Goal: Information Seeking & Learning: Learn about a topic

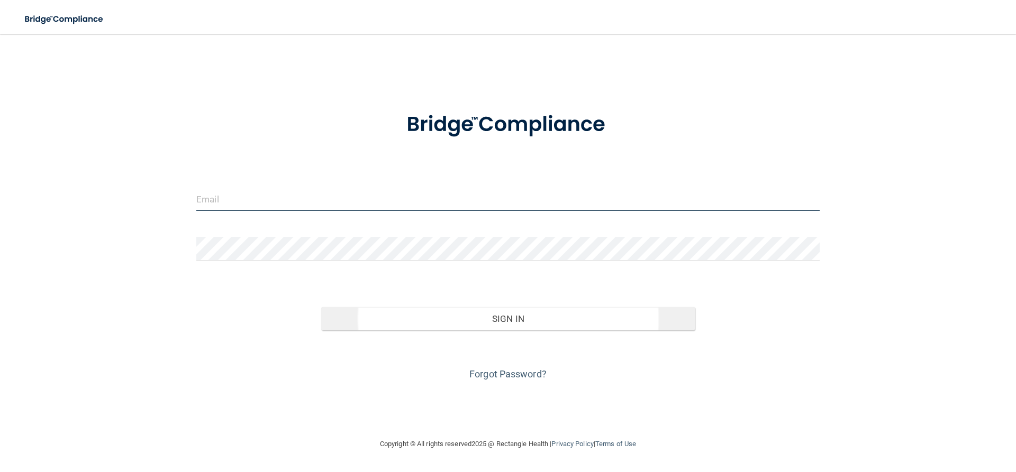
type input "[EMAIL_ADDRESS][DOMAIN_NAME]"
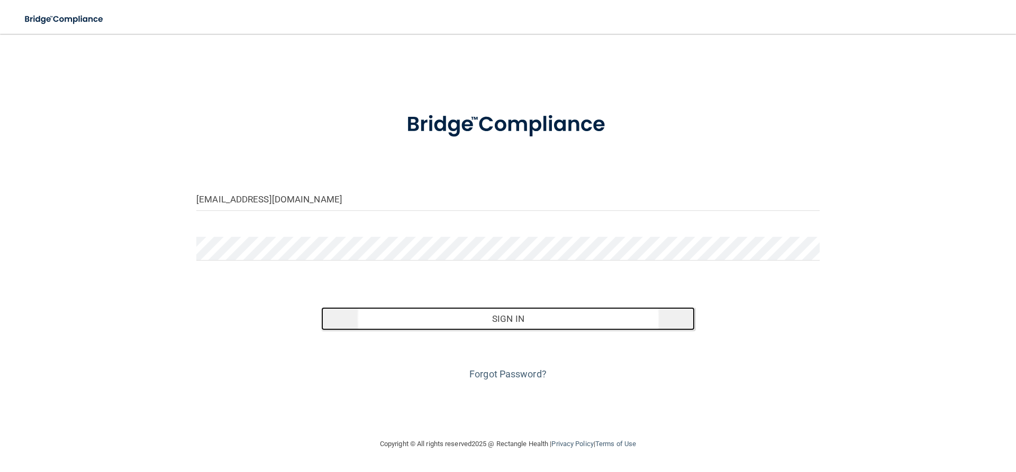
click at [397, 320] on button "Sign In" at bounding box center [508, 318] width 374 height 23
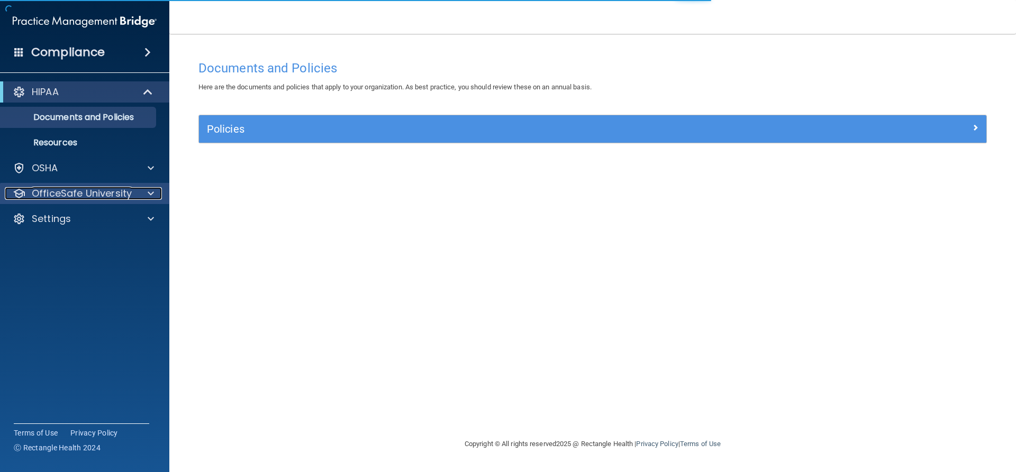
click at [63, 197] on p "OfficeSafe University" at bounding box center [82, 193] width 100 height 13
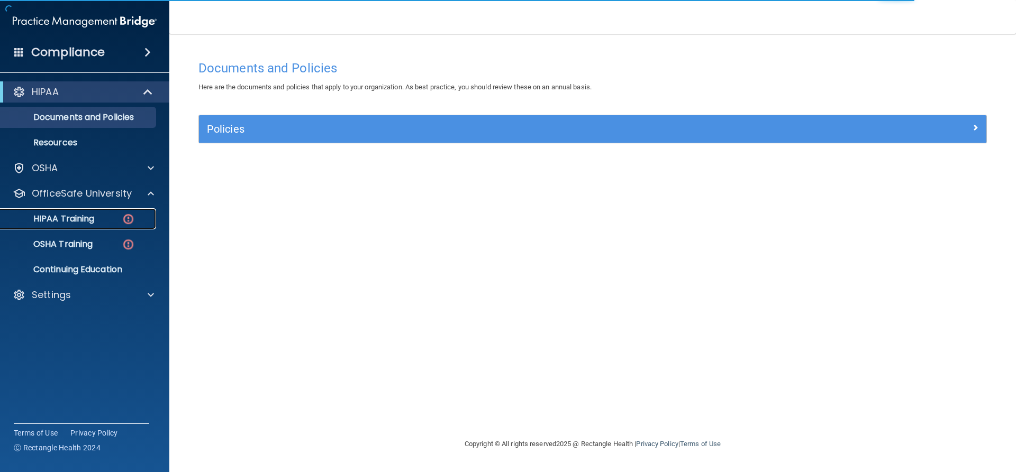
click at [89, 222] on p "HIPAA Training" at bounding box center [50, 219] width 87 height 11
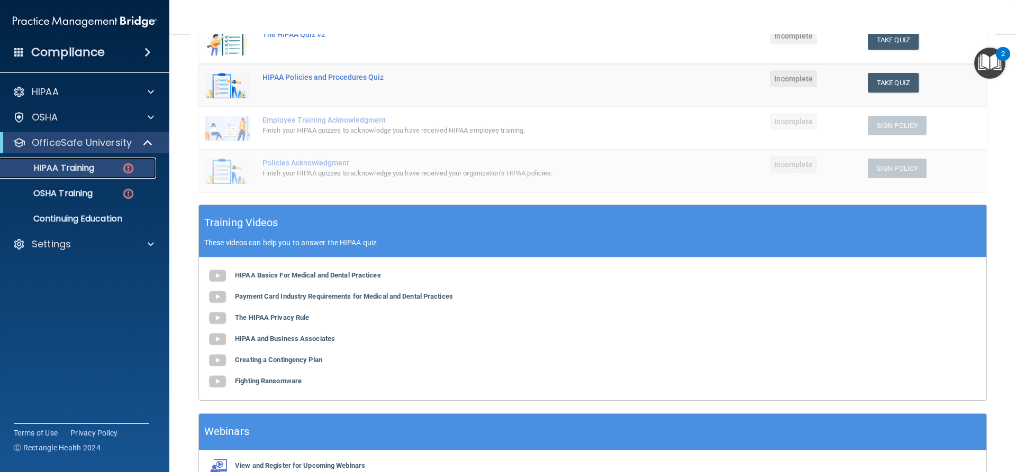
scroll to position [121, 0]
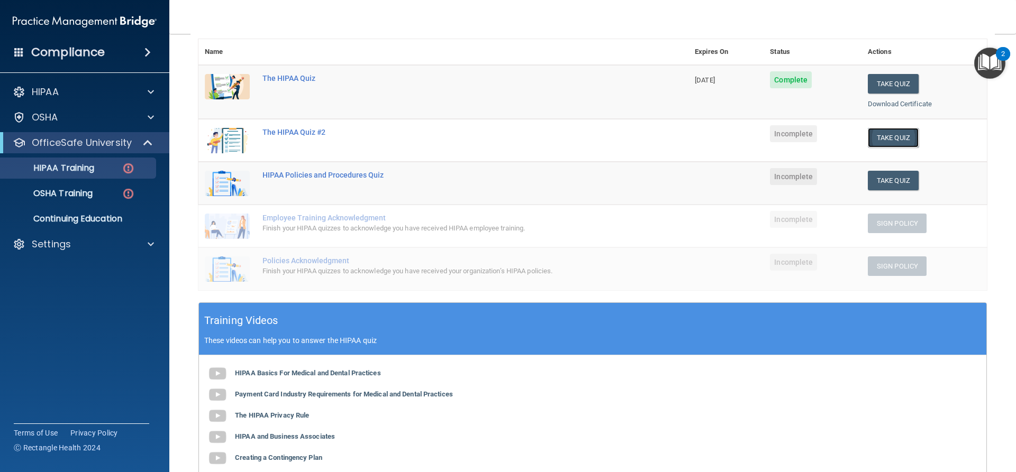
click at [892, 134] on button "Take Quiz" at bounding box center [893, 138] width 51 height 20
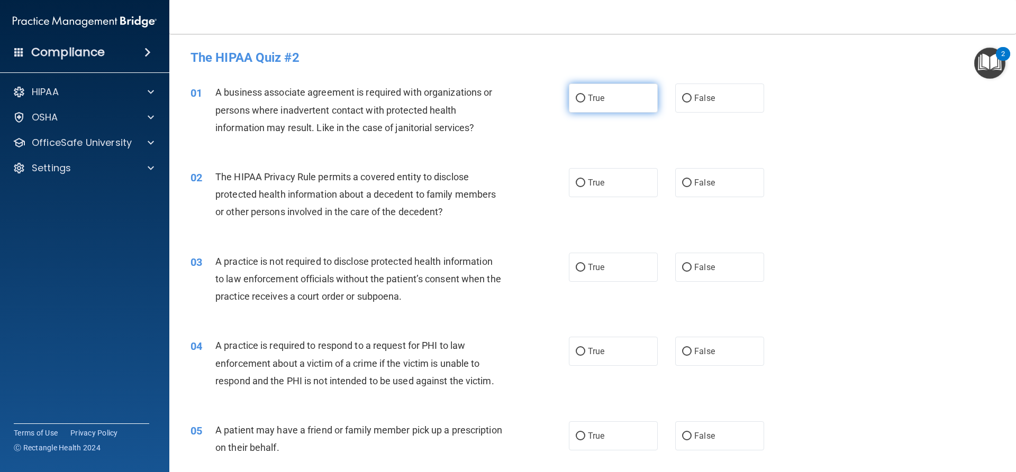
click at [636, 98] on label "True" at bounding box center [613, 98] width 89 height 29
click at [585, 98] on input "True" at bounding box center [581, 99] width 10 height 8
radio input "true"
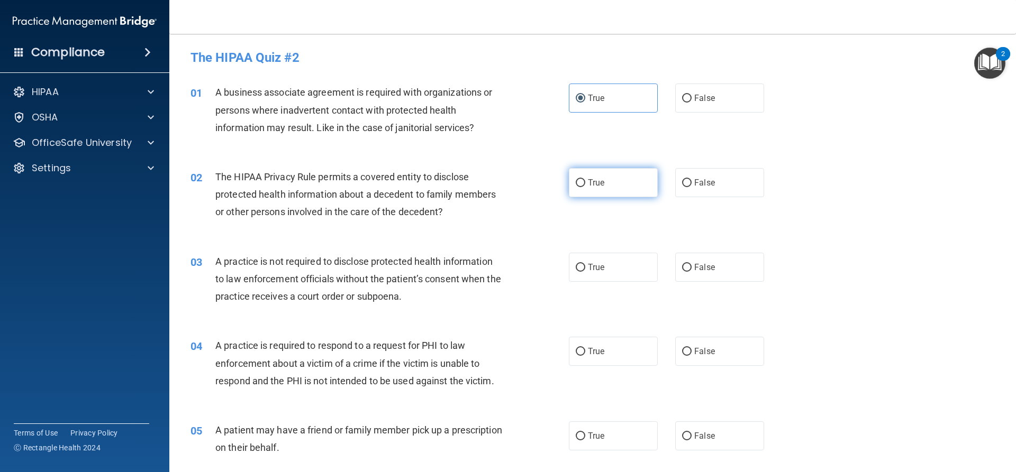
click at [627, 177] on label "True" at bounding box center [613, 182] width 89 height 29
click at [585, 179] on input "True" at bounding box center [581, 183] width 10 height 8
radio input "true"
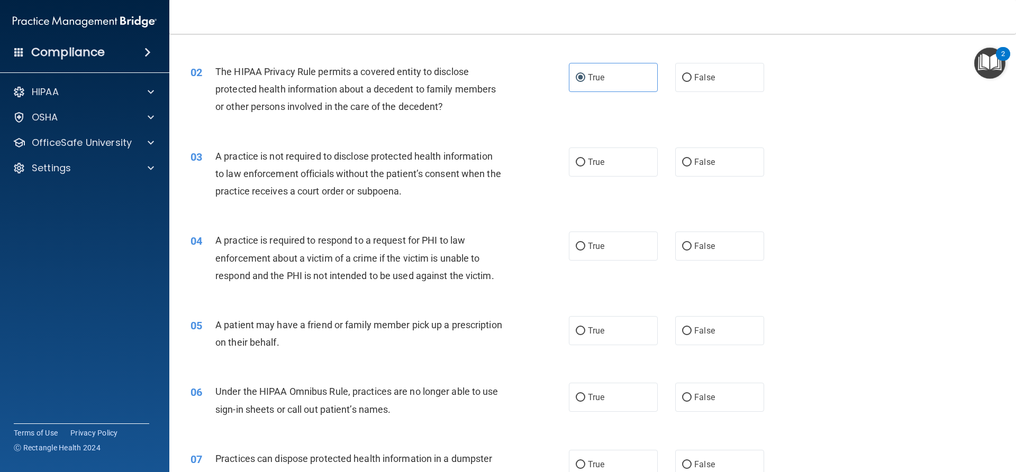
scroll to position [106, 0]
click at [629, 163] on label "True" at bounding box center [613, 161] width 89 height 29
click at [585, 163] on input "True" at bounding box center [581, 162] width 10 height 8
radio input "true"
click at [623, 248] on label "True" at bounding box center [613, 245] width 89 height 29
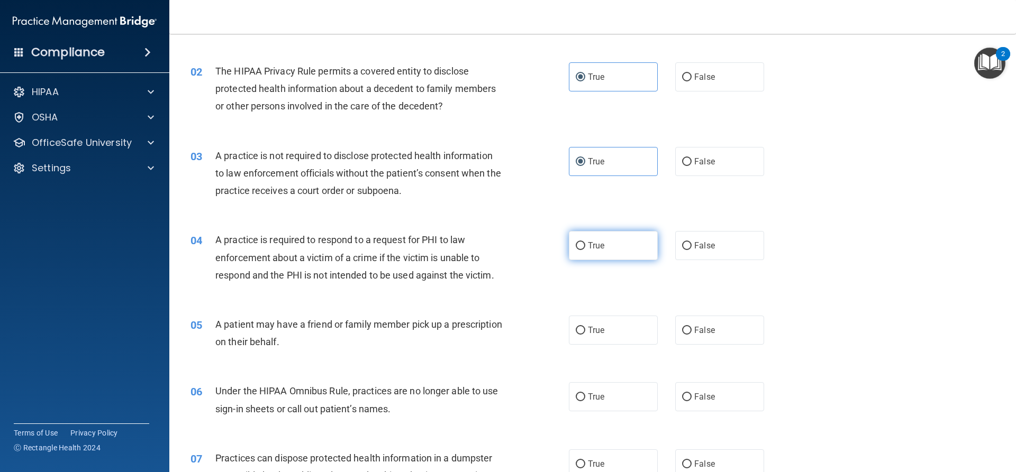
click at [585, 248] on input "True" at bounding box center [581, 246] width 10 height 8
radio input "true"
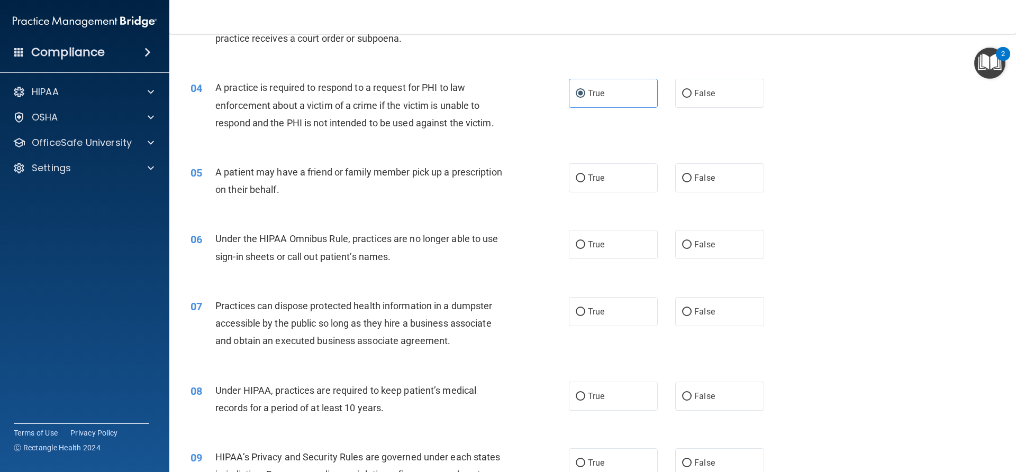
scroll to position [265, 0]
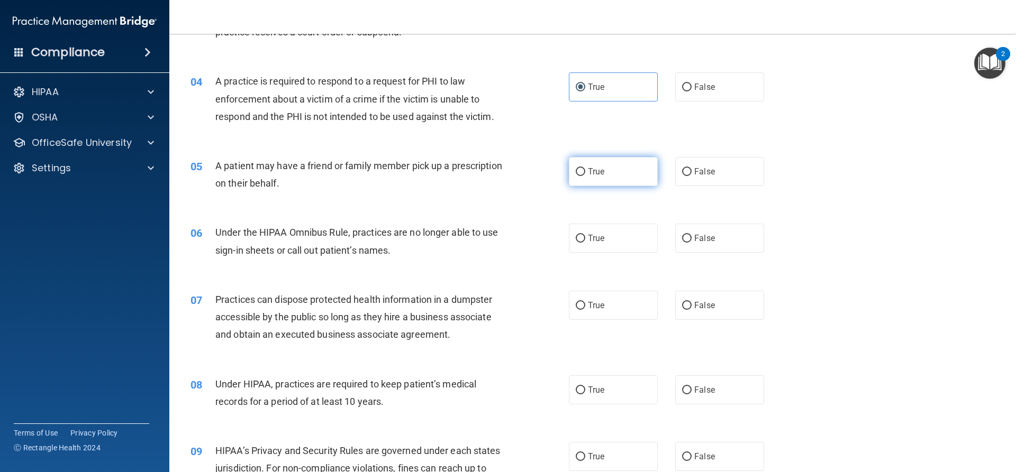
click at [641, 174] on label "True" at bounding box center [613, 171] width 89 height 29
click at [585, 174] on input "True" at bounding box center [581, 172] width 10 height 8
radio input "true"
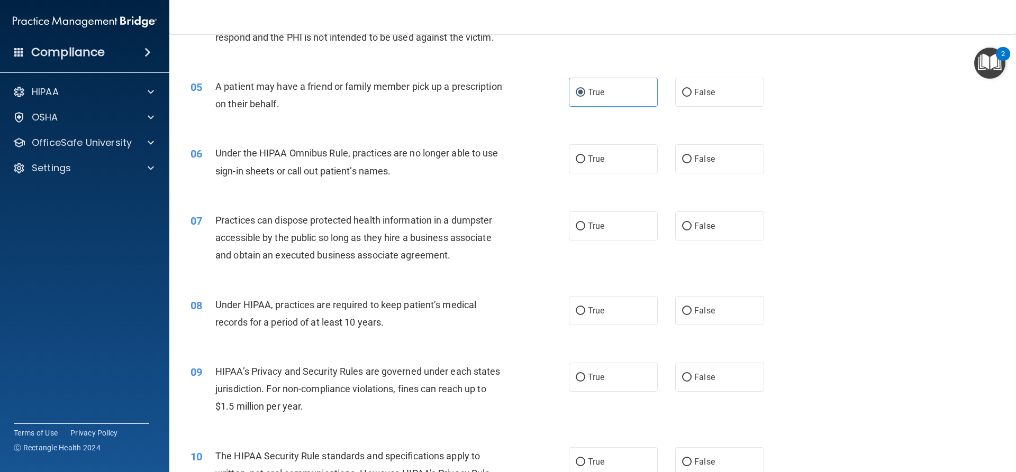
scroll to position [370, 0]
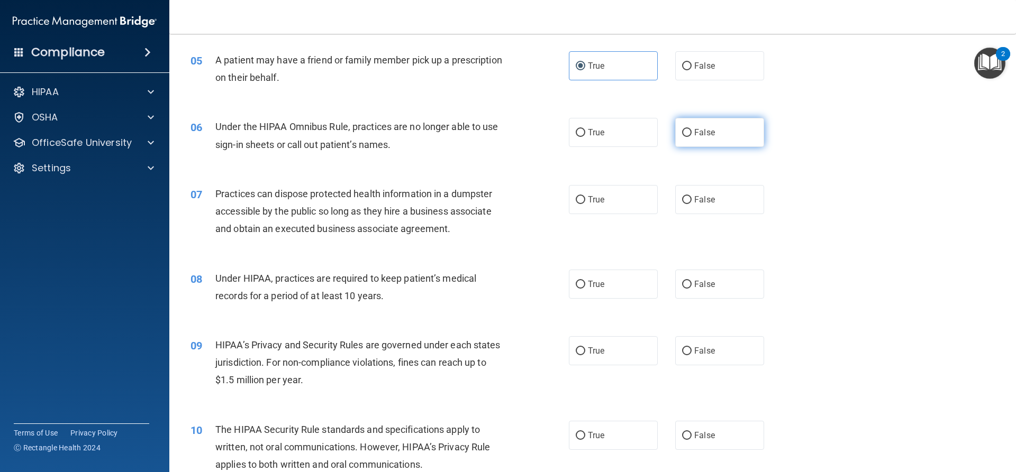
click at [688, 127] on label "False" at bounding box center [719, 132] width 89 height 29
click at [688, 129] on input "False" at bounding box center [687, 133] width 10 height 8
radio input "true"
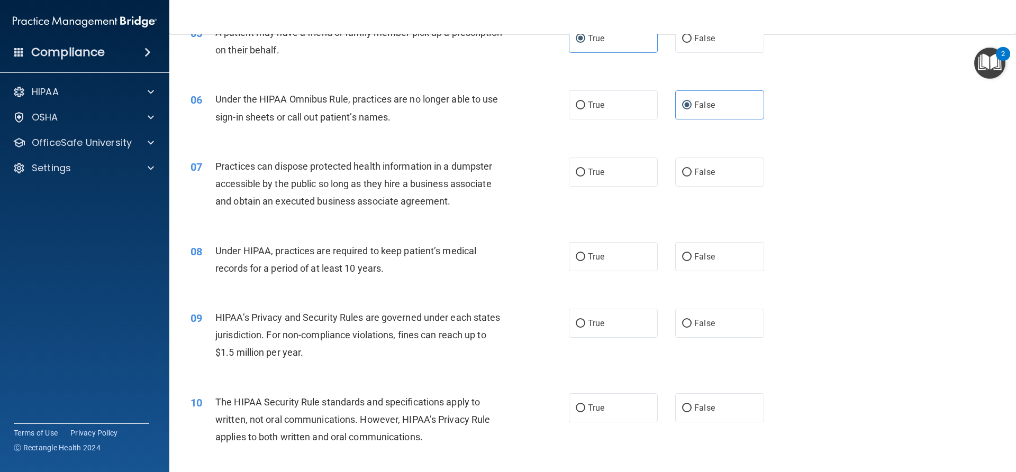
scroll to position [423, 0]
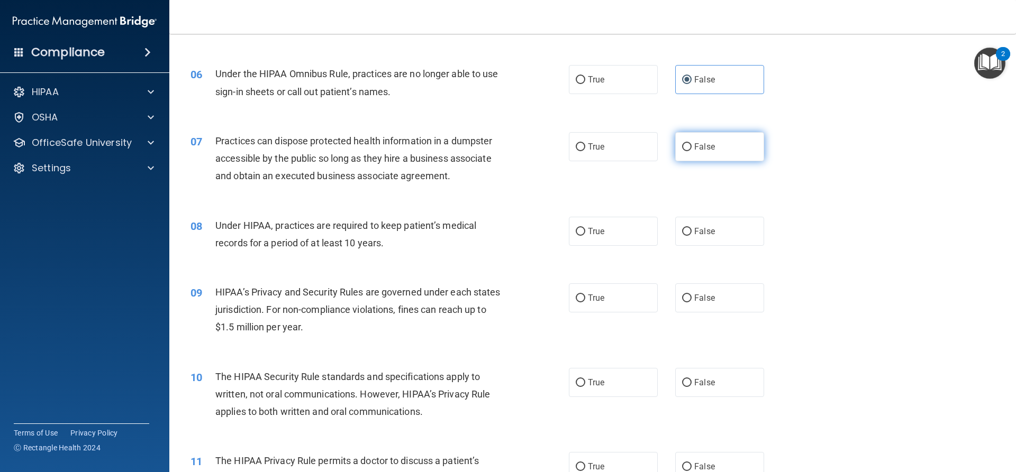
click at [704, 147] on span "False" at bounding box center [704, 147] width 21 height 10
click at [691, 147] on input "False" at bounding box center [687, 147] width 10 height 8
radio input "true"
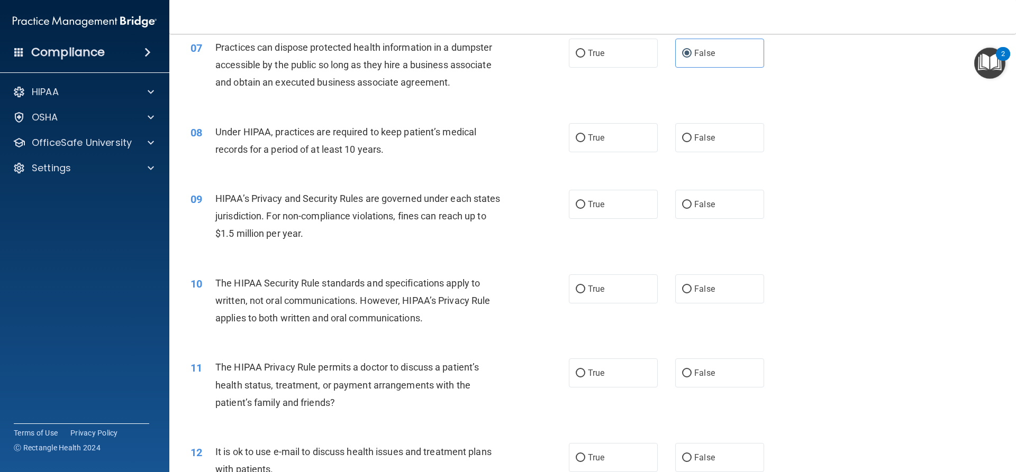
scroll to position [529, 0]
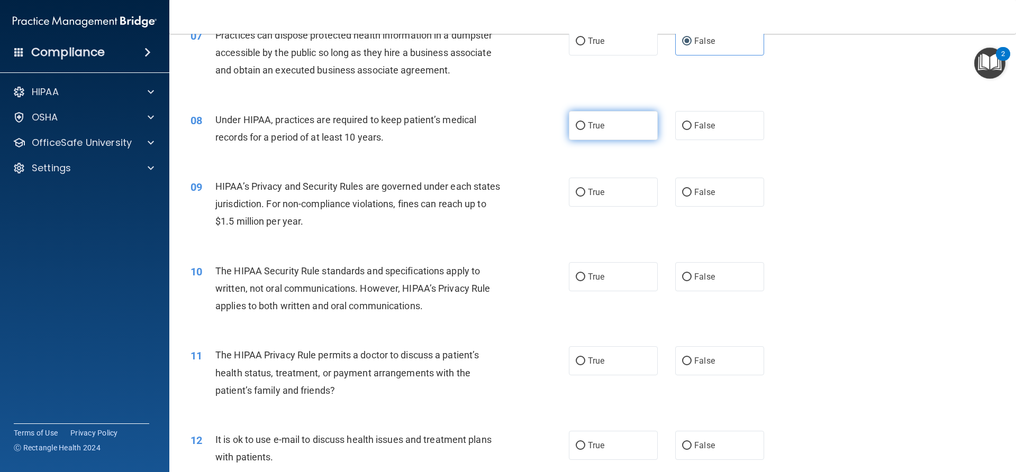
click at [607, 125] on label "True" at bounding box center [613, 125] width 89 height 29
click at [585, 125] on input "True" at bounding box center [581, 126] width 10 height 8
radio input "true"
click at [606, 202] on label "True" at bounding box center [613, 192] width 89 height 29
click at [585, 197] on input "True" at bounding box center [581, 193] width 10 height 8
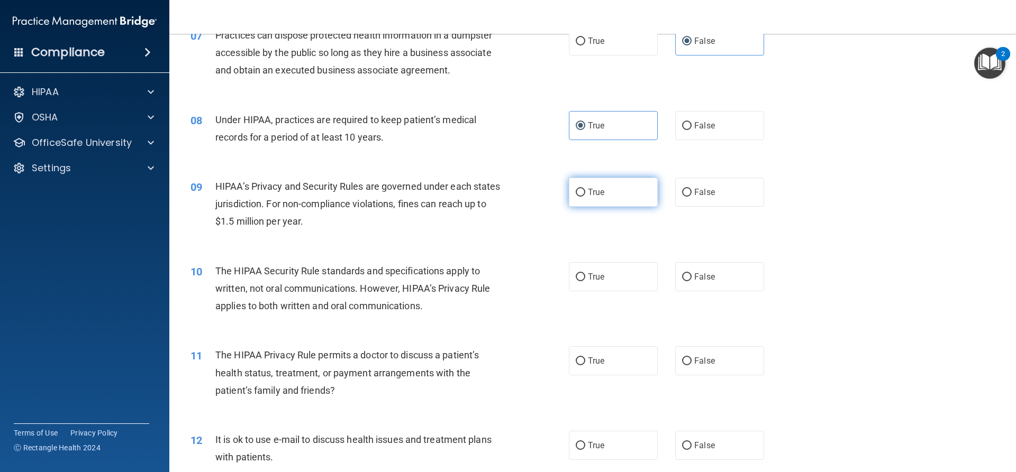
radio input "true"
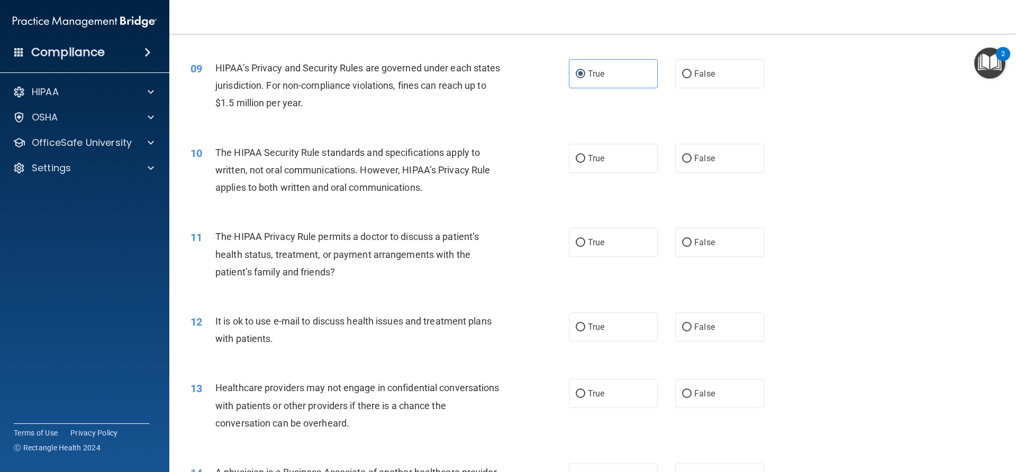
scroll to position [688, 0]
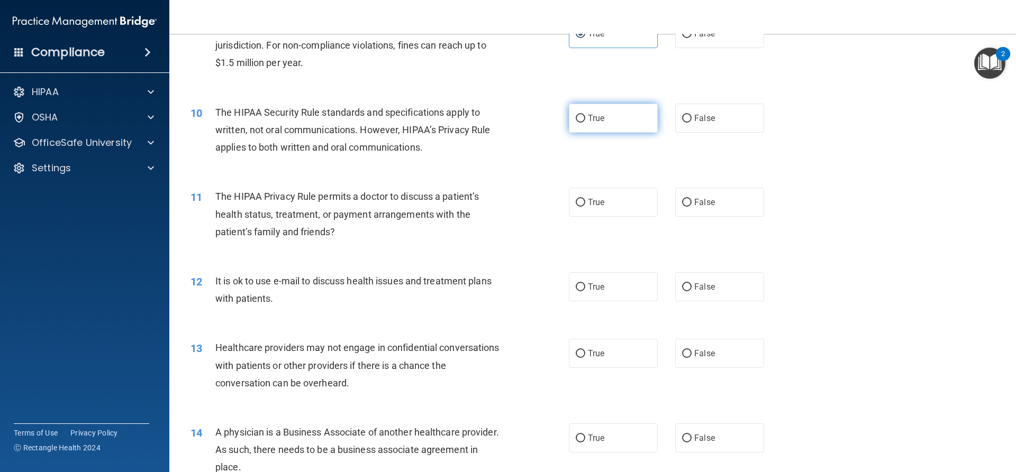
click at [597, 122] on span "True" at bounding box center [596, 118] width 16 height 10
click at [585, 122] on input "True" at bounding box center [581, 119] width 10 height 8
radio input "true"
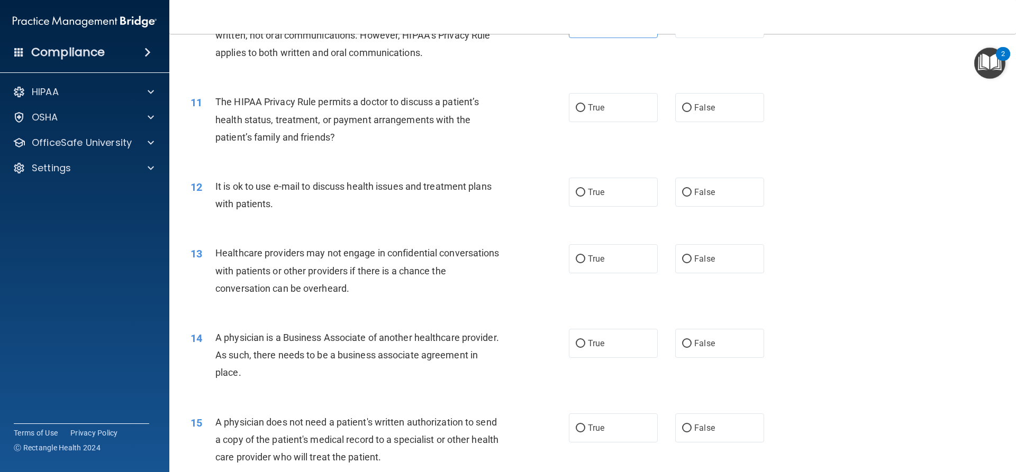
scroll to position [794, 0]
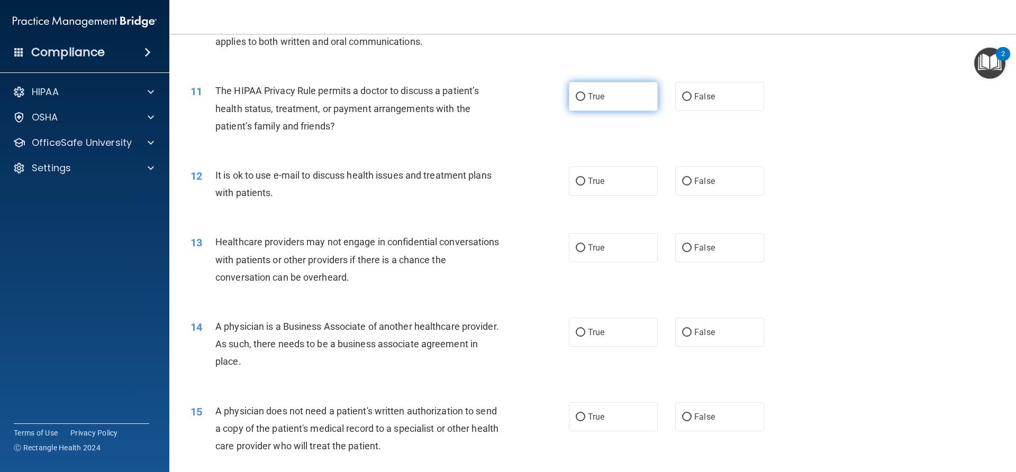
click at [636, 101] on label "True" at bounding box center [613, 96] width 89 height 29
click at [585, 101] on input "True" at bounding box center [581, 97] width 10 height 8
radio input "true"
click at [705, 197] on div "12 It is ok to use e-mail to discuss health issues and treatment plans with pat…" at bounding box center [593, 186] width 820 height 67
click at [710, 188] on label "False" at bounding box center [719, 181] width 89 height 29
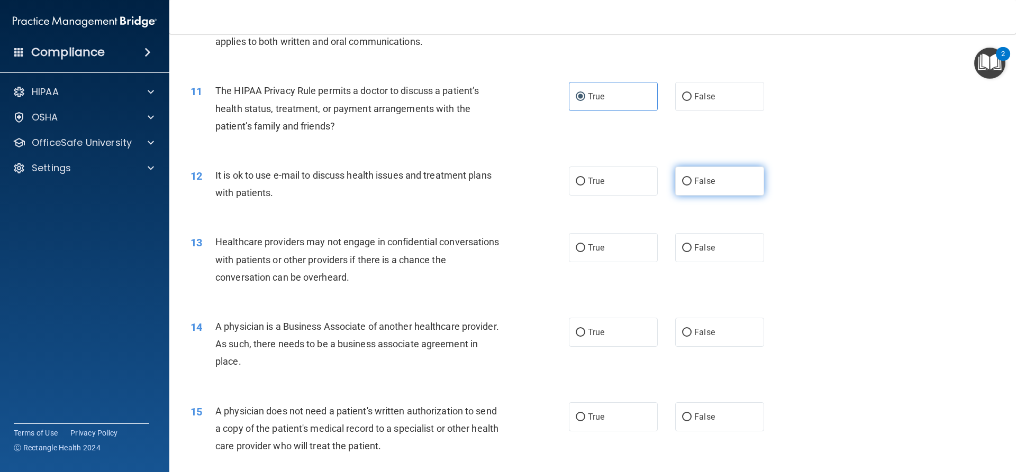
click at [691, 186] on input "False" at bounding box center [687, 182] width 10 height 8
radio input "true"
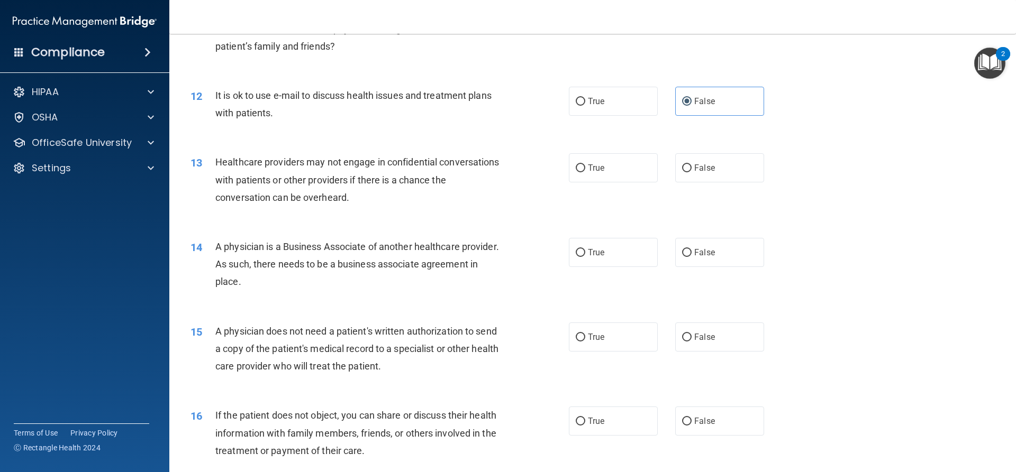
scroll to position [899, 0]
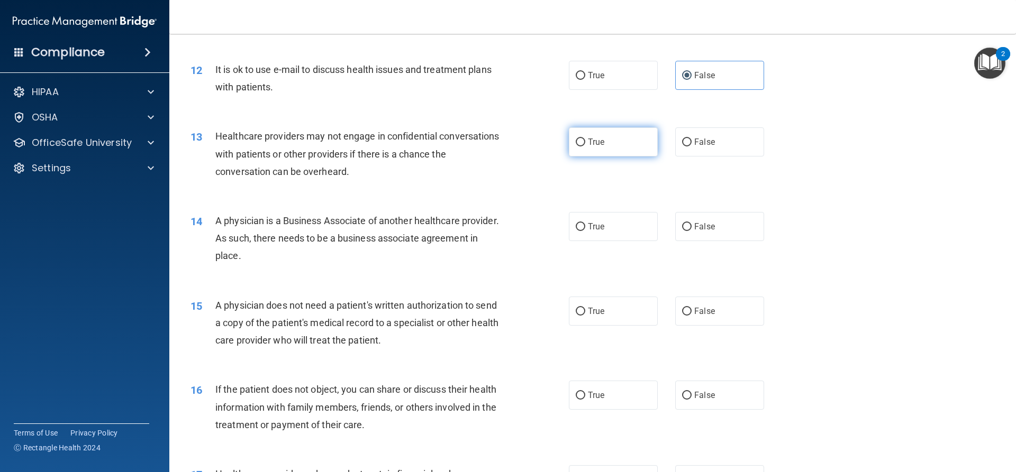
click at [643, 145] on label "True" at bounding box center [613, 141] width 89 height 29
click at [585, 145] on input "True" at bounding box center [581, 143] width 10 height 8
radio input "true"
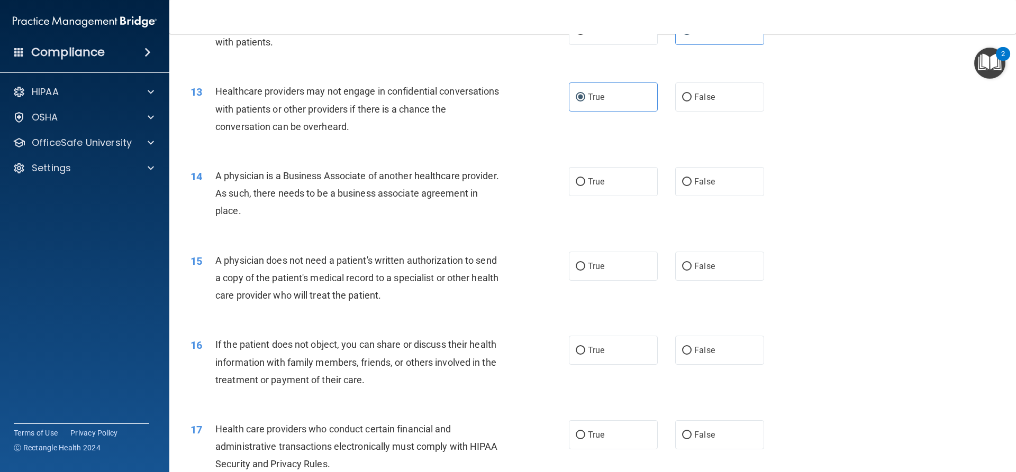
scroll to position [1005, 0]
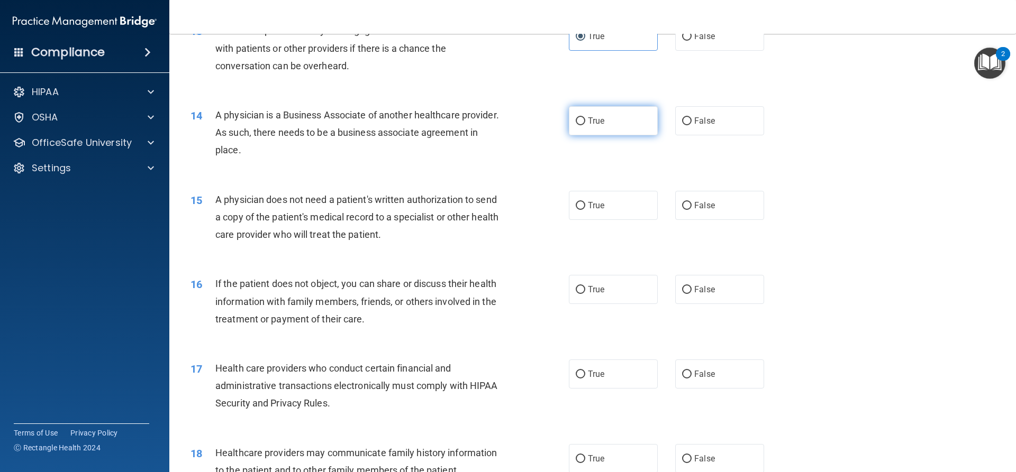
click at [640, 127] on label "True" at bounding box center [613, 120] width 89 height 29
click at [585, 125] on input "True" at bounding box center [581, 121] width 10 height 8
radio input "true"
click at [697, 204] on span "False" at bounding box center [704, 205] width 21 height 10
click at [691, 204] on input "False" at bounding box center [687, 206] width 10 height 8
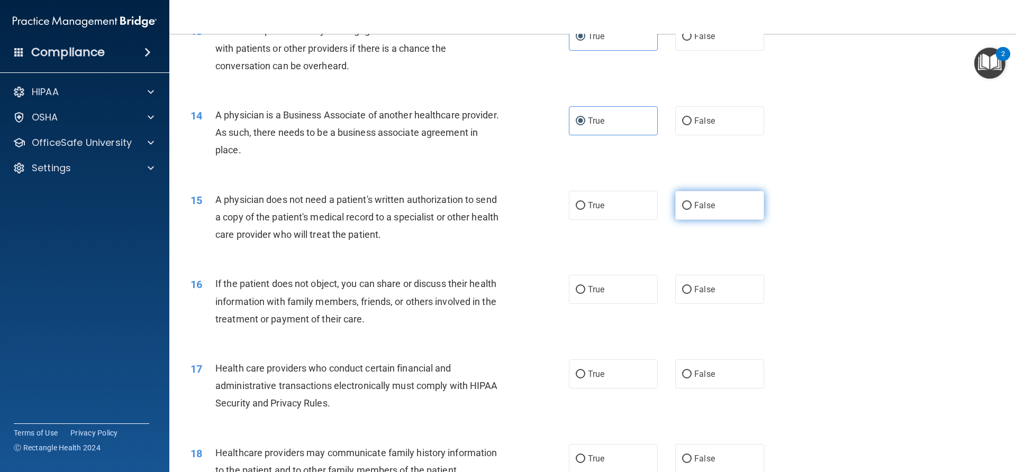
radio input "true"
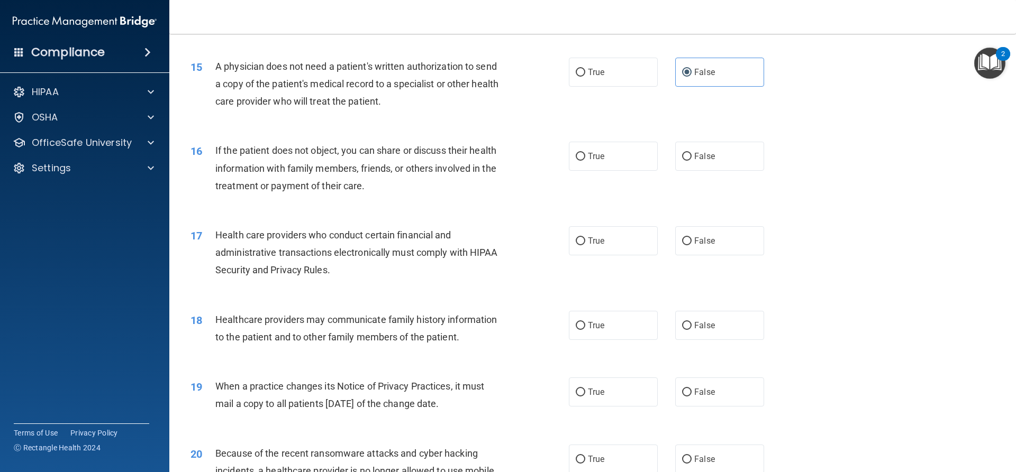
scroll to position [1164, 0]
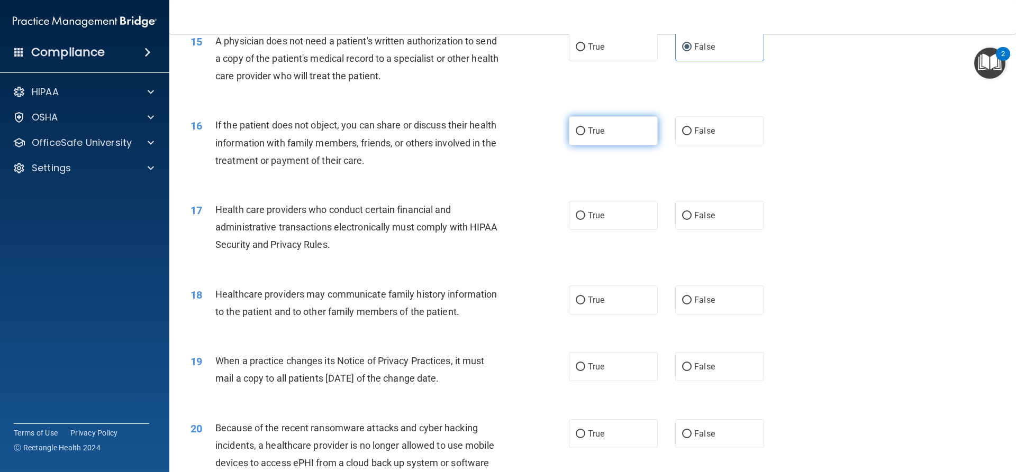
click at [620, 134] on label "True" at bounding box center [613, 130] width 89 height 29
click at [585, 134] on input "True" at bounding box center [581, 131] width 10 height 8
radio input "true"
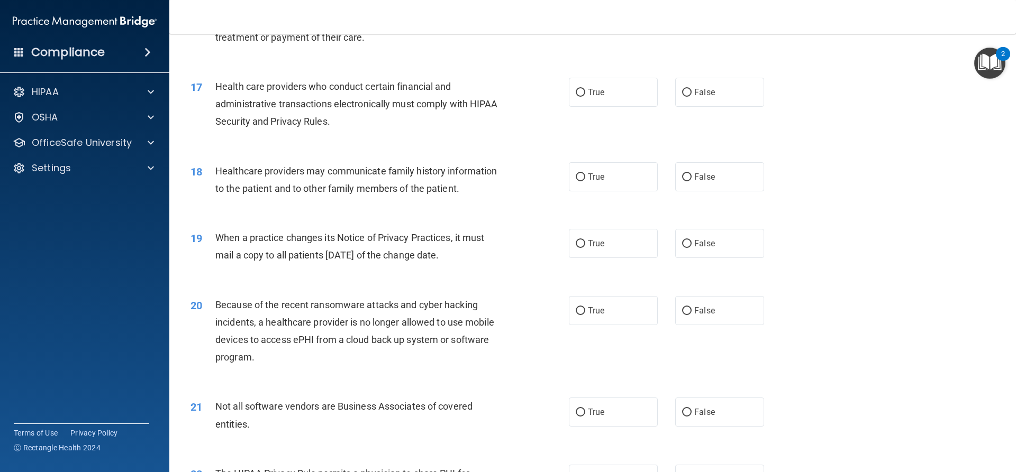
scroll to position [1323, 0]
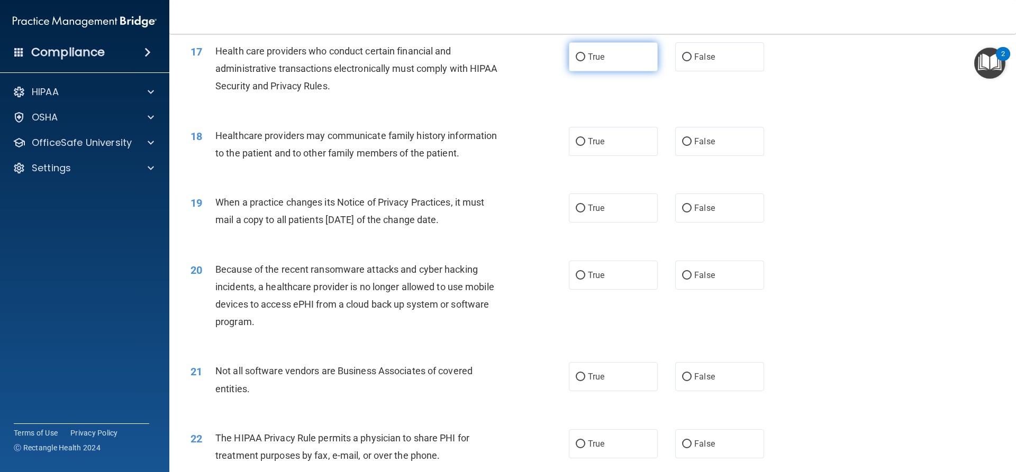
click at [625, 62] on label "True" at bounding box center [613, 56] width 89 height 29
click at [585, 61] on input "True" at bounding box center [581, 57] width 10 height 8
radio input "true"
click at [640, 145] on label "True" at bounding box center [613, 141] width 89 height 29
click at [585, 145] on input "True" at bounding box center [581, 142] width 10 height 8
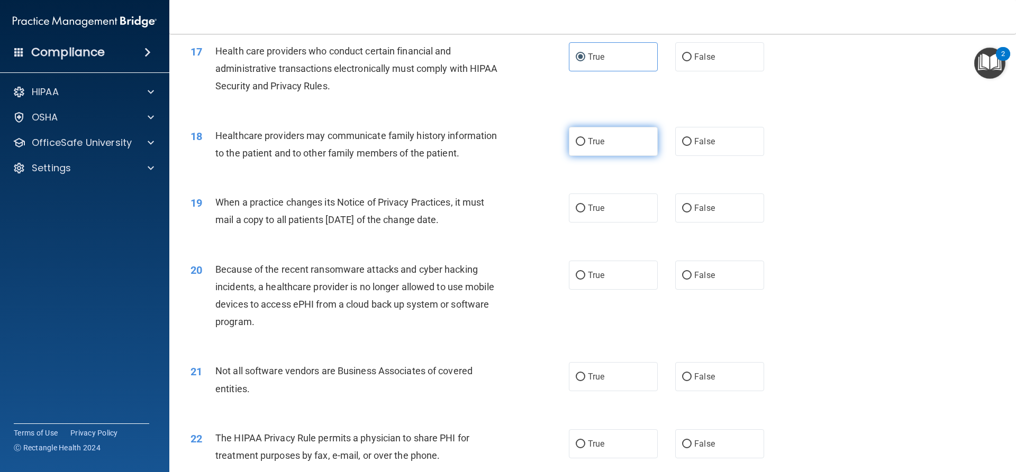
radio input "true"
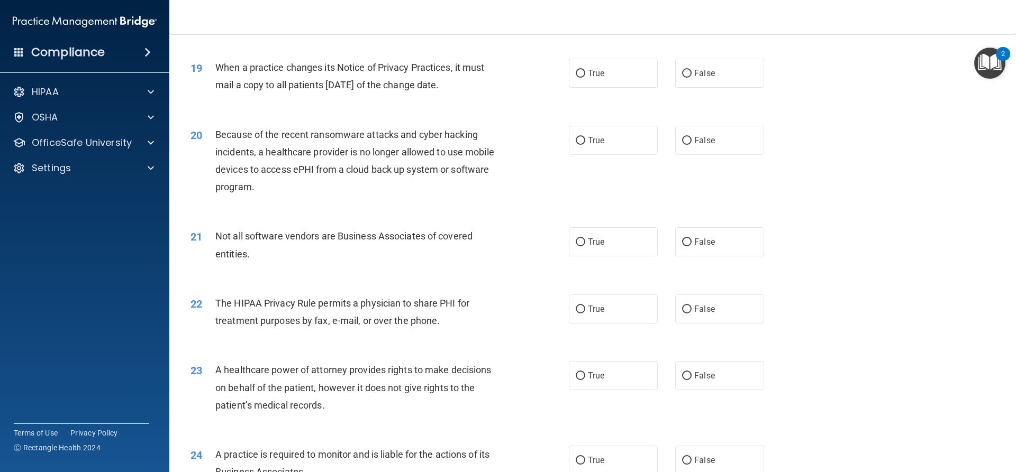
scroll to position [1481, 0]
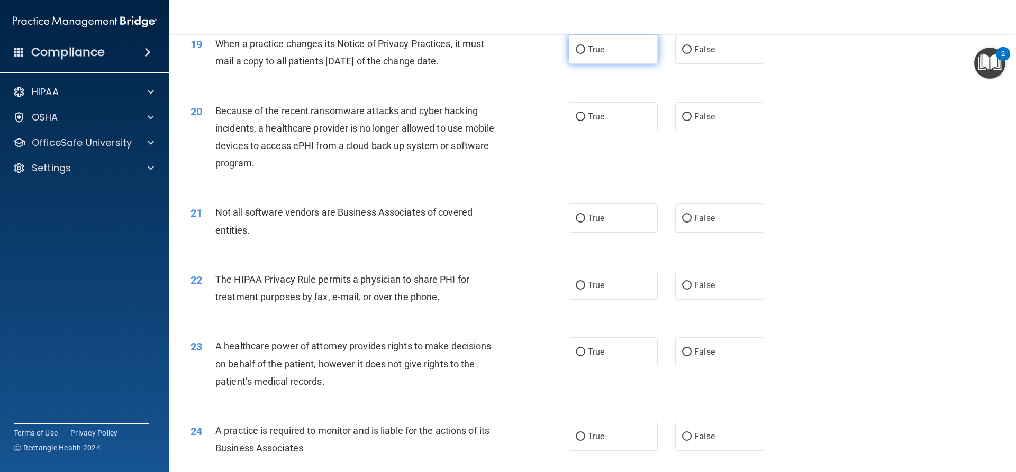
click at [623, 45] on label "True" at bounding box center [613, 49] width 89 height 29
click at [585, 46] on input "True" at bounding box center [581, 50] width 10 height 8
radio input "true"
click at [660, 121] on div "True False" at bounding box center [675, 116] width 213 height 29
click at [637, 113] on label "True" at bounding box center [613, 116] width 89 height 29
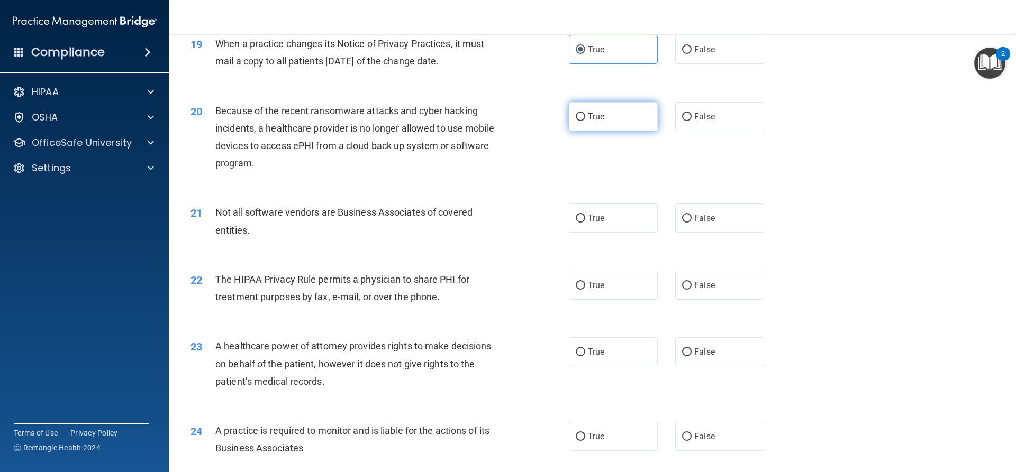
click at [585, 113] on input "True" at bounding box center [581, 117] width 10 height 8
radio input "true"
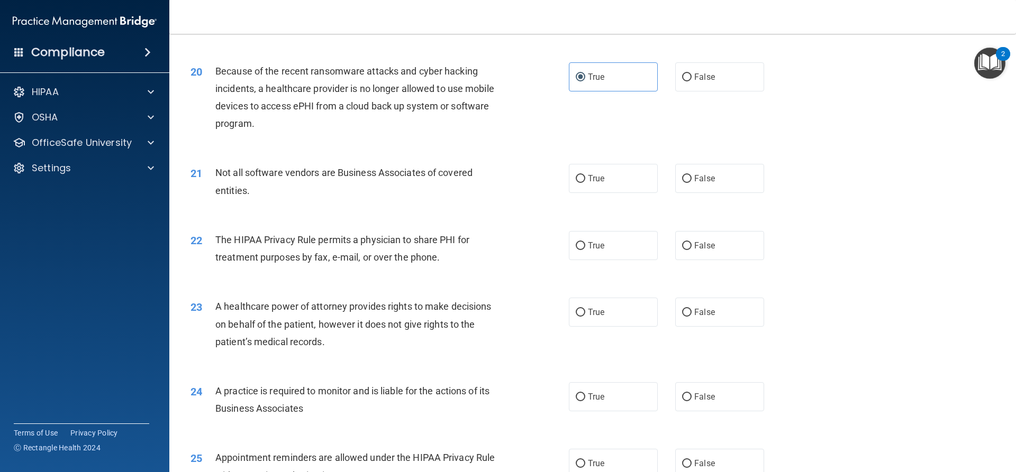
scroll to position [1587, 0]
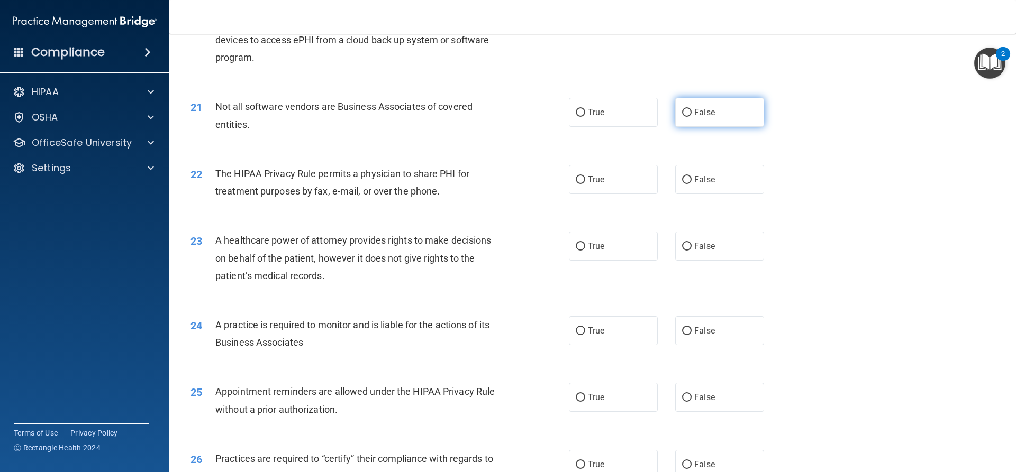
click at [714, 118] on label "False" at bounding box center [719, 112] width 89 height 29
click at [691, 117] on input "False" at bounding box center [687, 113] width 10 height 8
radio input "true"
click at [595, 189] on label "True" at bounding box center [613, 179] width 89 height 29
click at [585, 184] on input "True" at bounding box center [581, 180] width 10 height 8
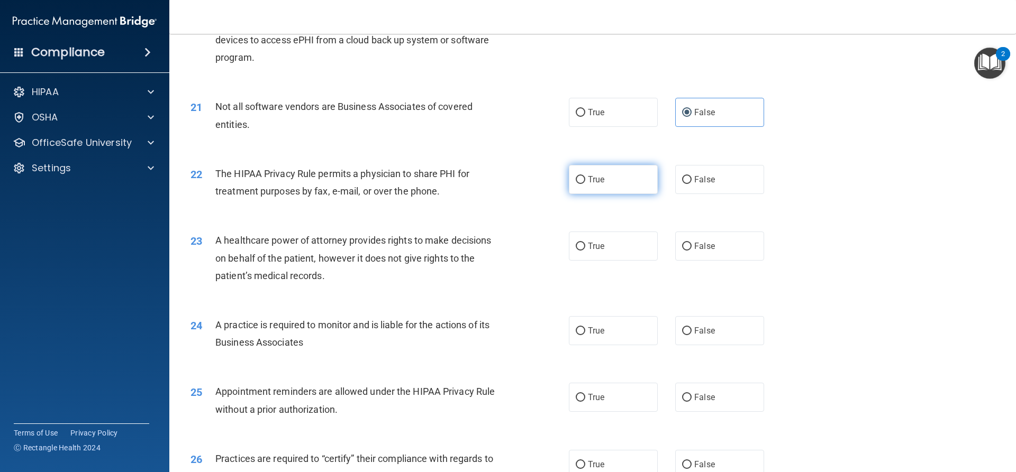
radio input "true"
click at [710, 176] on label "False" at bounding box center [719, 179] width 89 height 29
click at [691, 176] on input "False" at bounding box center [687, 180] width 10 height 8
radio input "true"
radio input "false"
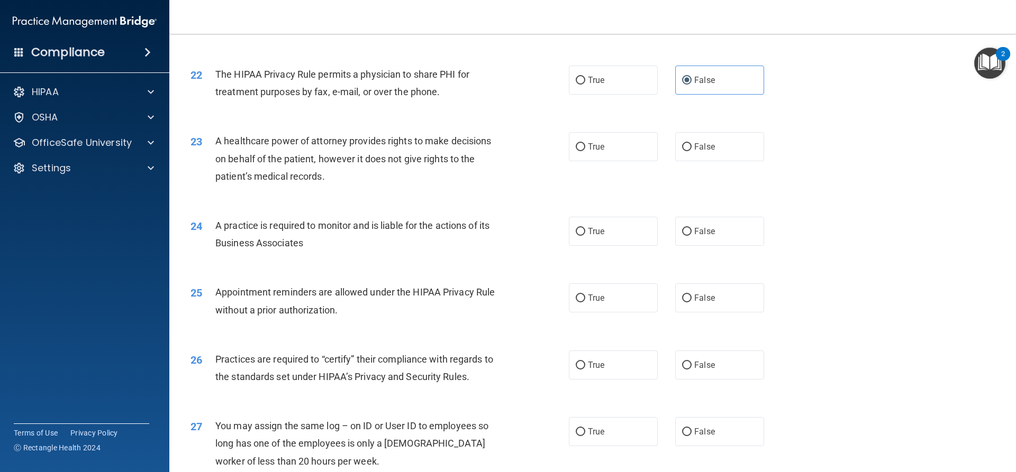
scroll to position [1693, 0]
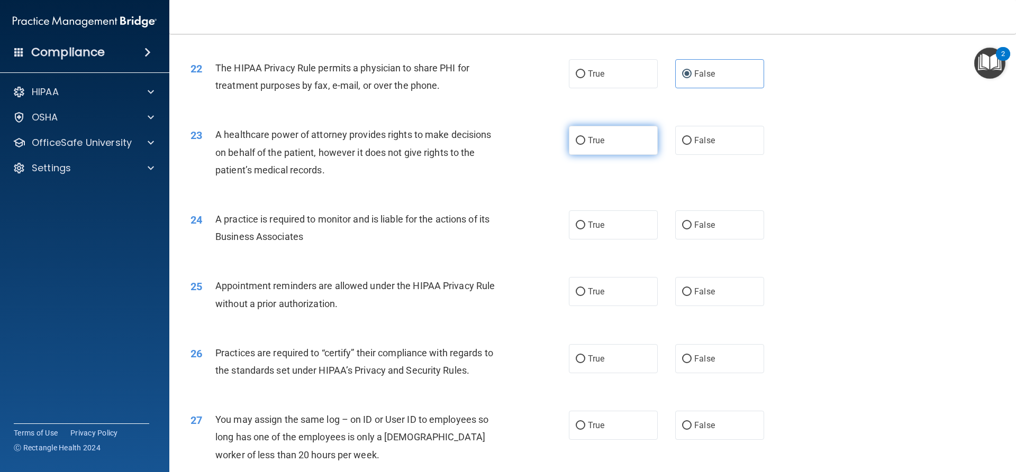
click at [597, 141] on span "True" at bounding box center [596, 140] width 16 height 10
click at [585, 141] on input "True" at bounding box center [581, 141] width 10 height 8
radio input "true"
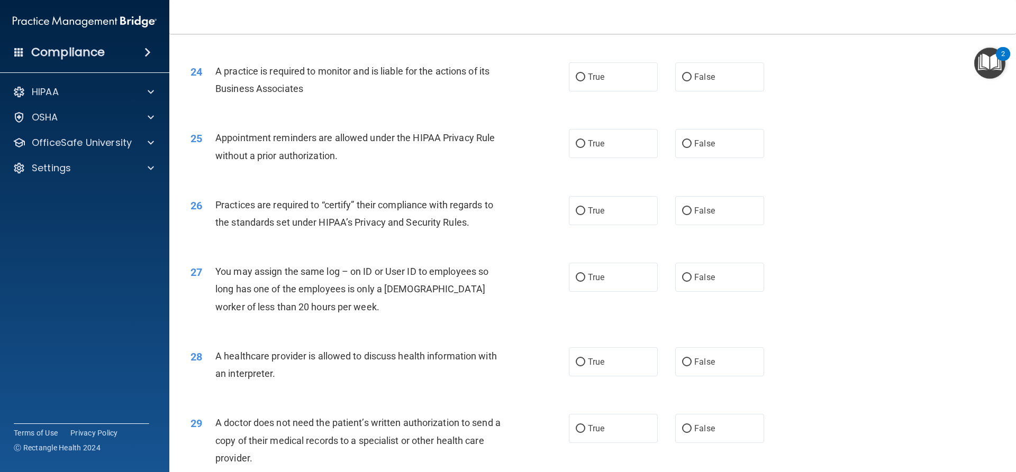
scroll to position [1852, 0]
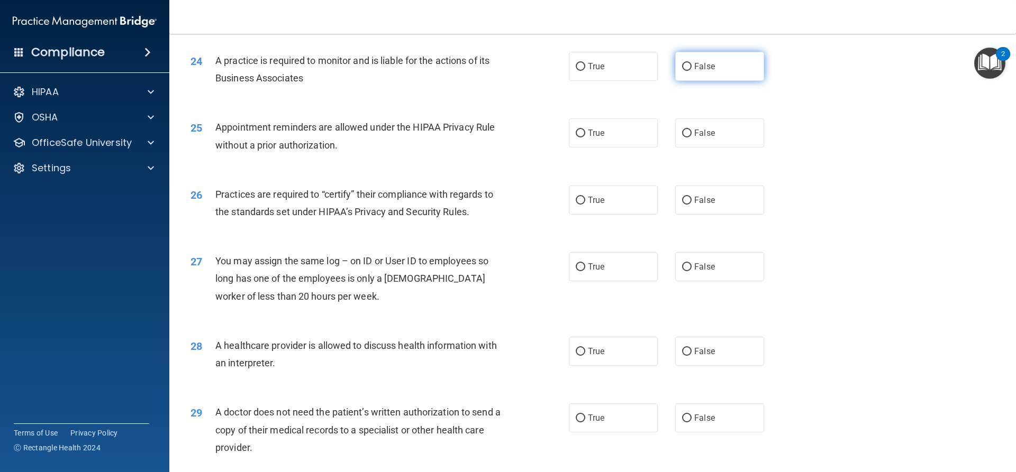
click at [692, 73] on label "False" at bounding box center [719, 66] width 89 height 29
click at [691, 71] on input "False" at bounding box center [687, 67] width 10 height 8
radio input "true"
click at [703, 140] on label "False" at bounding box center [719, 132] width 89 height 29
click at [691, 138] on input "False" at bounding box center [687, 134] width 10 height 8
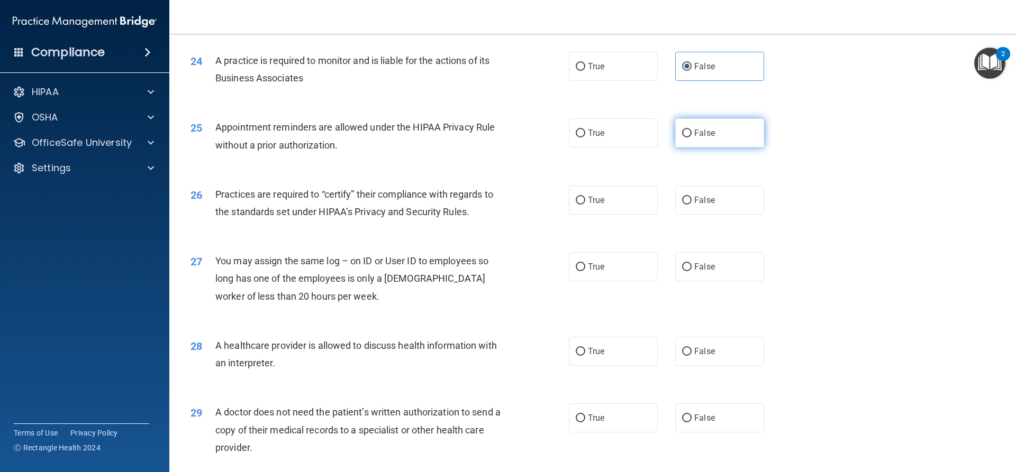
radio input "true"
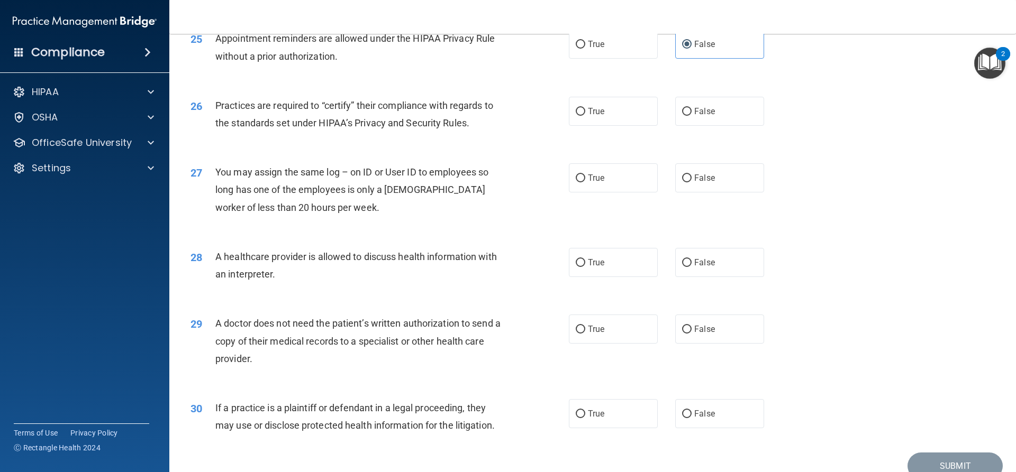
scroll to position [1990, 0]
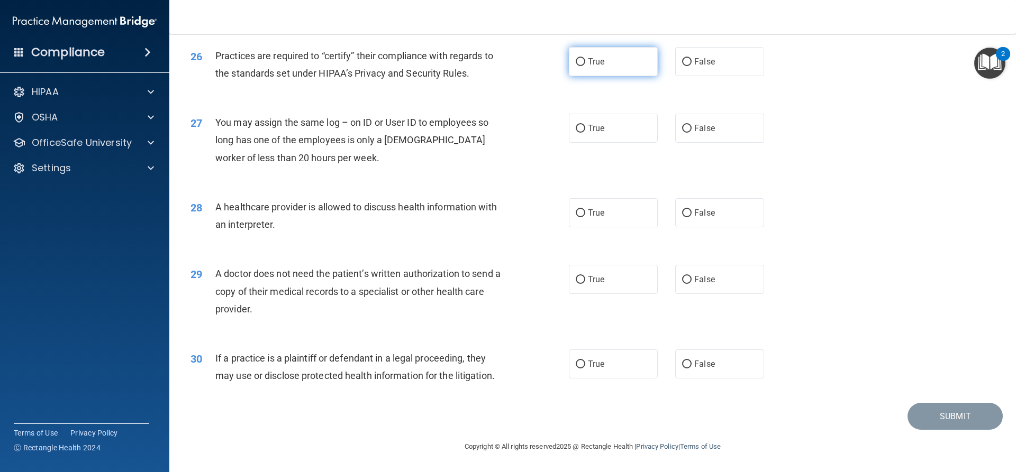
click at [591, 71] on label "True" at bounding box center [613, 61] width 89 height 29
click at [585, 66] on input "True" at bounding box center [581, 62] width 10 height 8
radio input "true"
click at [726, 128] on label "False" at bounding box center [719, 128] width 89 height 29
click at [691, 128] on input "False" at bounding box center [687, 129] width 10 height 8
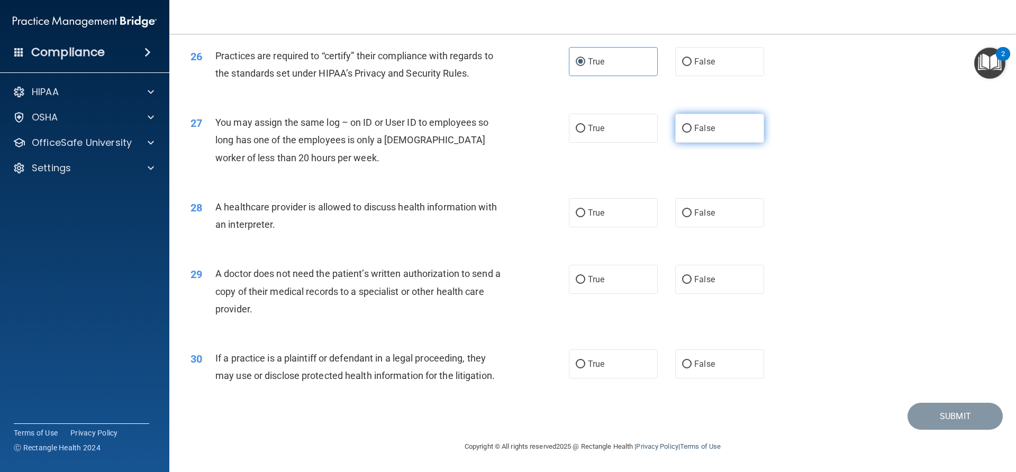
radio input "true"
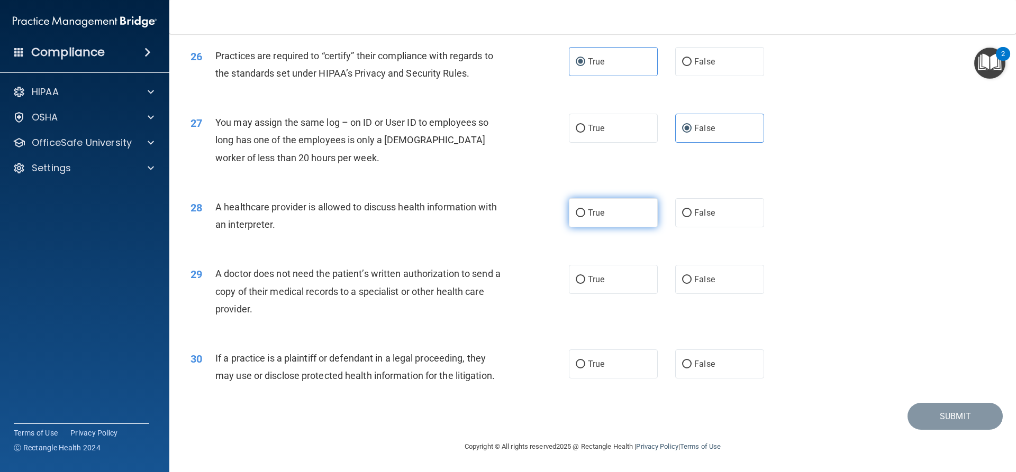
click at [569, 209] on label "True" at bounding box center [613, 212] width 89 height 29
click at [576, 209] on input "True" at bounding box center [581, 213] width 10 height 8
radio input "true"
click at [710, 277] on label "False" at bounding box center [719, 279] width 89 height 29
click at [691, 277] on input "False" at bounding box center [687, 280] width 10 height 8
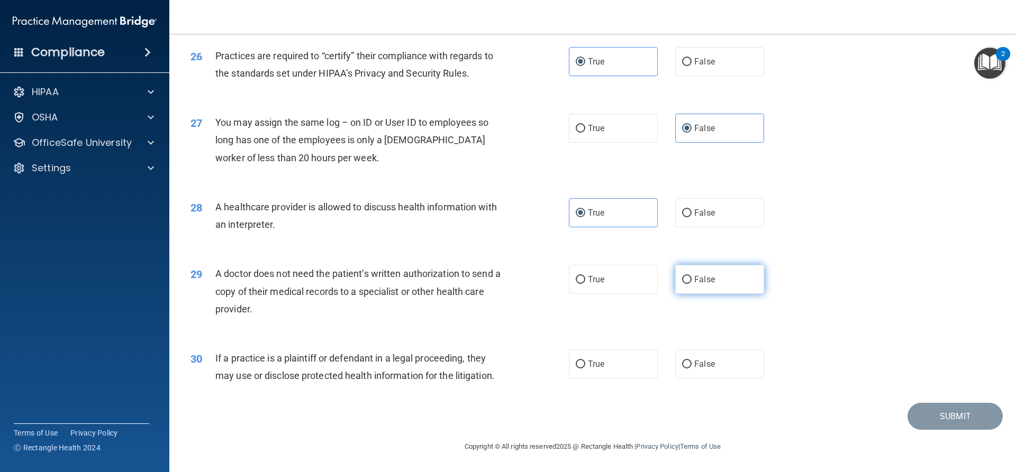
radio input "true"
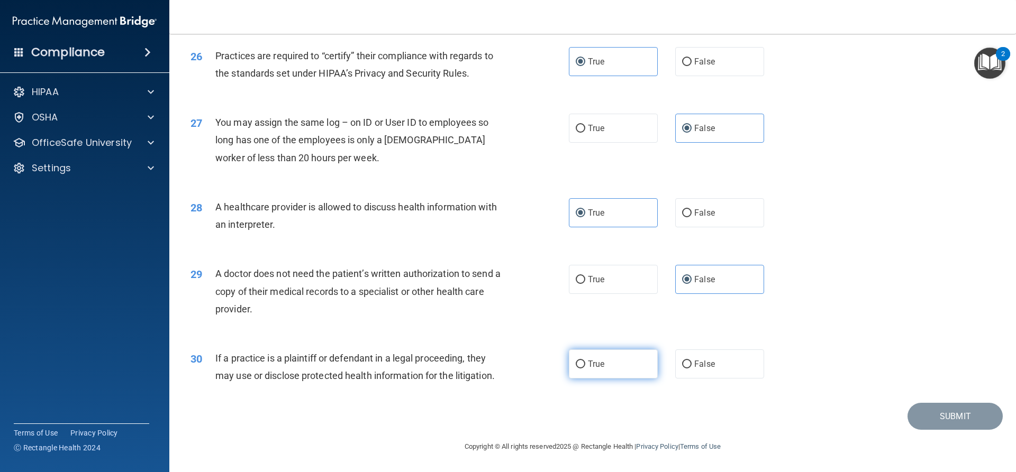
click at [592, 364] on span "True" at bounding box center [596, 364] width 16 height 10
click at [585, 364] on input "True" at bounding box center [581, 365] width 10 height 8
radio input "true"
click at [946, 413] on button "Submit" at bounding box center [954, 416] width 95 height 27
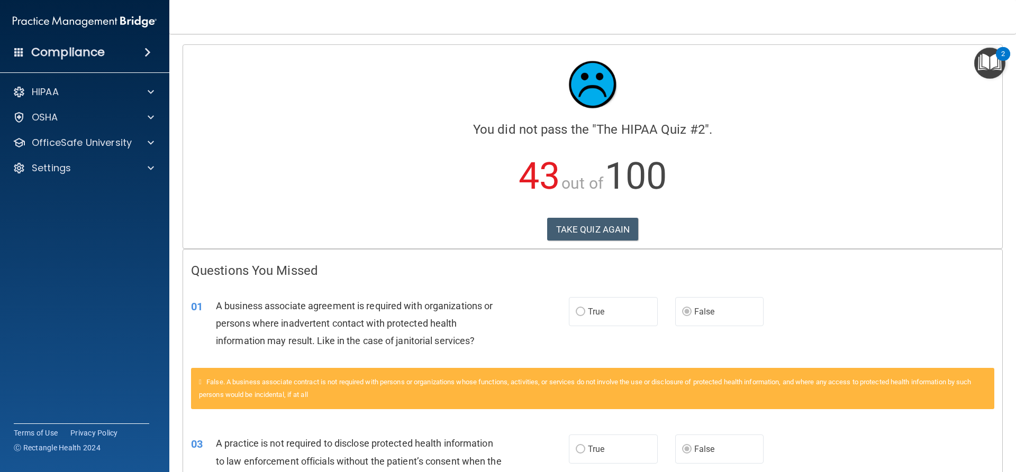
click at [616, 245] on div "Calculating your score.... You did not pass the " The HIPAA Quiz #2 ". 43 out o…" at bounding box center [592, 147] width 819 height 204
click at [622, 231] on button "TAKE QUIZ AGAIN" at bounding box center [593, 229] width 92 height 23
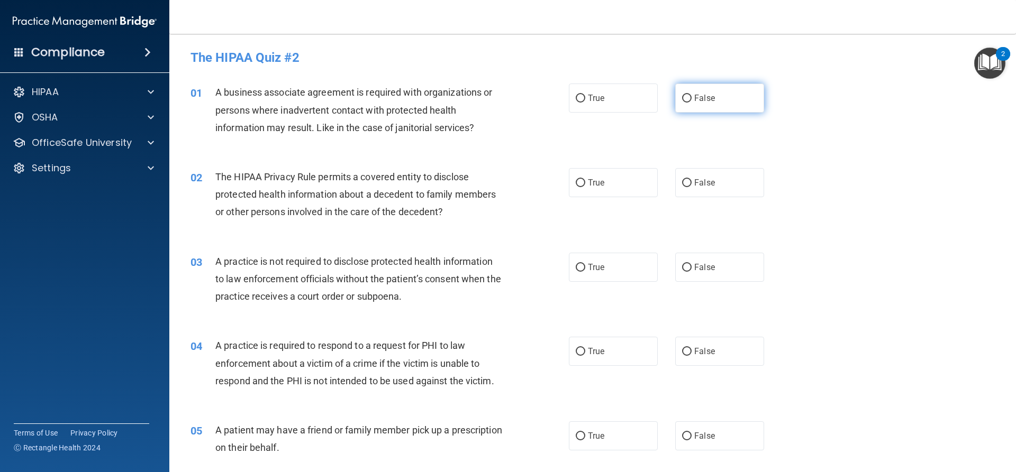
click at [681, 87] on label "False" at bounding box center [719, 98] width 89 height 29
click at [682, 95] on input "False" at bounding box center [687, 99] width 10 height 8
radio input "true"
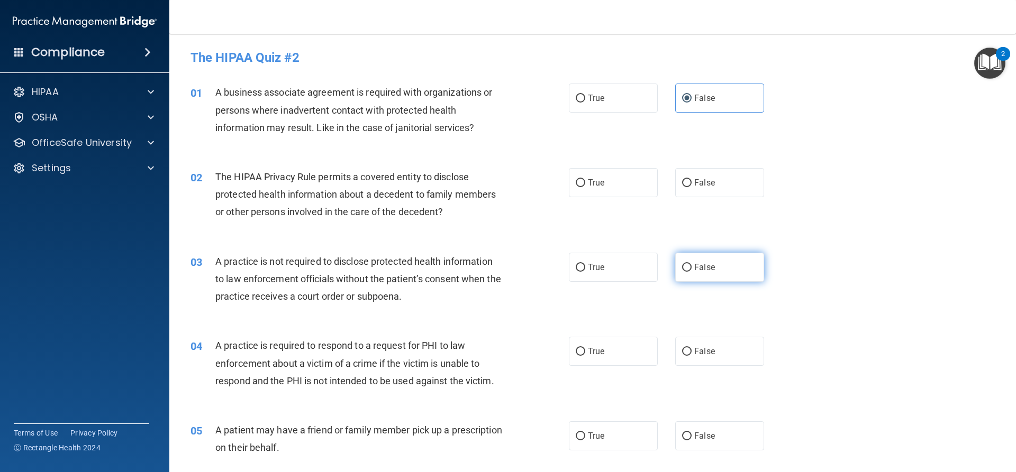
click at [688, 269] on label "False" at bounding box center [719, 267] width 89 height 29
click at [688, 269] on input "False" at bounding box center [687, 268] width 10 height 8
radio input "true"
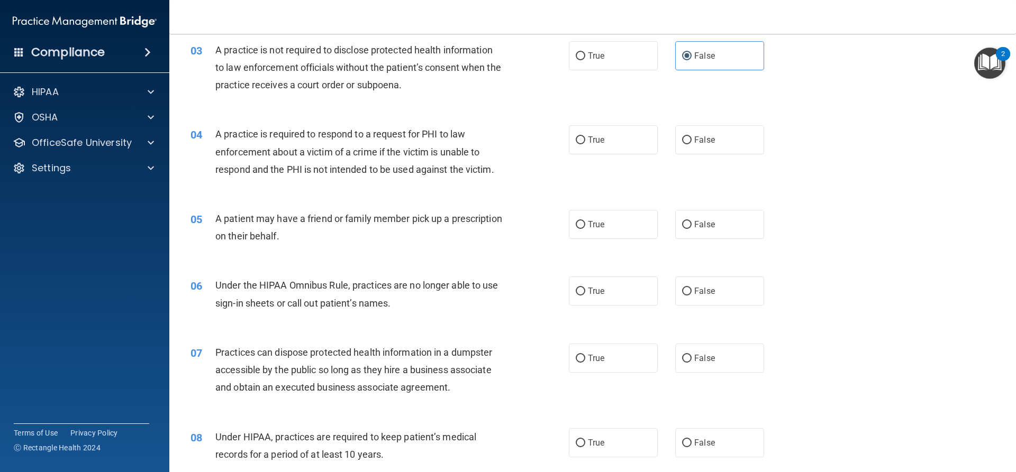
scroll to position [265, 0]
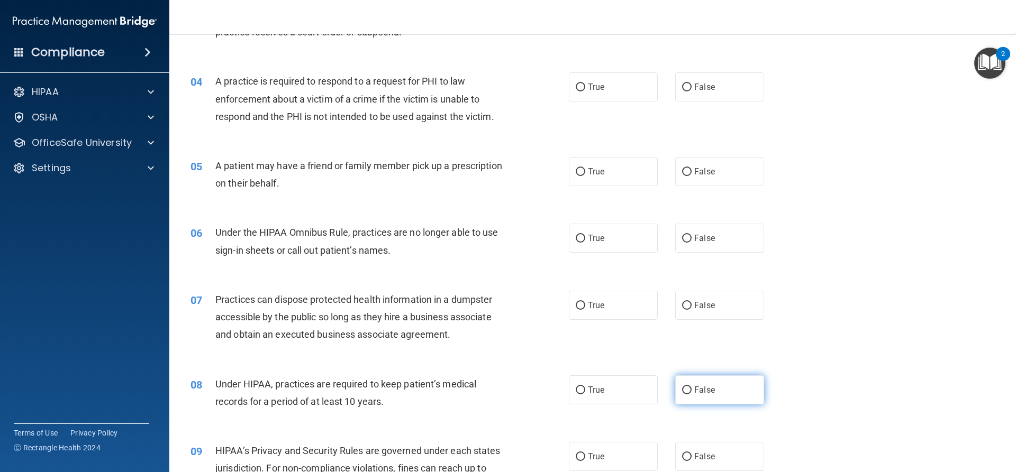
click at [729, 381] on label "False" at bounding box center [719, 390] width 89 height 29
click at [691, 387] on input "False" at bounding box center [687, 391] width 10 height 8
radio input "true"
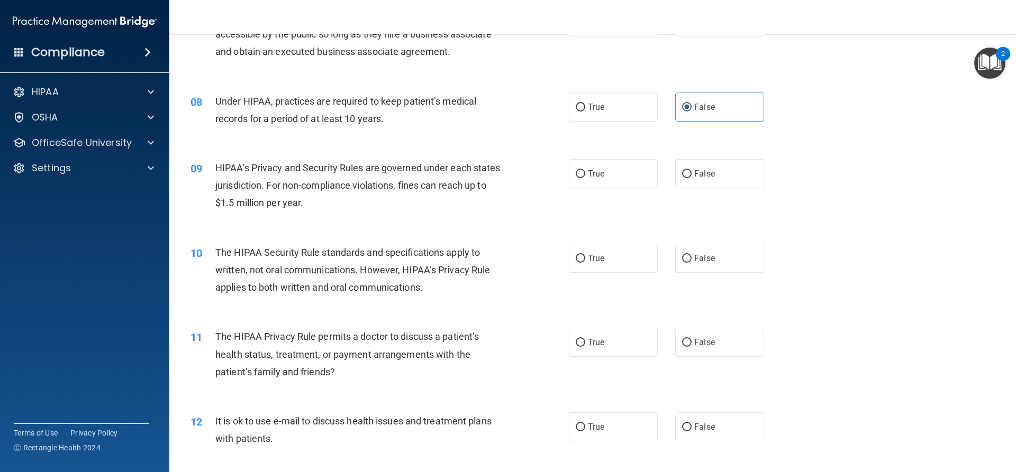
scroll to position [582, 0]
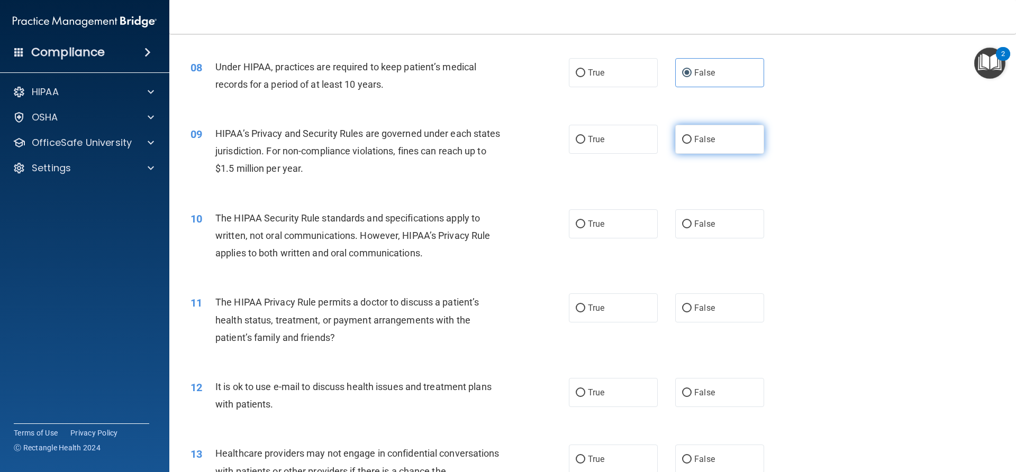
click at [704, 140] on span "False" at bounding box center [704, 139] width 21 height 10
click at [691, 140] on input "False" at bounding box center [687, 140] width 10 height 8
radio input "true"
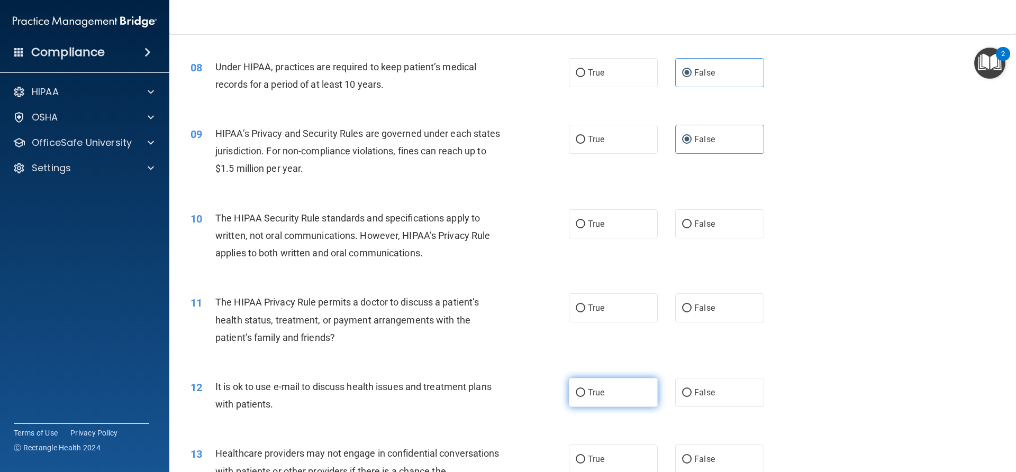
click at [588, 393] on span "True" at bounding box center [596, 393] width 16 height 10
click at [585, 393] on input "True" at bounding box center [581, 393] width 10 height 8
radio input "true"
click at [706, 456] on span "False" at bounding box center [704, 459] width 21 height 10
click at [691, 456] on input "False" at bounding box center [687, 460] width 10 height 8
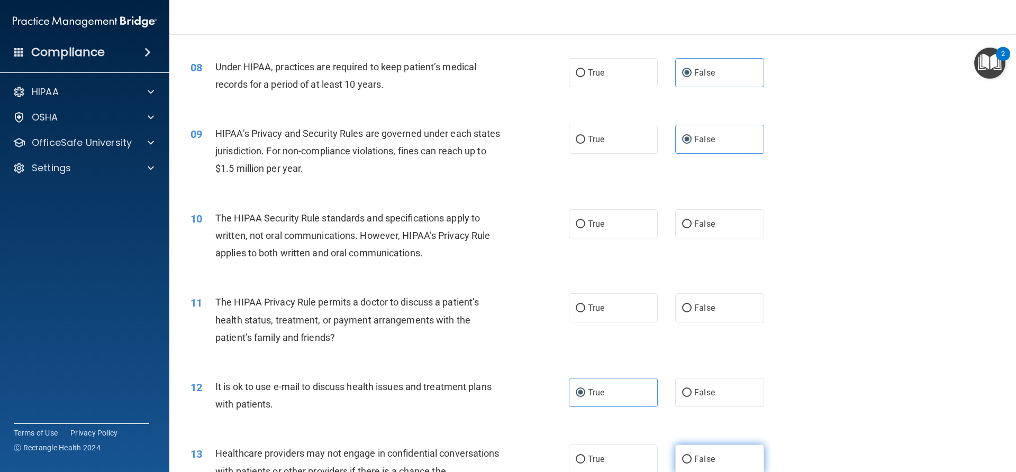
radio input "true"
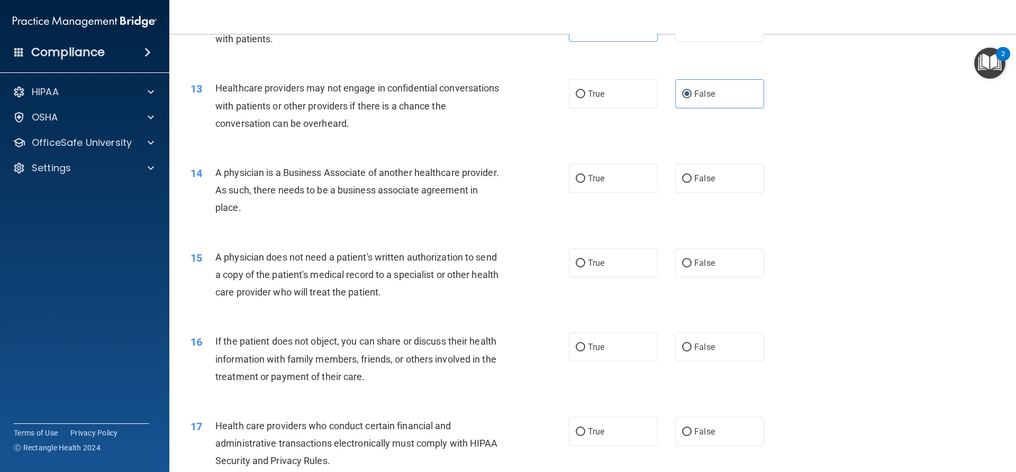
scroll to position [952, 0]
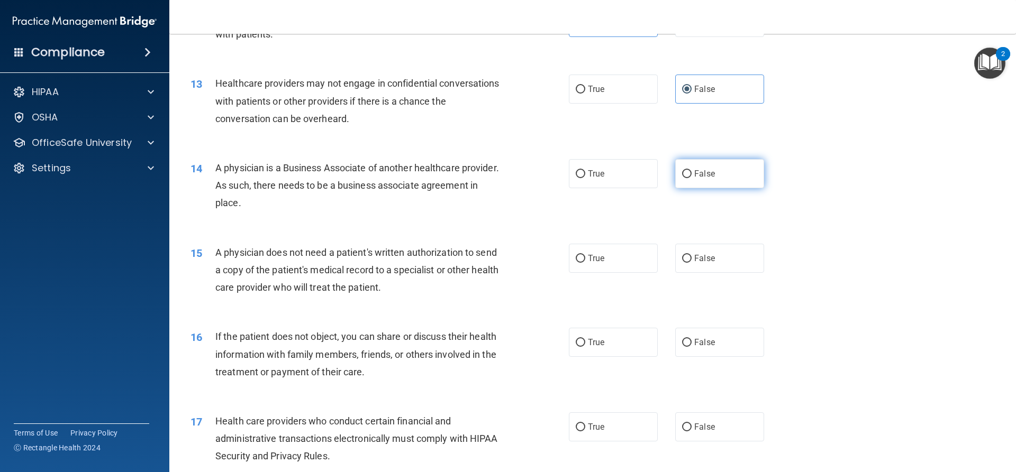
click at [689, 175] on label "False" at bounding box center [719, 173] width 89 height 29
click at [689, 175] on input "False" at bounding box center [687, 174] width 10 height 8
radio input "true"
click at [618, 253] on label "True" at bounding box center [613, 258] width 89 height 29
click at [585, 255] on input "True" at bounding box center [581, 259] width 10 height 8
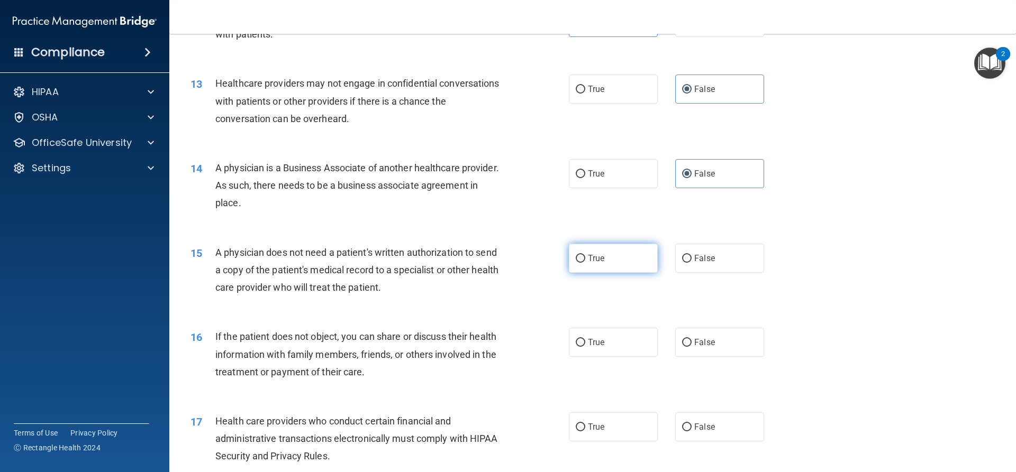
radio input "true"
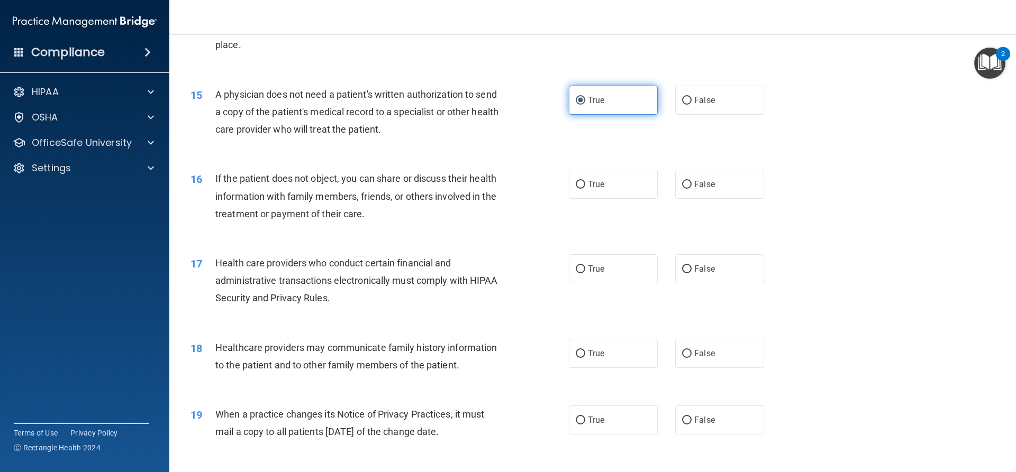
scroll to position [1111, 0]
click at [676, 350] on label "False" at bounding box center [719, 353] width 89 height 29
click at [682, 350] on input "False" at bounding box center [687, 354] width 10 height 8
radio input "true"
click at [713, 414] on label "False" at bounding box center [719, 419] width 89 height 29
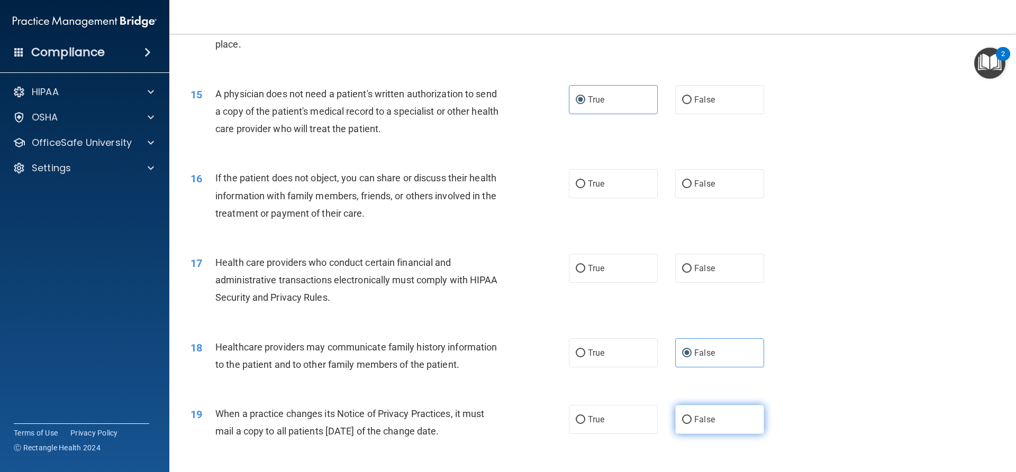
click at [691, 416] on input "False" at bounding box center [687, 420] width 10 height 8
radio input "true"
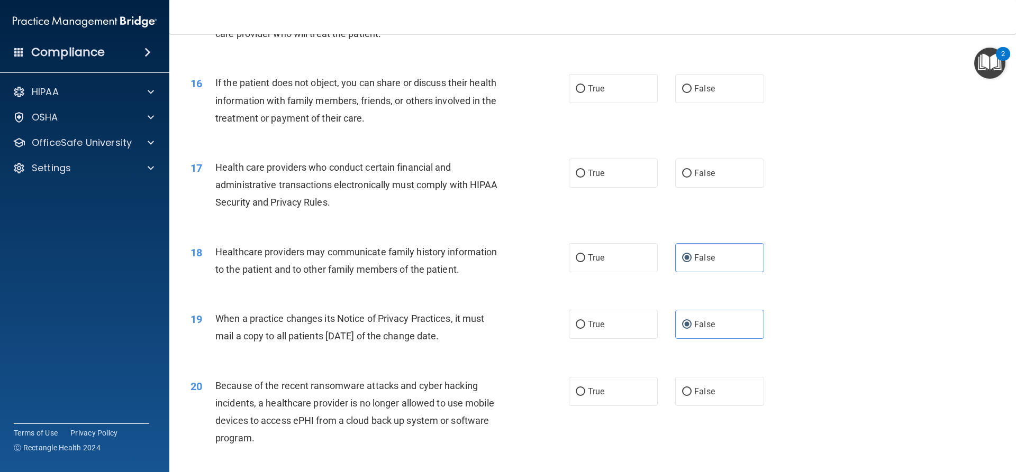
scroll to position [1323, 0]
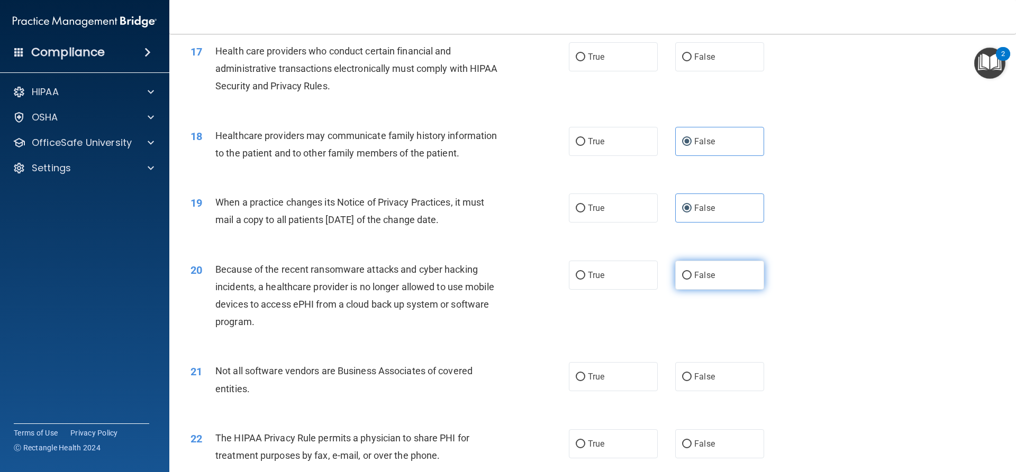
click at [695, 280] on label "False" at bounding box center [719, 275] width 89 height 29
click at [691, 280] on input "False" at bounding box center [687, 276] width 10 height 8
radio input "true"
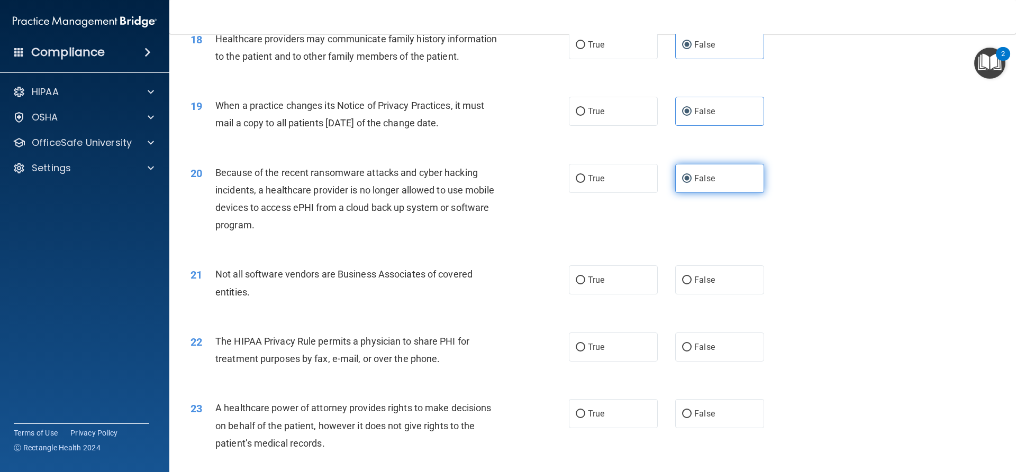
scroll to position [1428, 0]
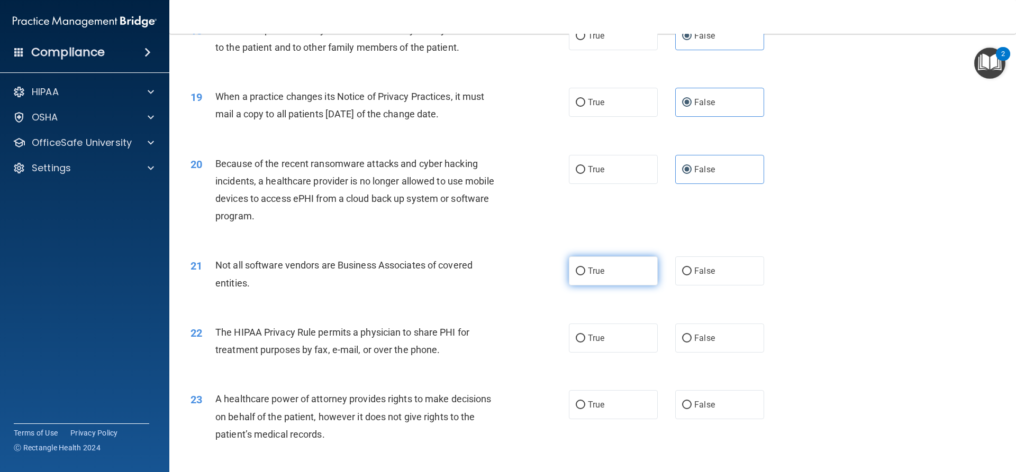
click at [627, 267] on label "True" at bounding box center [613, 271] width 89 height 29
click at [585, 268] on input "True" at bounding box center [581, 272] width 10 height 8
radio input "true"
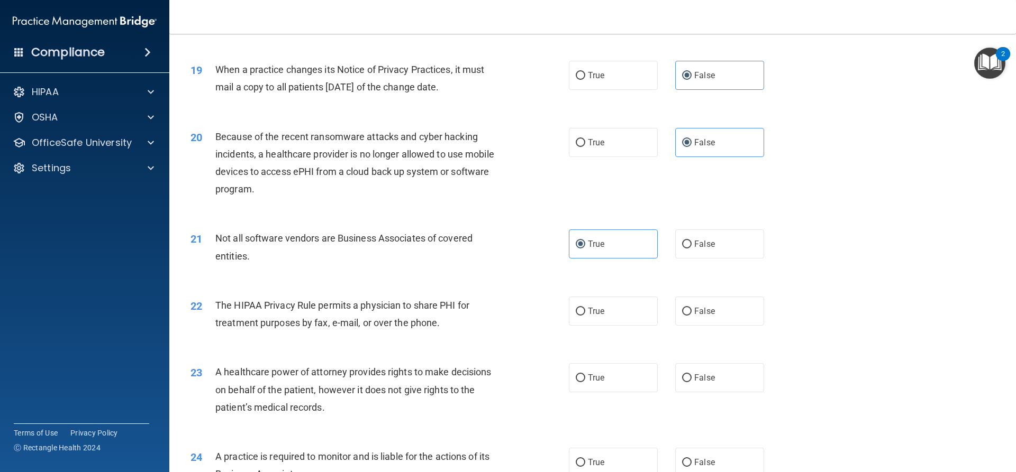
scroll to position [1481, 0]
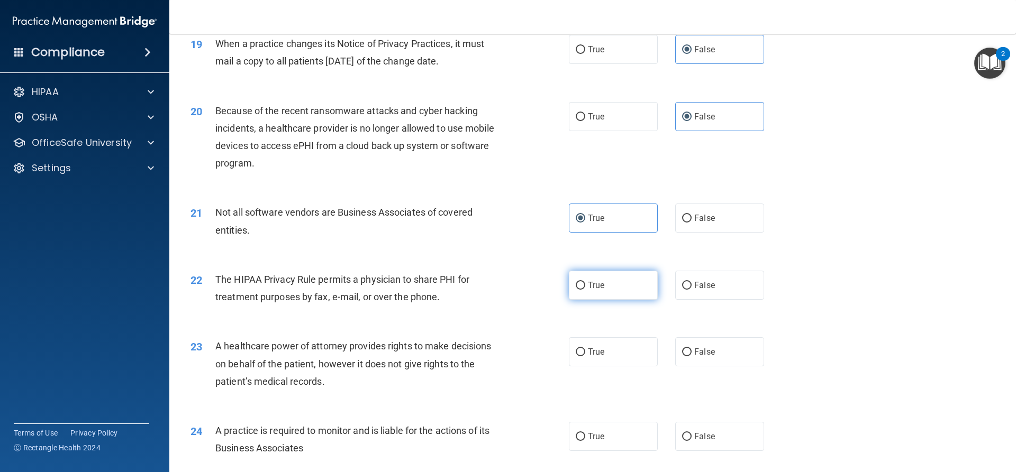
click at [631, 287] on label "True" at bounding box center [613, 285] width 89 height 29
click at [585, 287] on input "True" at bounding box center [581, 286] width 10 height 8
radio input "true"
click at [698, 345] on label "False" at bounding box center [719, 352] width 89 height 29
click at [691, 349] on input "False" at bounding box center [687, 353] width 10 height 8
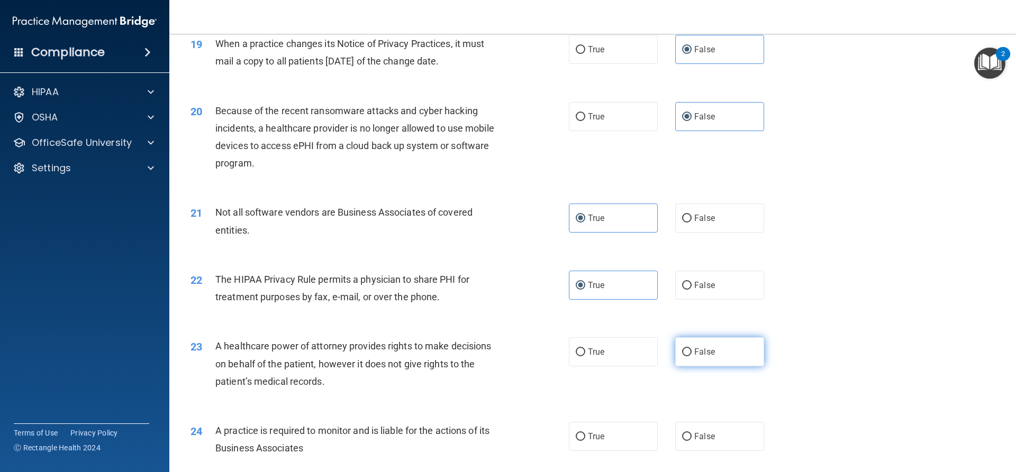
radio input "true"
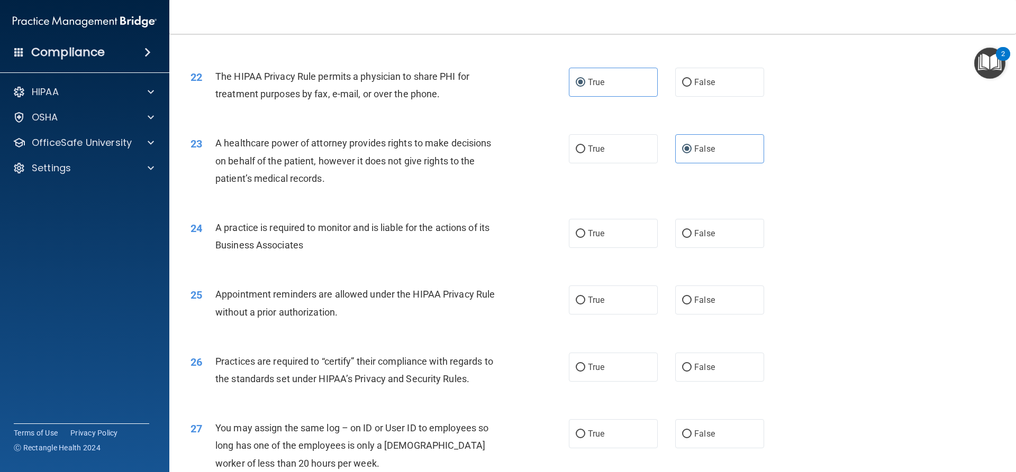
scroll to position [1693, 0]
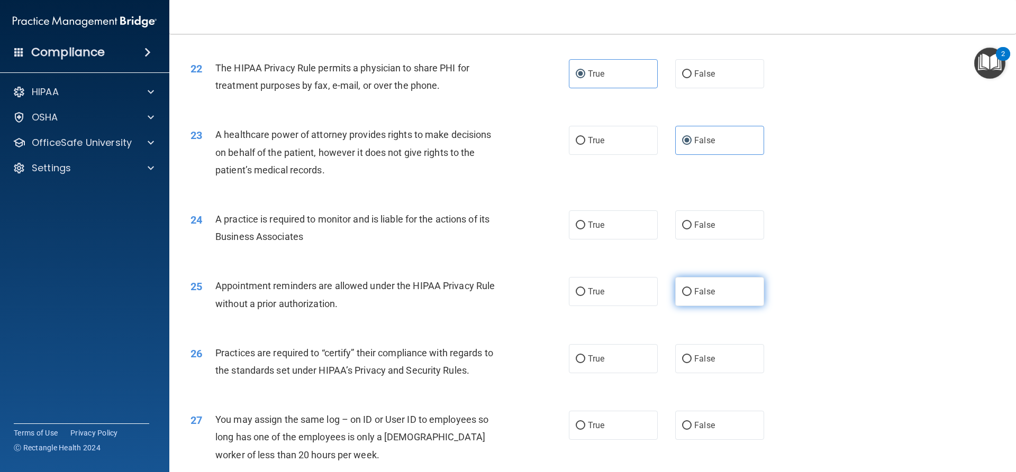
click at [702, 304] on label "False" at bounding box center [719, 291] width 89 height 29
click at [691, 296] on input "False" at bounding box center [687, 292] width 10 height 8
radio input "true"
click at [646, 301] on label "True" at bounding box center [613, 291] width 89 height 29
click at [585, 296] on input "True" at bounding box center [581, 292] width 10 height 8
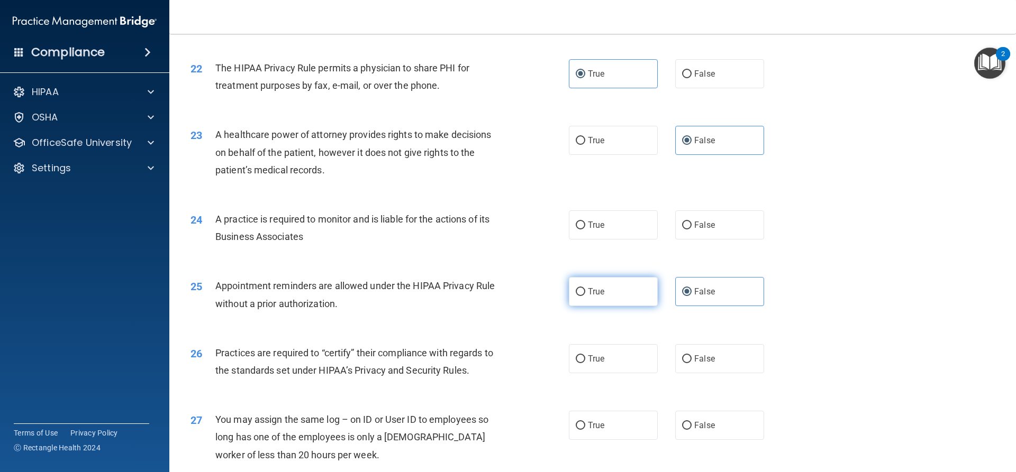
radio input "true"
radio input "false"
click at [702, 359] on span "False" at bounding box center [704, 359] width 21 height 10
click at [691, 359] on input "False" at bounding box center [687, 359] width 10 height 8
radio input "true"
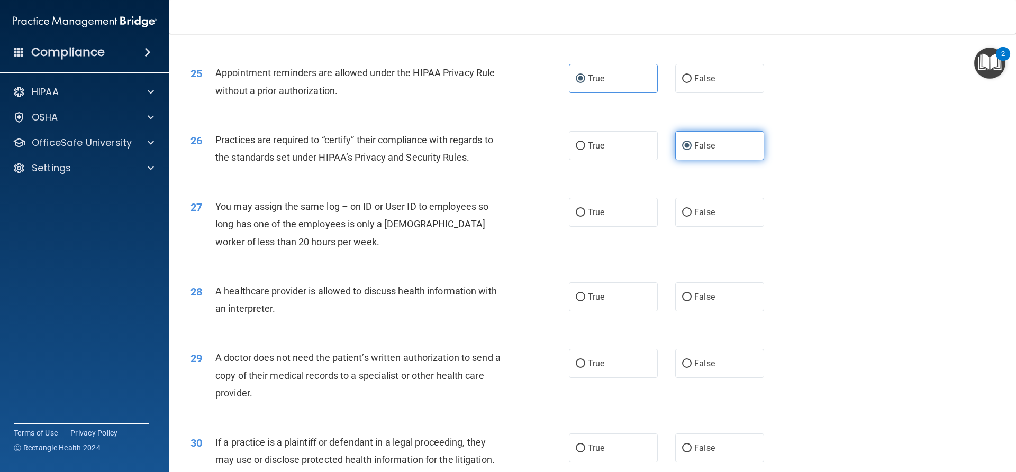
scroll to position [1957, 0]
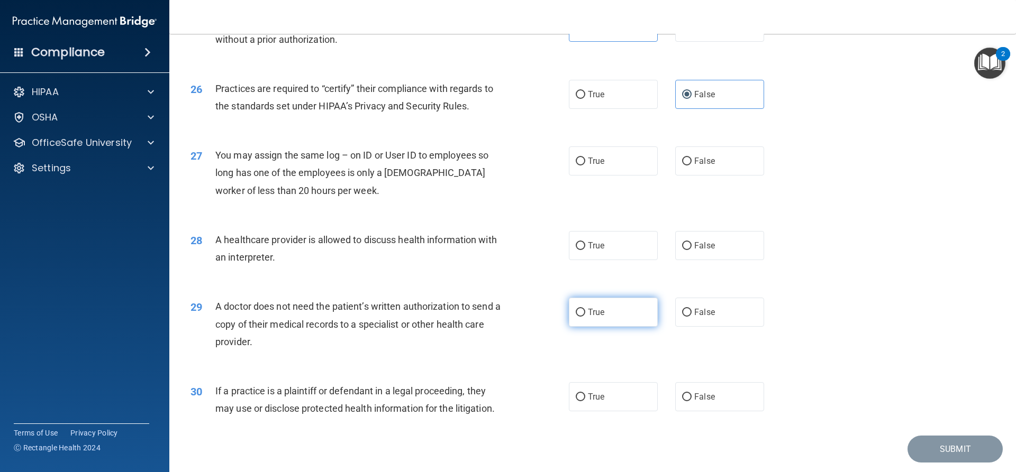
click at [605, 317] on label "True" at bounding box center [613, 312] width 89 height 29
click at [585, 317] on input "True" at bounding box center [581, 313] width 10 height 8
radio input "true"
click at [588, 393] on span "True" at bounding box center [596, 397] width 16 height 10
click at [584, 394] on input "True" at bounding box center [581, 398] width 10 height 8
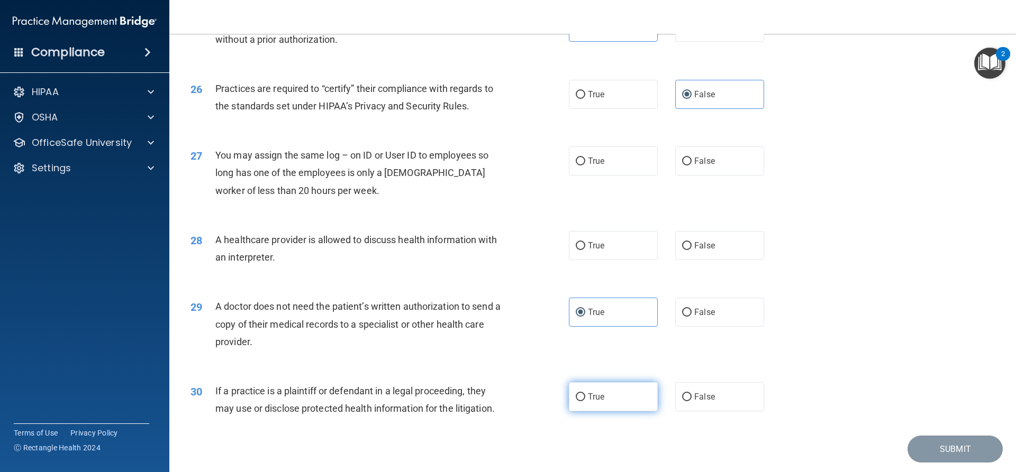
radio input "true"
click at [614, 254] on label "True" at bounding box center [613, 245] width 89 height 29
click at [585, 250] on input "True" at bounding box center [581, 246] width 10 height 8
radio input "true"
click at [725, 163] on label "False" at bounding box center [719, 161] width 89 height 29
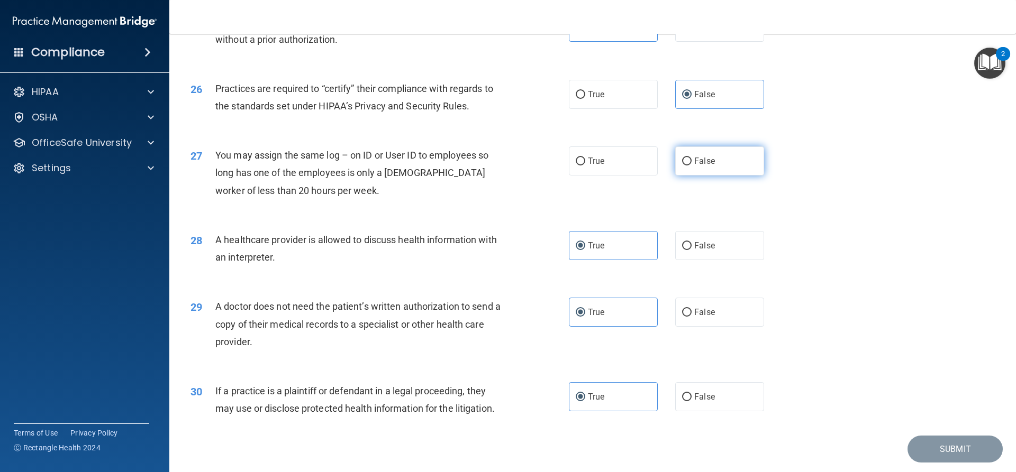
click at [691, 163] on input "False" at bounding box center [687, 162] width 10 height 8
radio input "true"
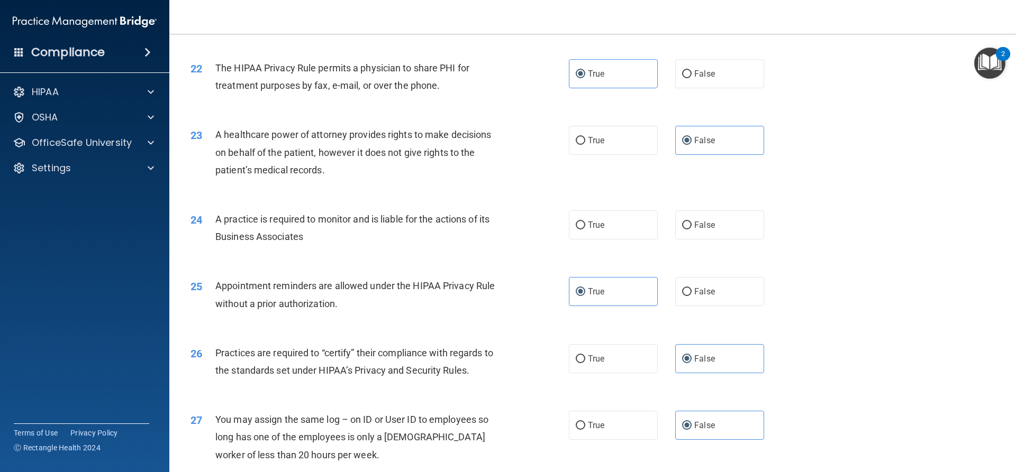
scroll to position [1640, 0]
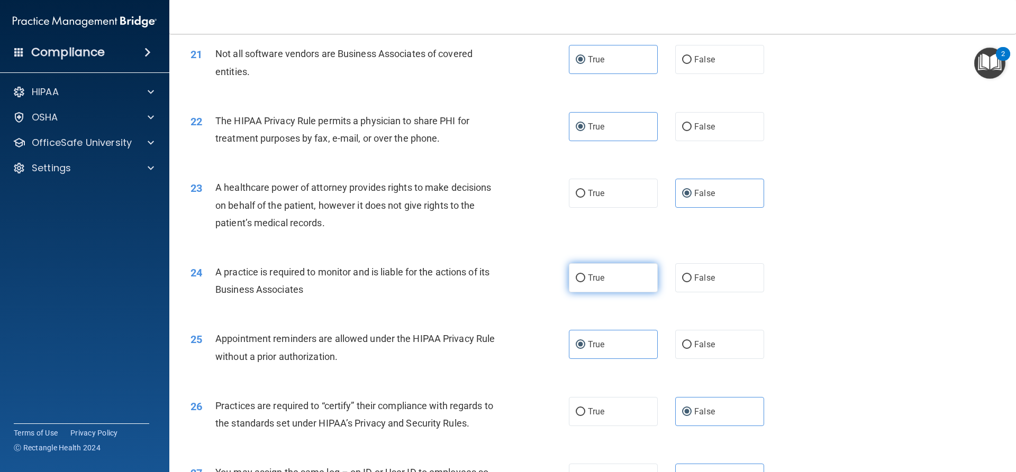
click at [613, 276] on label "True" at bounding box center [613, 277] width 89 height 29
click at [585, 276] on input "True" at bounding box center [581, 279] width 10 height 8
radio input "true"
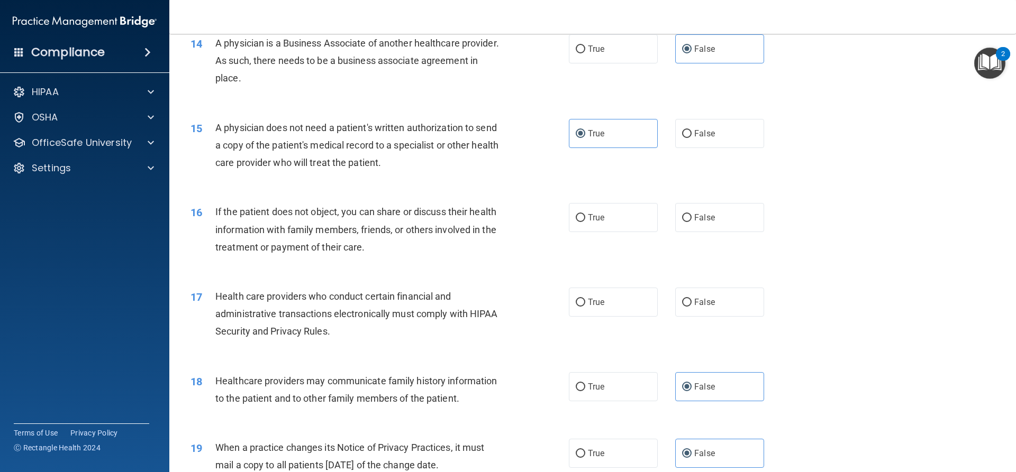
scroll to position [1058, 0]
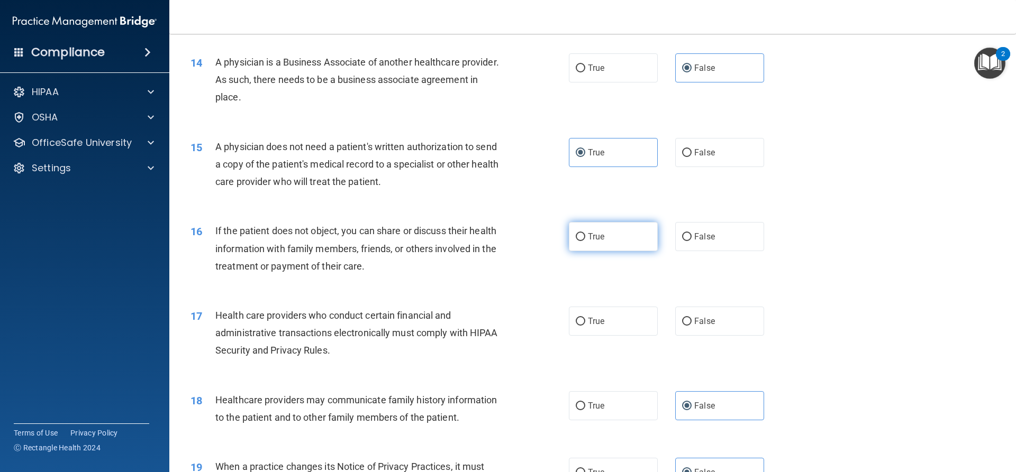
click at [581, 240] on label "True" at bounding box center [613, 236] width 89 height 29
click at [581, 240] on input "True" at bounding box center [581, 237] width 10 height 8
radio input "true"
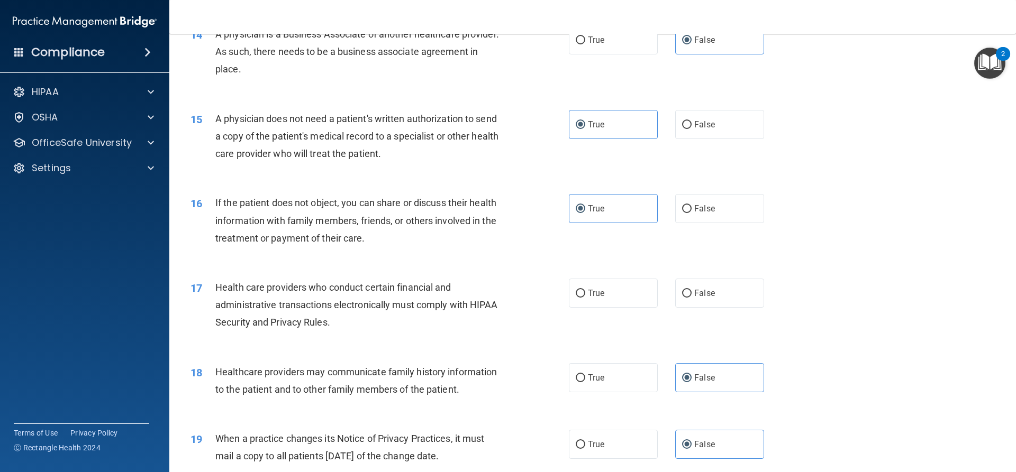
scroll to position [1111, 0]
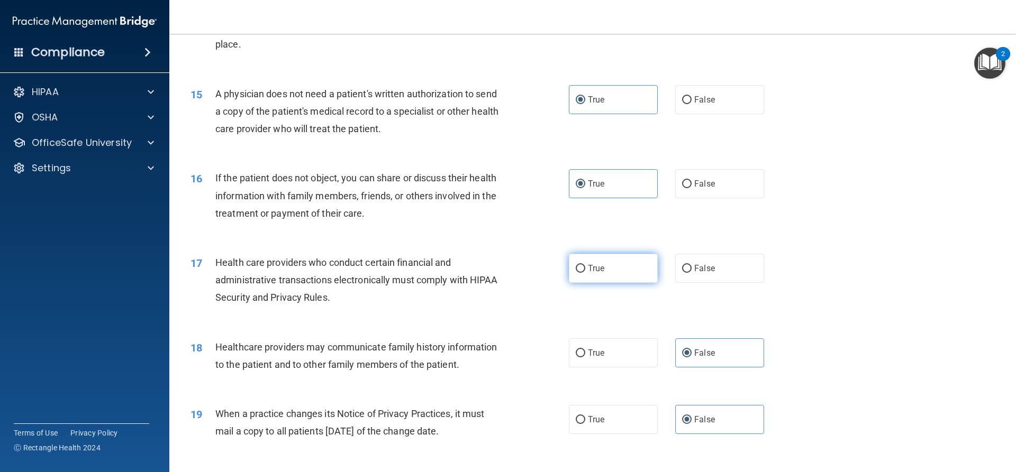
click at [590, 277] on label "True" at bounding box center [613, 268] width 89 height 29
click at [585, 273] on input "True" at bounding box center [581, 269] width 10 height 8
radio input "true"
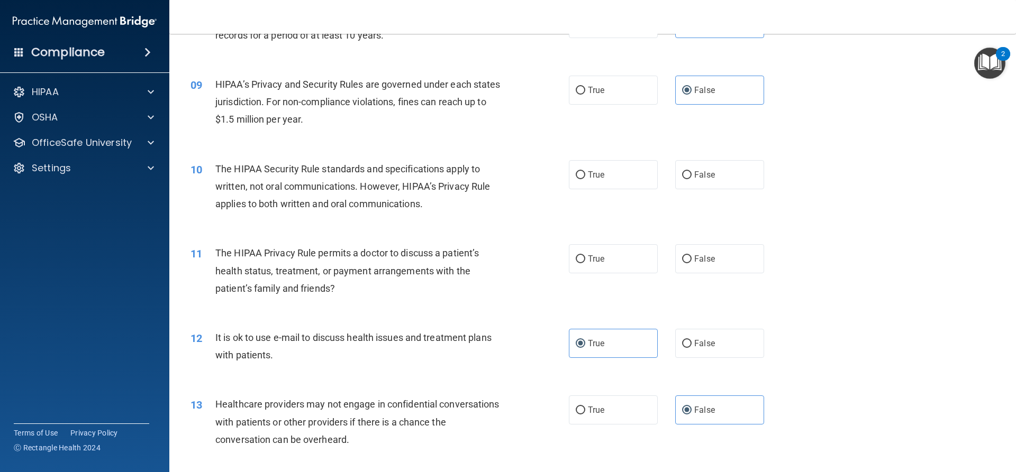
scroll to position [582, 0]
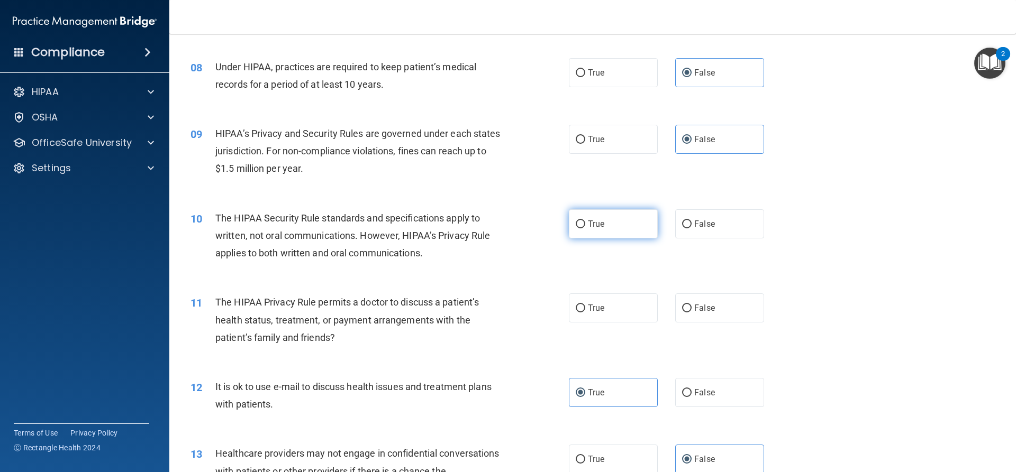
click at [637, 230] on label "True" at bounding box center [613, 223] width 89 height 29
click at [585, 229] on input "True" at bounding box center [581, 225] width 10 height 8
radio input "true"
click at [641, 314] on label "True" at bounding box center [613, 308] width 89 height 29
click at [585, 313] on input "True" at bounding box center [581, 309] width 10 height 8
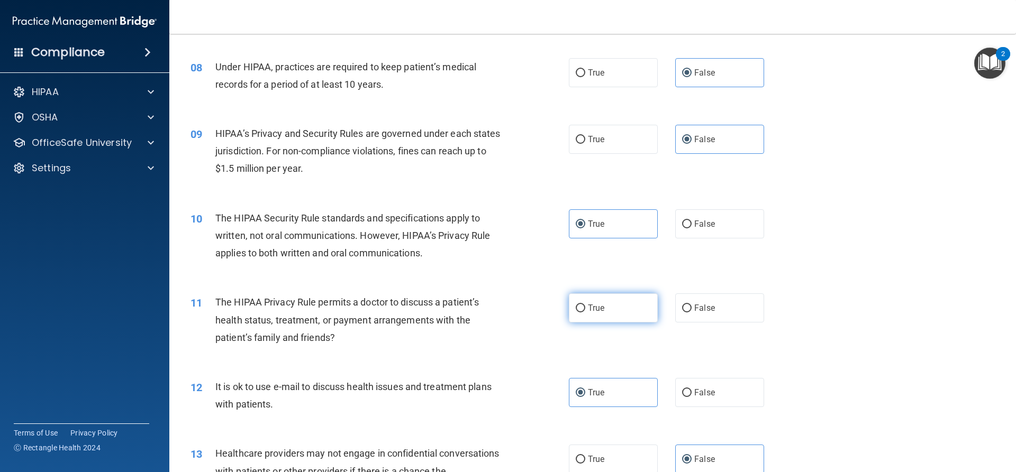
radio input "true"
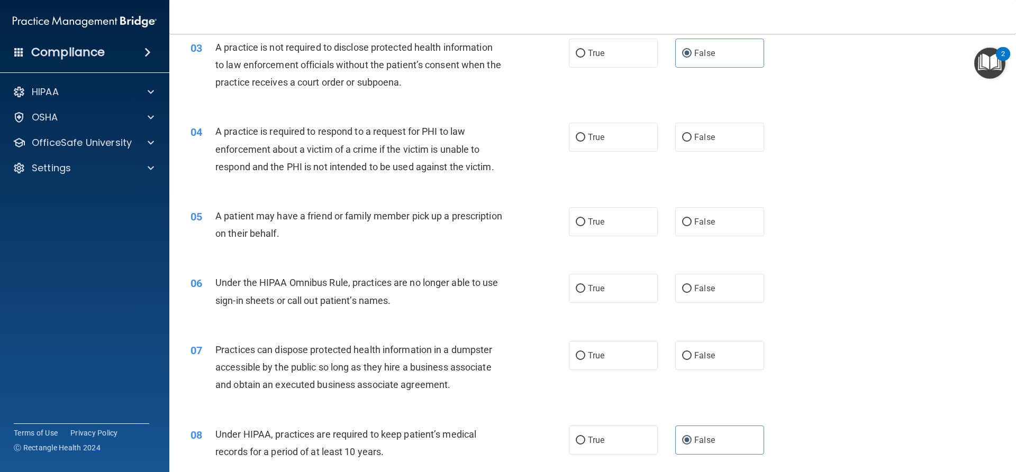
scroll to position [212, 0]
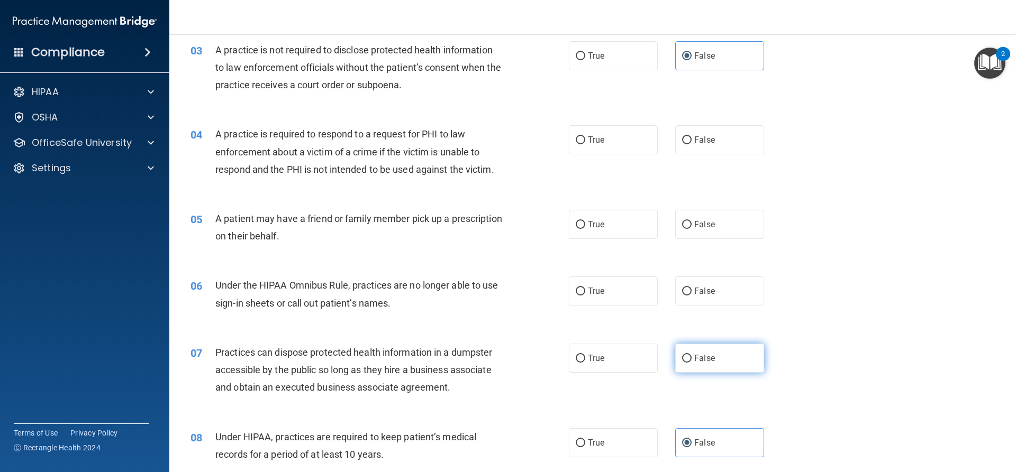
click at [719, 354] on label "False" at bounding box center [719, 358] width 89 height 29
click at [691, 355] on input "False" at bounding box center [687, 359] width 10 height 8
radio input "true"
click at [618, 286] on label "True" at bounding box center [613, 291] width 89 height 29
click at [585, 288] on input "True" at bounding box center [581, 292] width 10 height 8
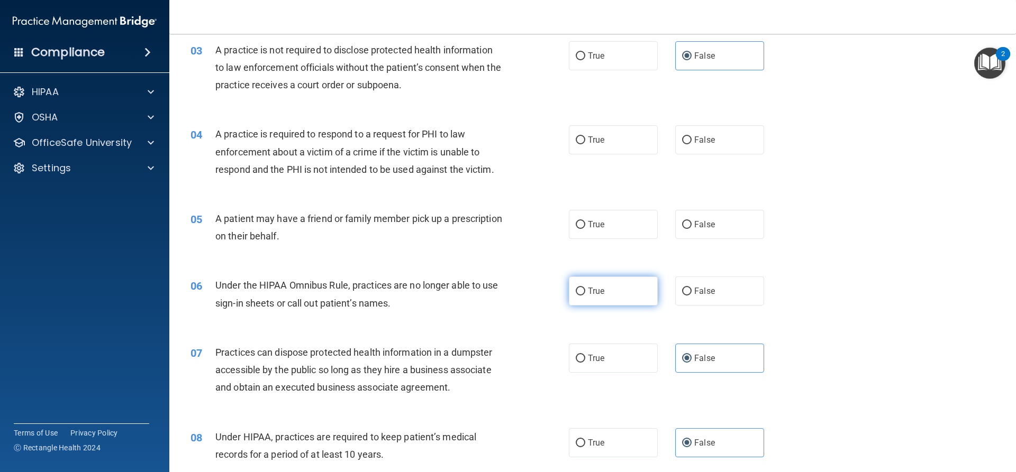
radio input "true"
click at [626, 229] on label "True" at bounding box center [613, 224] width 89 height 29
click at [585, 229] on input "True" at bounding box center [581, 225] width 10 height 8
radio input "true"
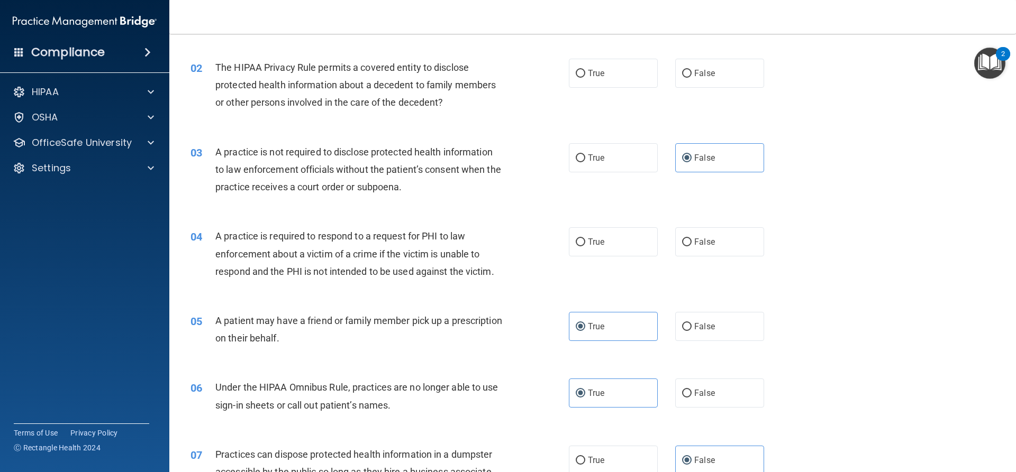
scroll to position [106, 0]
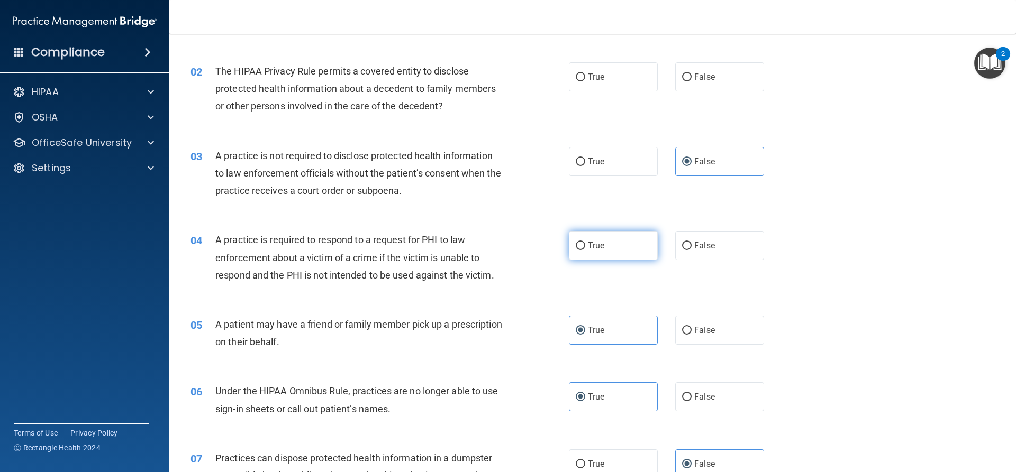
click at [615, 242] on label "True" at bounding box center [613, 245] width 89 height 29
click at [585, 242] on input "True" at bounding box center [581, 246] width 10 height 8
radio input "true"
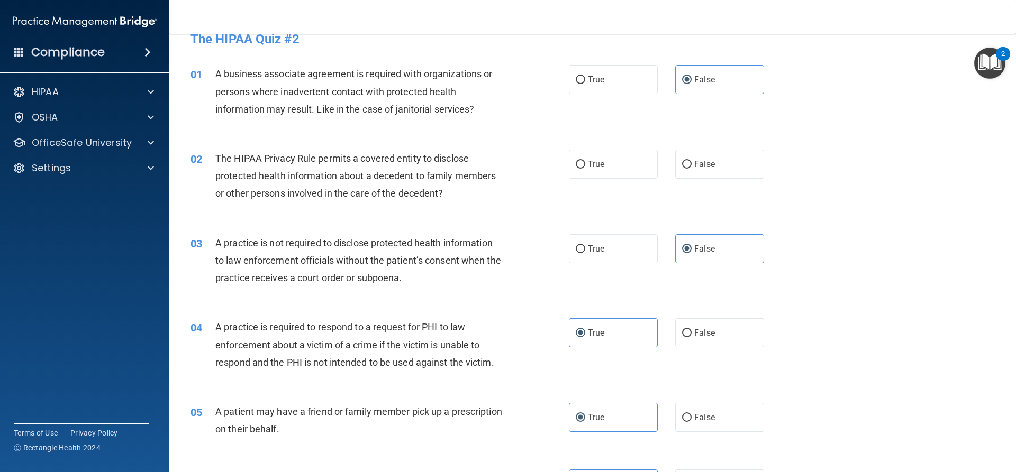
scroll to position [0, 0]
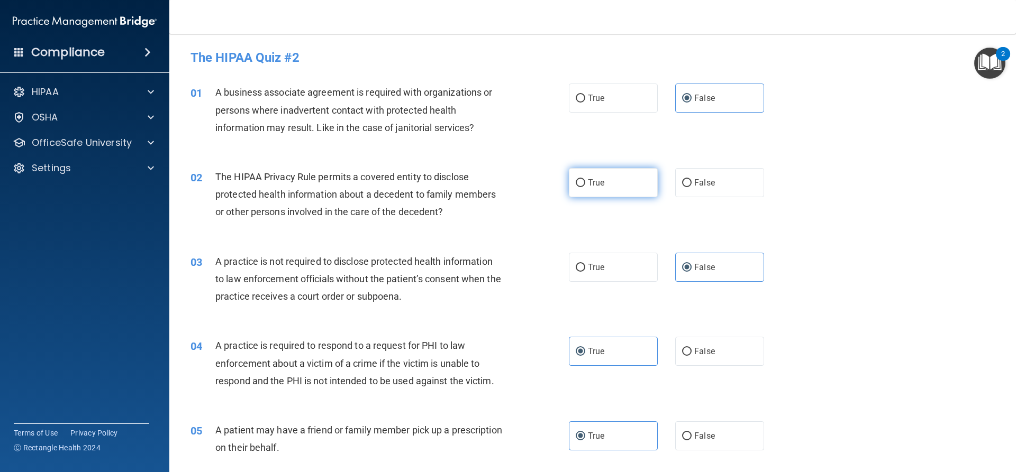
click at [605, 188] on label "True" at bounding box center [613, 182] width 89 height 29
click at [585, 187] on input "True" at bounding box center [581, 183] width 10 height 8
radio input "true"
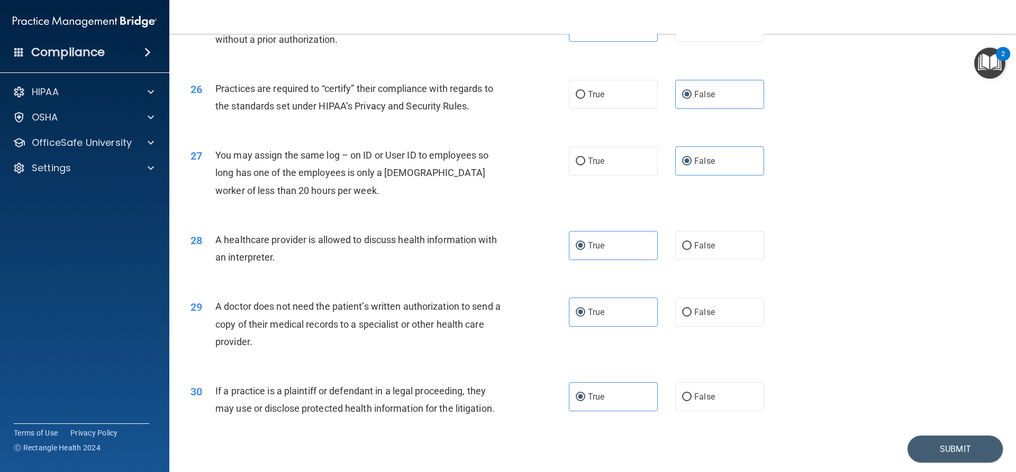
scroll to position [1990, 0]
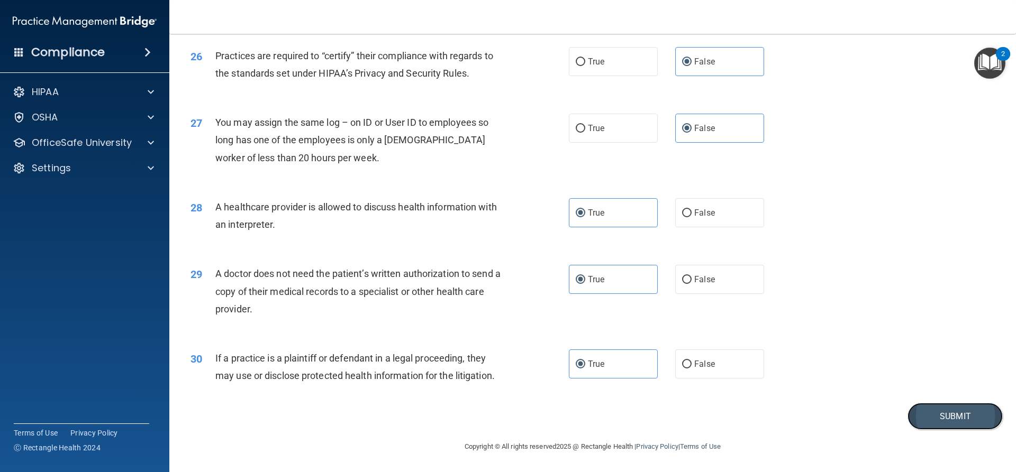
click at [947, 420] on button "Submit" at bounding box center [954, 416] width 95 height 27
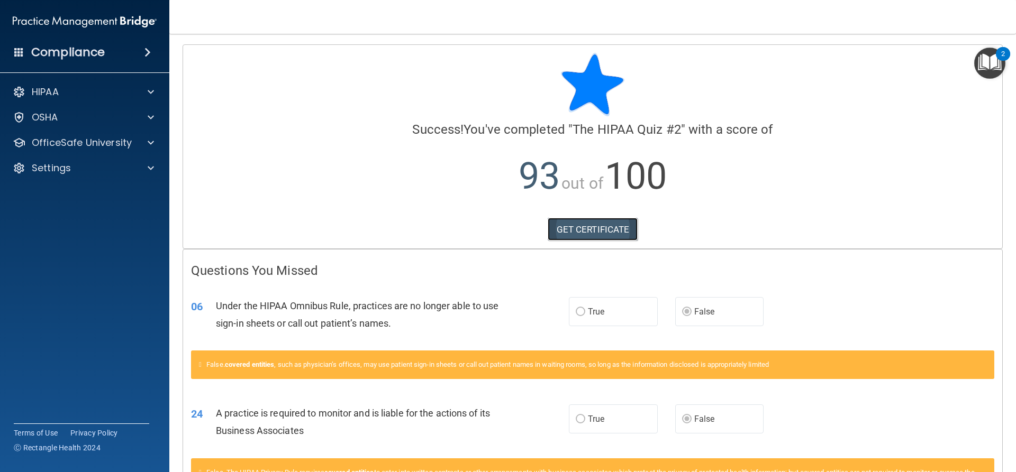
click at [578, 228] on link "GET CERTIFICATE" at bounding box center [593, 229] width 90 height 23
click at [115, 144] on p "OfficeSafe University" at bounding box center [82, 142] width 100 height 13
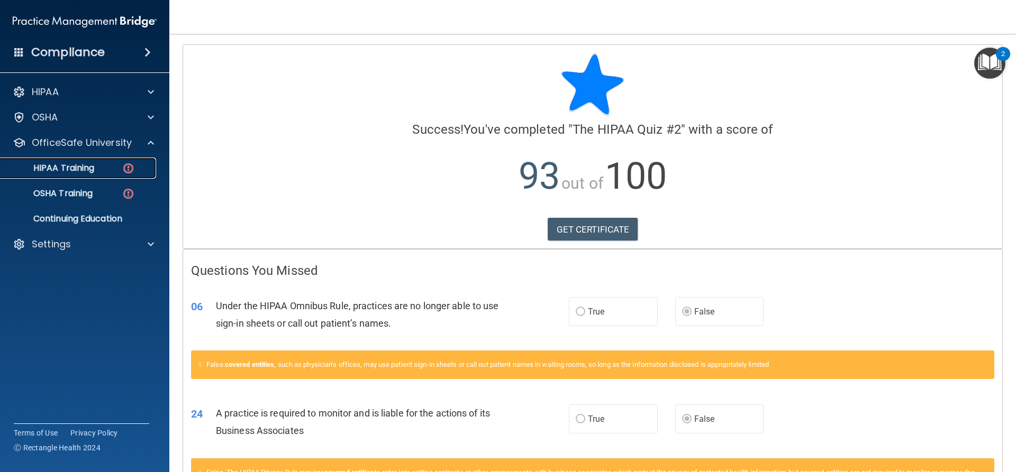
click at [116, 169] on div "HIPAA Training" at bounding box center [79, 168] width 144 height 11
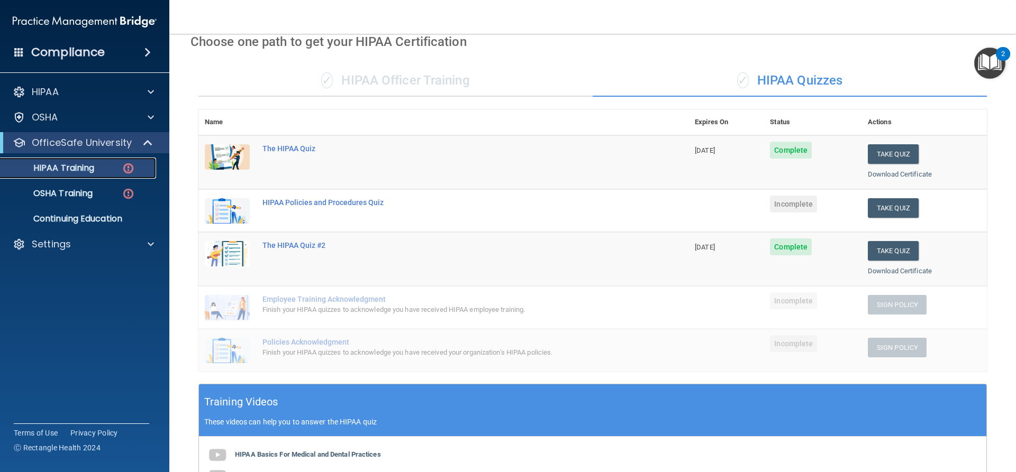
scroll to position [26, 0]
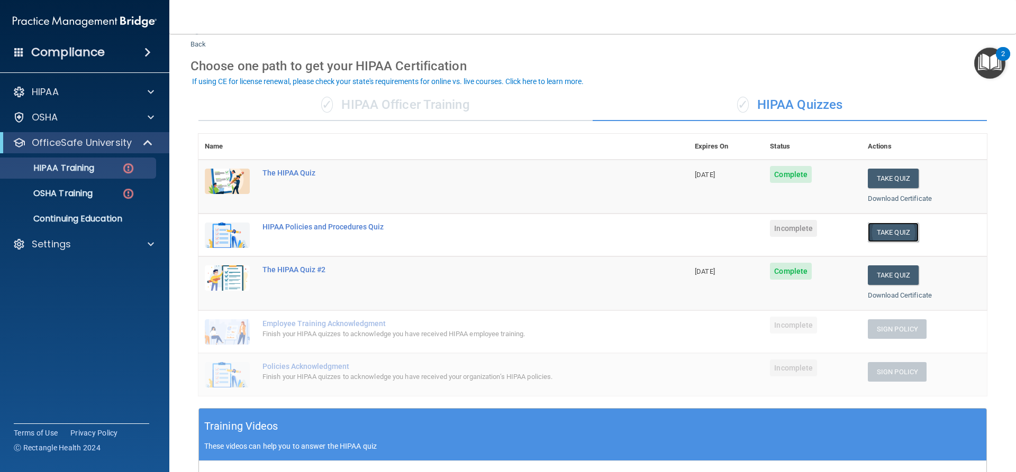
click at [900, 231] on button "Take Quiz" at bounding box center [893, 233] width 51 height 20
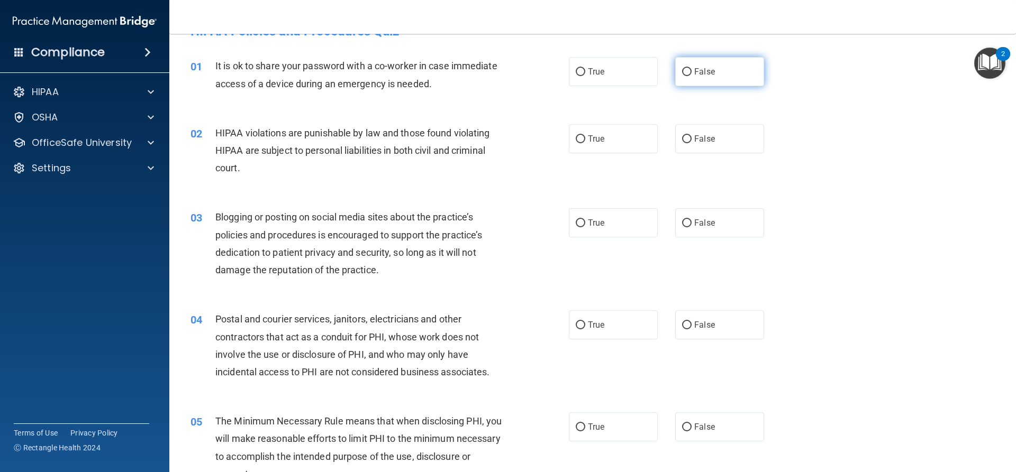
click at [728, 70] on label "False" at bounding box center [719, 71] width 89 height 29
click at [691, 70] on input "False" at bounding box center [687, 72] width 10 height 8
radio input "true"
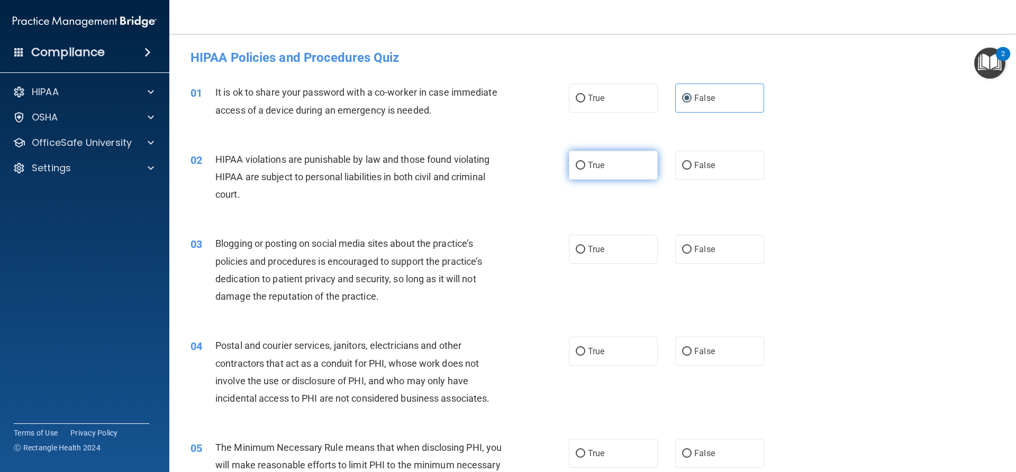
click at [606, 172] on label "True" at bounding box center [613, 165] width 89 height 29
click at [585, 170] on input "True" at bounding box center [581, 166] width 10 height 8
radio input "true"
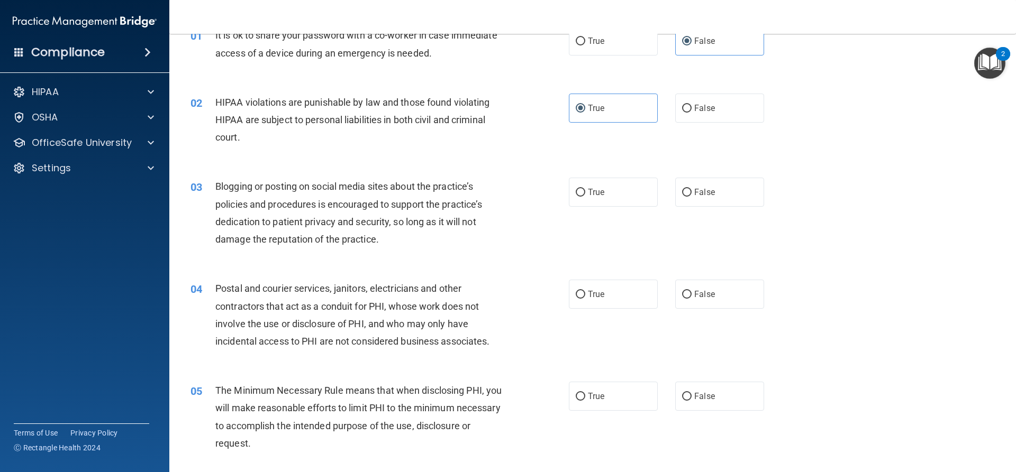
scroll to position [106, 0]
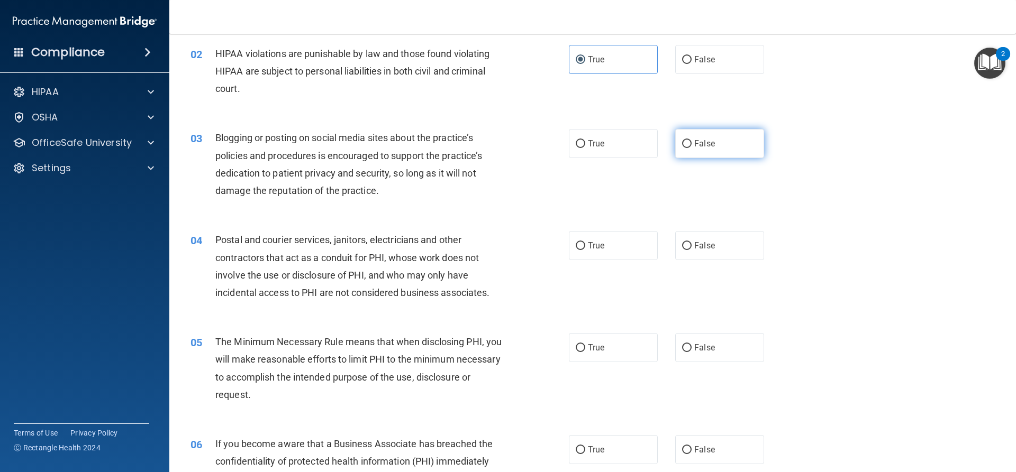
click at [685, 150] on label "False" at bounding box center [719, 143] width 89 height 29
click at [685, 148] on input "False" at bounding box center [687, 144] width 10 height 8
radio input "true"
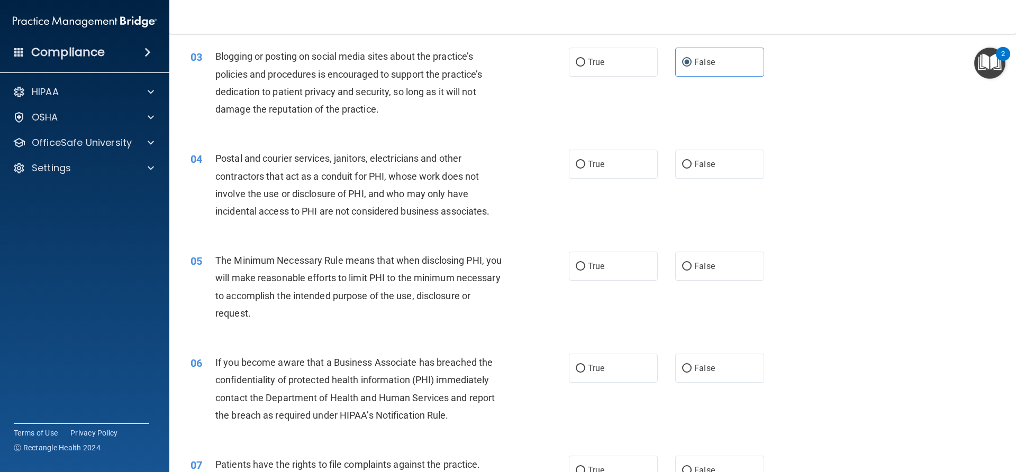
scroll to position [212, 0]
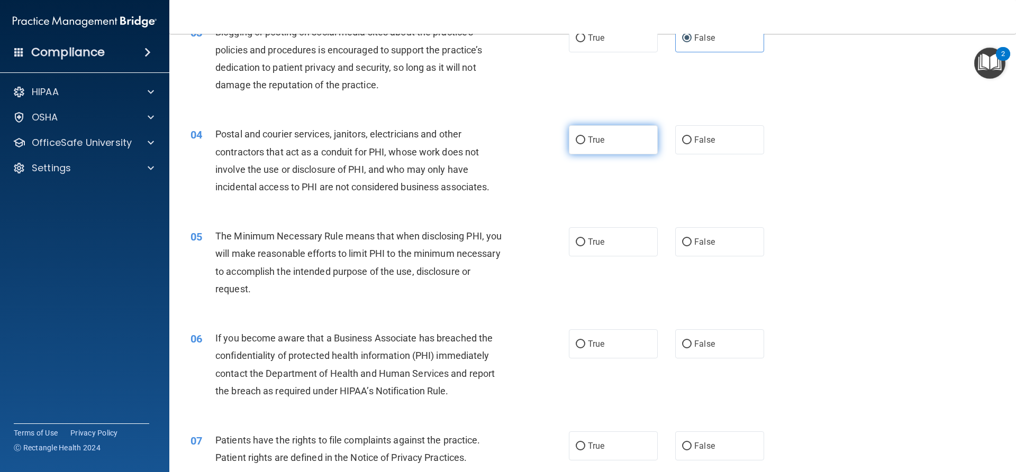
click at [643, 144] on label "True" at bounding box center [613, 139] width 89 height 29
click at [585, 144] on input "True" at bounding box center [581, 140] width 10 height 8
radio input "true"
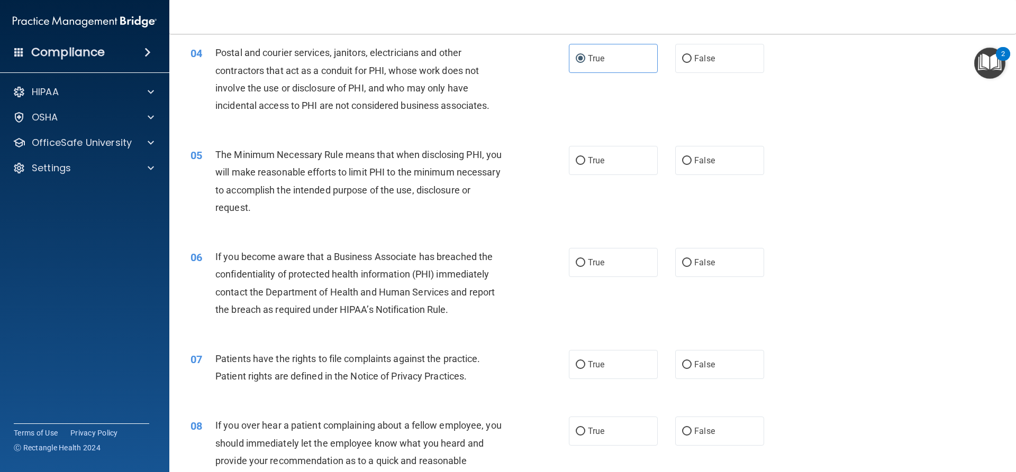
scroll to position [317, 0]
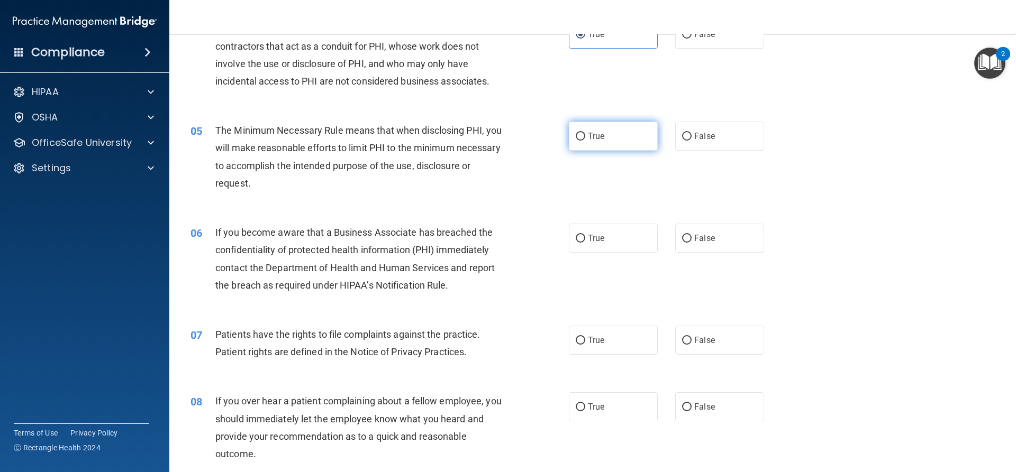
click at [609, 139] on label "True" at bounding box center [613, 136] width 89 height 29
click at [585, 139] on input "True" at bounding box center [581, 137] width 10 height 8
radio input "true"
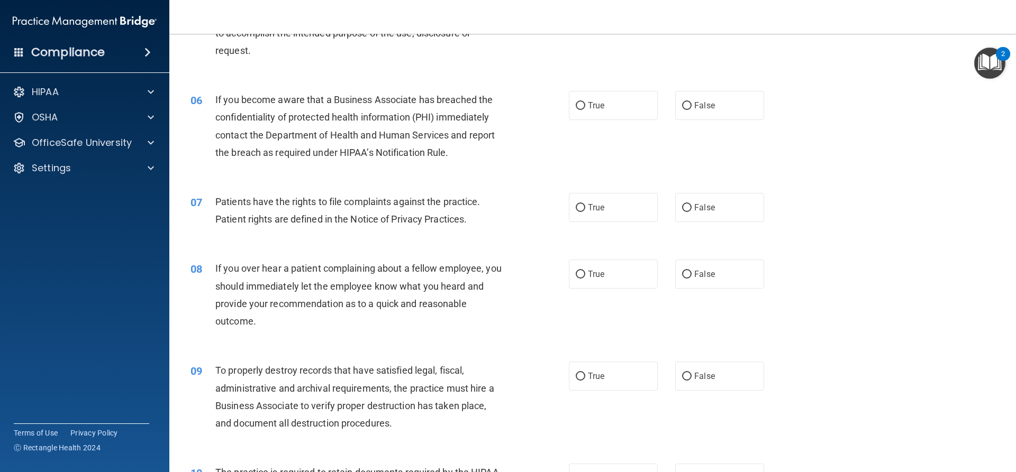
scroll to position [476, 0]
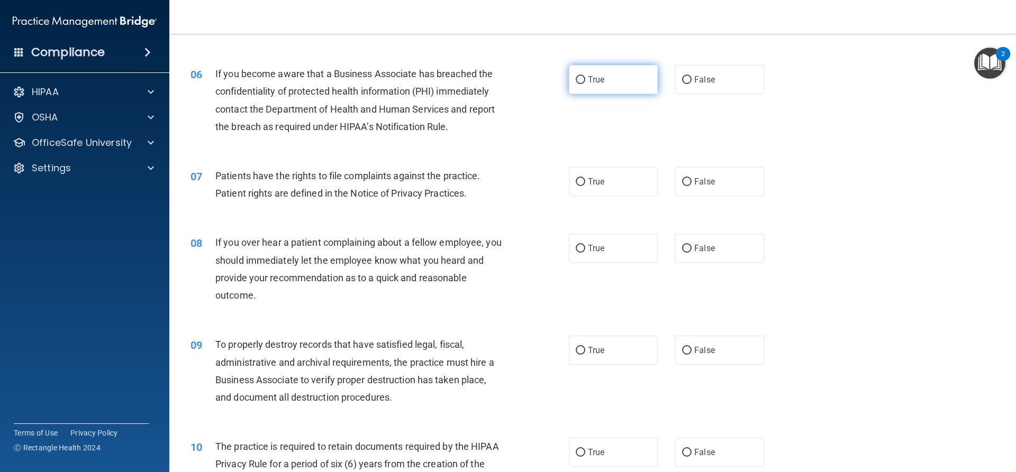
click at [602, 66] on label "True" at bounding box center [613, 79] width 89 height 29
click at [585, 76] on input "True" at bounding box center [581, 80] width 10 height 8
radio input "true"
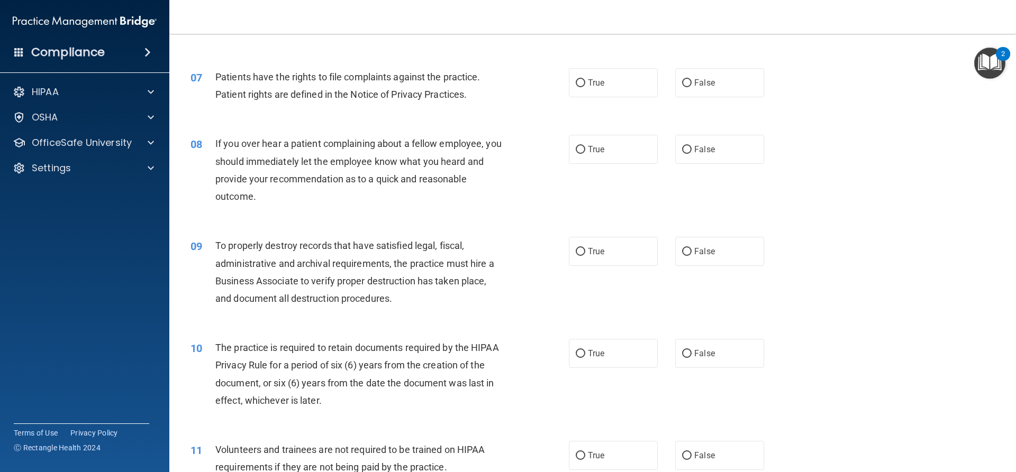
scroll to position [582, 0]
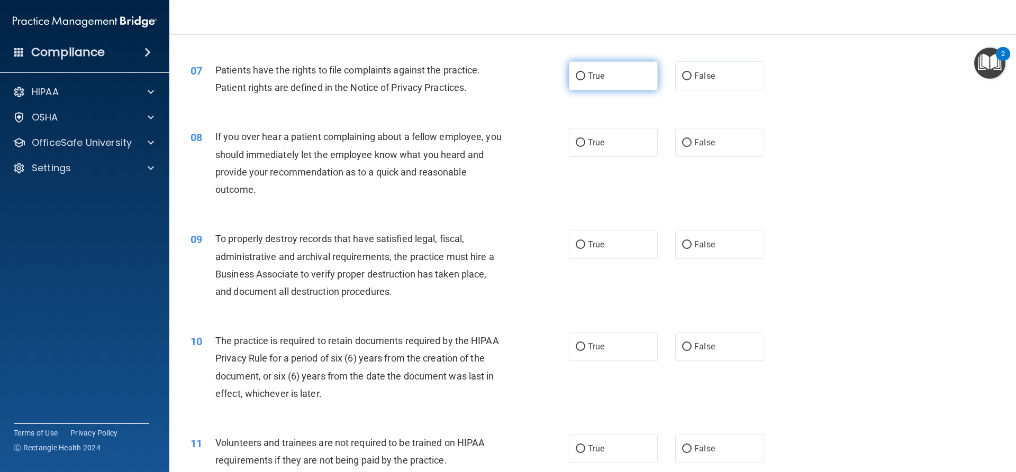
click at [587, 84] on label "True" at bounding box center [613, 75] width 89 height 29
click at [585, 80] on input "True" at bounding box center [581, 76] width 10 height 8
radio input "true"
click at [697, 148] on label "False" at bounding box center [719, 142] width 89 height 29
click at [691, 147] on input "False" at bounding box center [687, 143] width 10 height 8
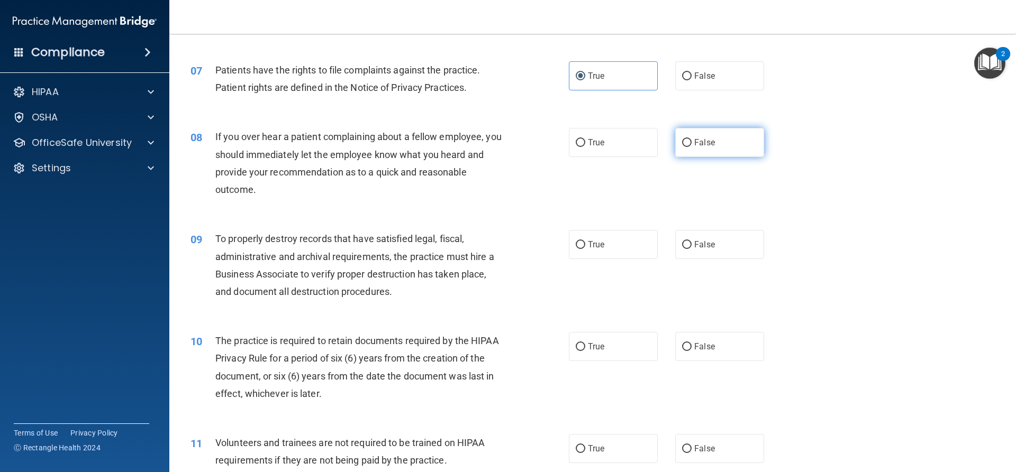
radio input "true"
click at [656, 236] on div "True False" at bounding box center [675, 244] width 213 height 29
click at [699, 240] on span "False" at bounding box center [704, 245] width 21 height 10
click at [691, 241] on input "False" at bounding box center [687, 245] width 10 height 8
radio input "true"
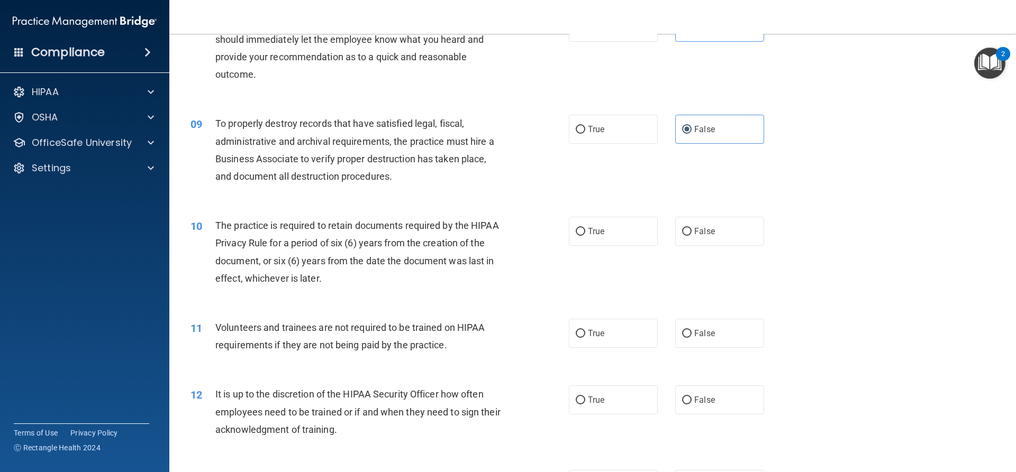
scroll to position [741, 0]
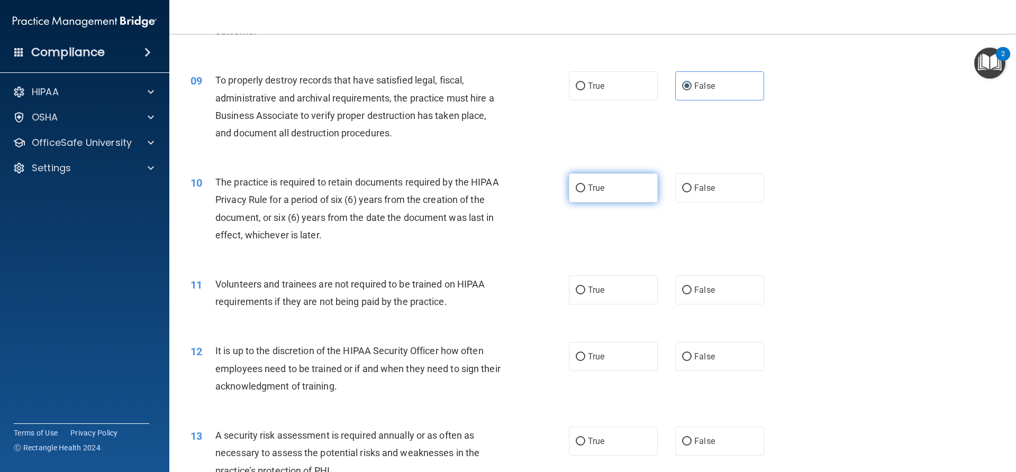
click at [609, 200] on label "True" at bounding box center [613, 188] width 89 height 29
click at [585, 193] on input "True" at bounding box center [581, 189] width 10 height 8
radio input "true"
click at [727, 289] on label "False" at bounding box center [719, 290] width 89 height 29
click at [691, 289] on input "False" at bounding box center [687, 291] width 10 height 8
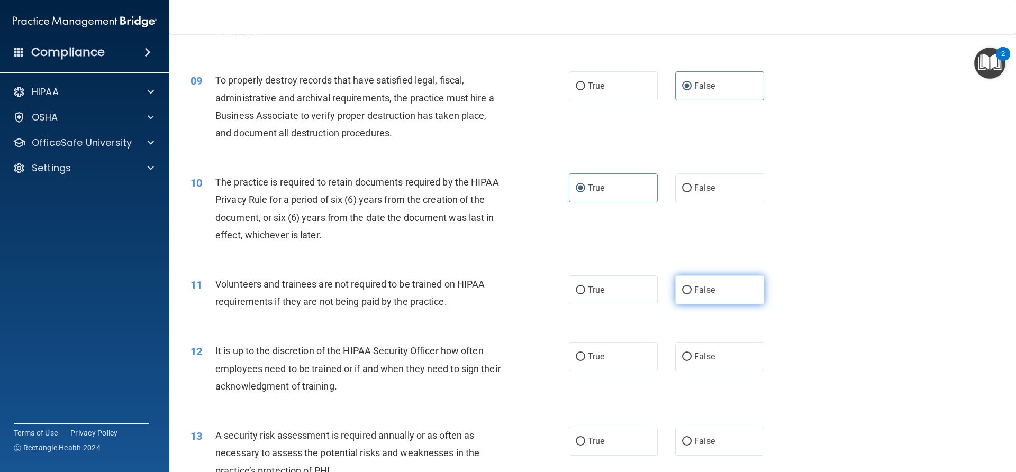
radio input "true"
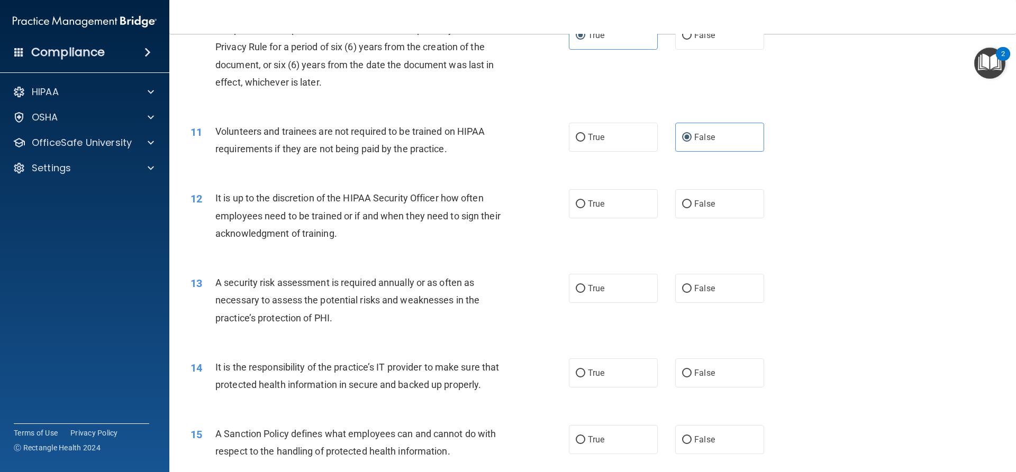
scroll to position [899, 0]
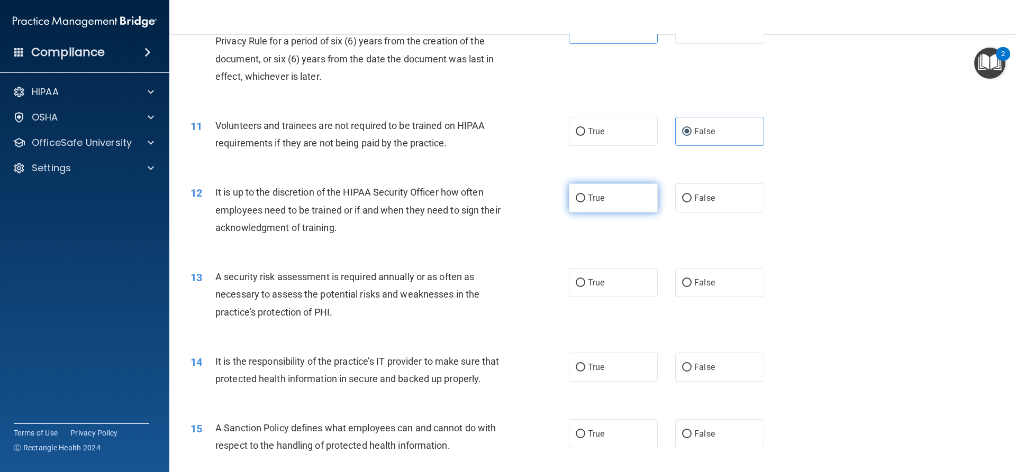
click at [626, 213] on label "True" at bounding box center [613, 198] width 89 height 29
click at [585, 203] on input "True" at bounding box center [581, 199] width 10 height 8
radio input "true"
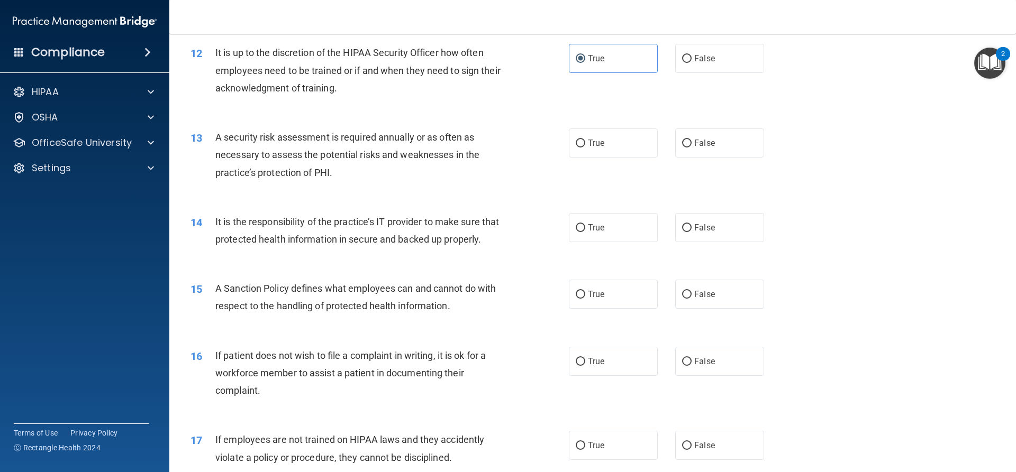
scroll to position [1058, 0]
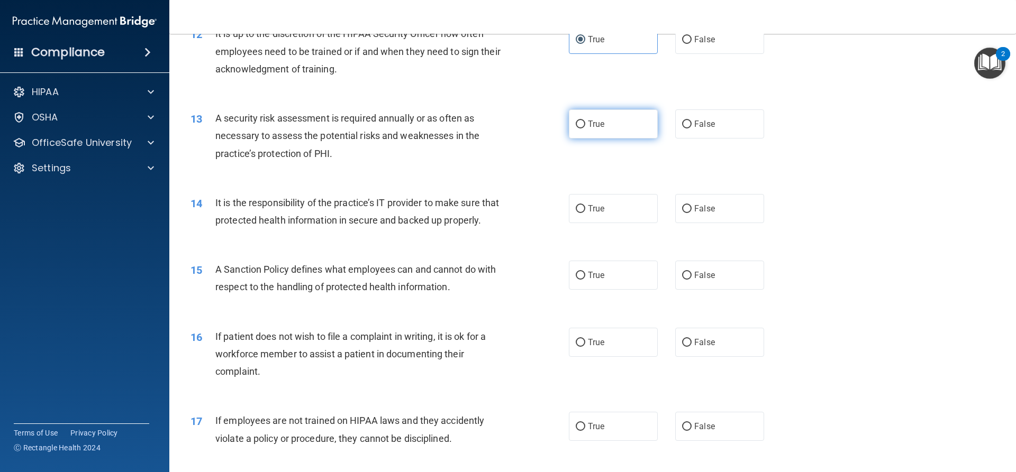
click at [624, 119] on label "True" at bounding box center [613, 124] width 89 height 29
click at [585, 121] on input "True" at bounding box center [581, 125] width 10 height 8
radio input "true"
click at [631, 207] on label "True" at bounding box center [613, 208] width 89 height 29
click at [585, 207] on input "True" at bounding box center [581, 209] width 10 height 8
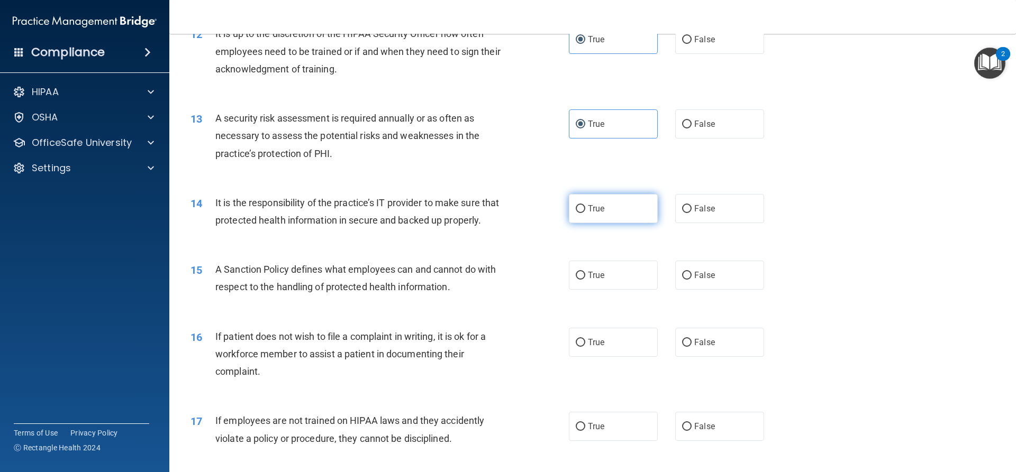
radio input "true"
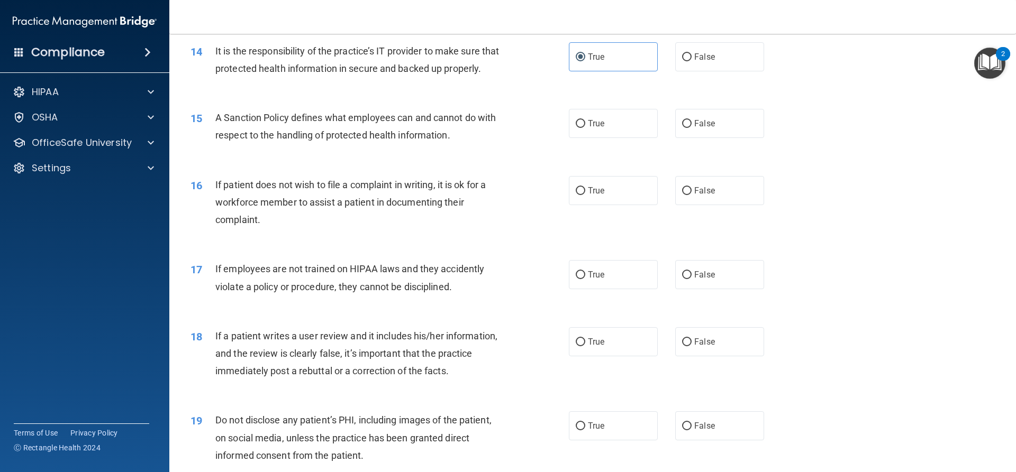
scroll to position [1217, 0]
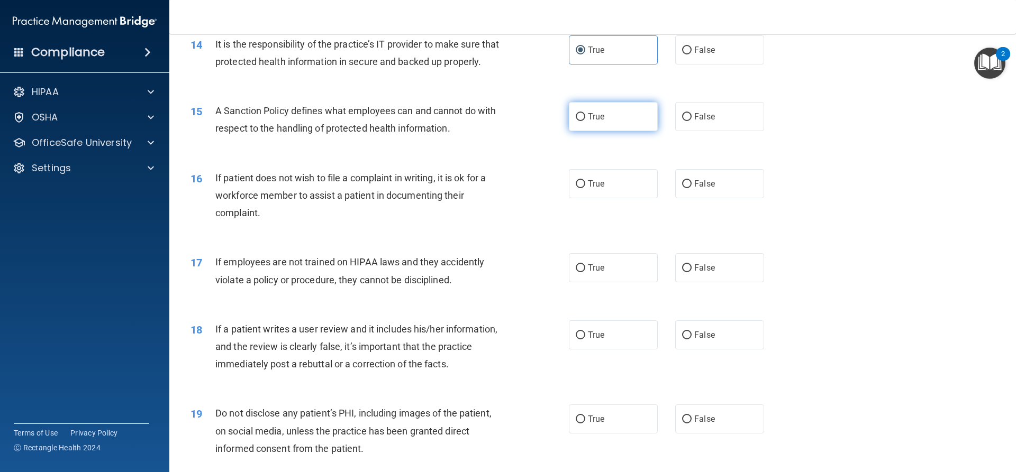
click at [625, 131] on label "True" at bounding box center [613, 116] width 89 height 29
click at [585, 121] on input "True" at bounding box center [581, 117] width 10 height 8
radio input "true"
click at [728, 198] on label "False" at bounding box center [719, 183] width 89 height 29
click at [691, 188] on input "False" at bounding box center [687, 184] width 10 height 8
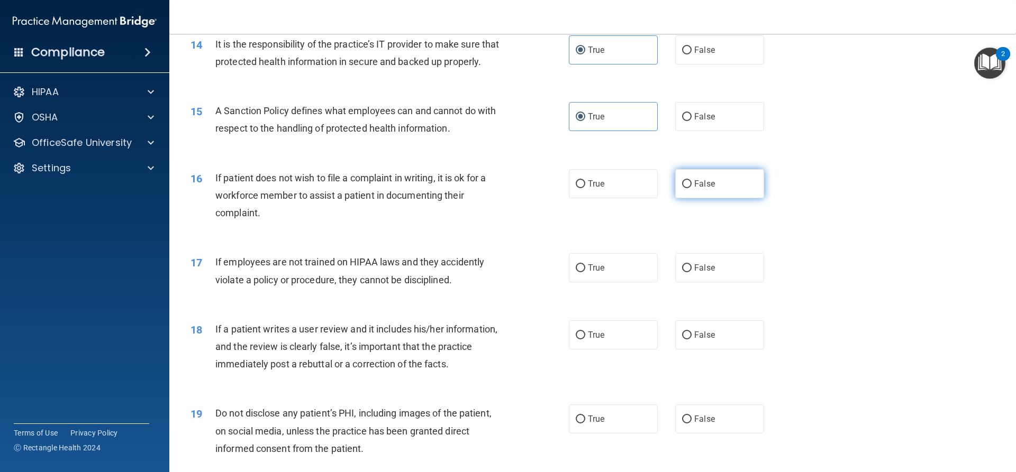
radio input "true"
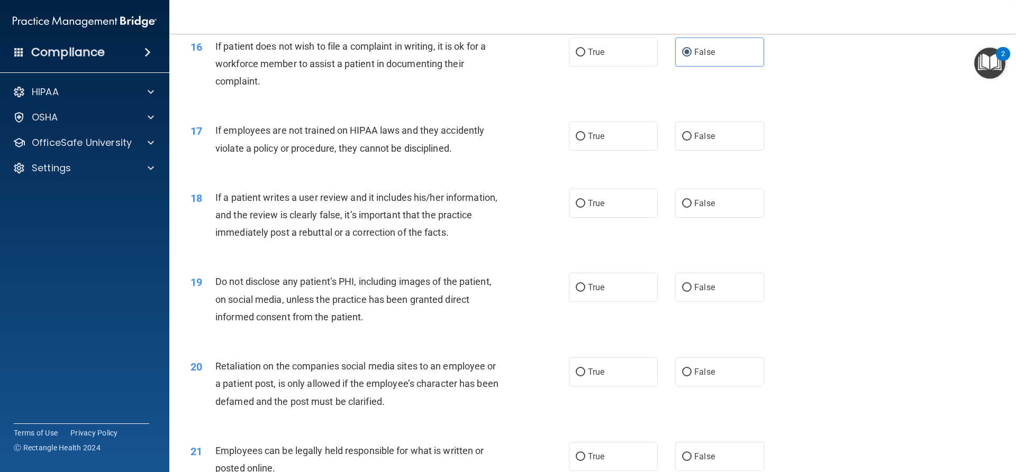
scroll to position [1375, 0]
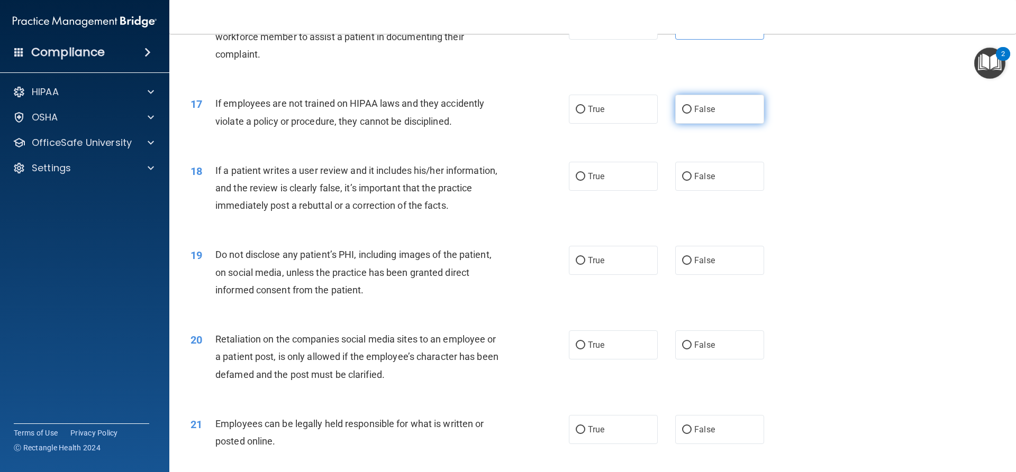
click at [721, 122] on label "False" at bounding box center [719, 109] width 89 height 29
click at [691, 114] on input "False" at bounding box center [687, 110] width 10 height 8
radio input "true"
click at [715, 188] on label "False" at bounding box center [719, 176] width 89 height 29
click at [691, 181] on input "False" at bounding box center [687, 177] width 10 height 8
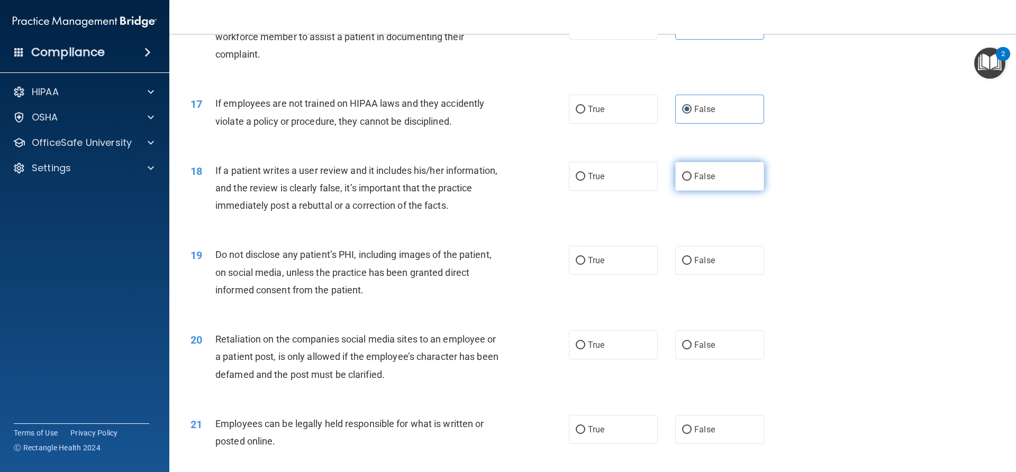
radio input "true"
click at [618, 189] on label "True" at bounding box center [613, 176] width 89 height 29
click at [585, 181] on input "True" at bounding box center [581, 177] width 10 height 8
radio input "true"
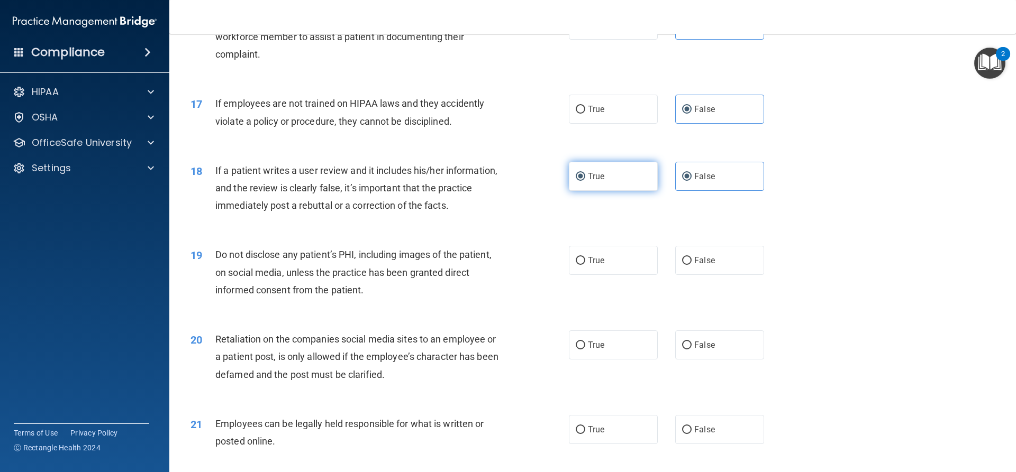
radio input "false"
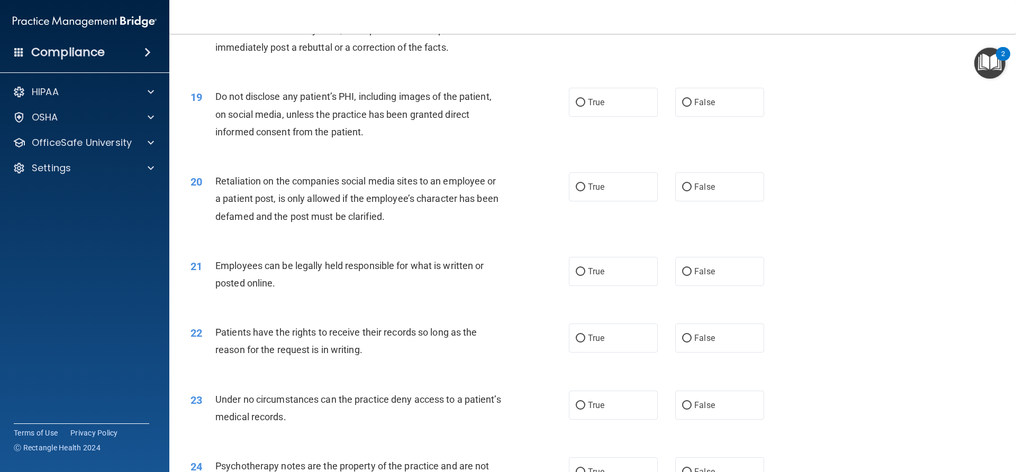
scroll to position [1534, 0]
click at [626, 116] on label "True" at bounding box center [613, 101] width 89 height 29
click at [585, 106] on input "True" at bounding box center [581, 102] width 10 height 8
radio input "true"
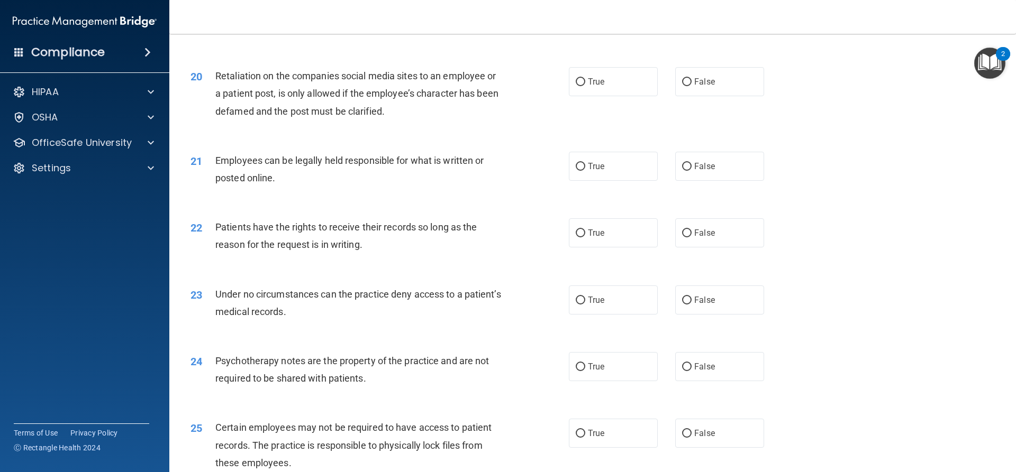
scroll to position [1640, 0]
click at [700, 88] on label "False" at bounding box center [719, 80] width 89 height 29
click at [691, 85] on input "False" at bounding box center [687, 81] width 10 height 8
radio input "true"
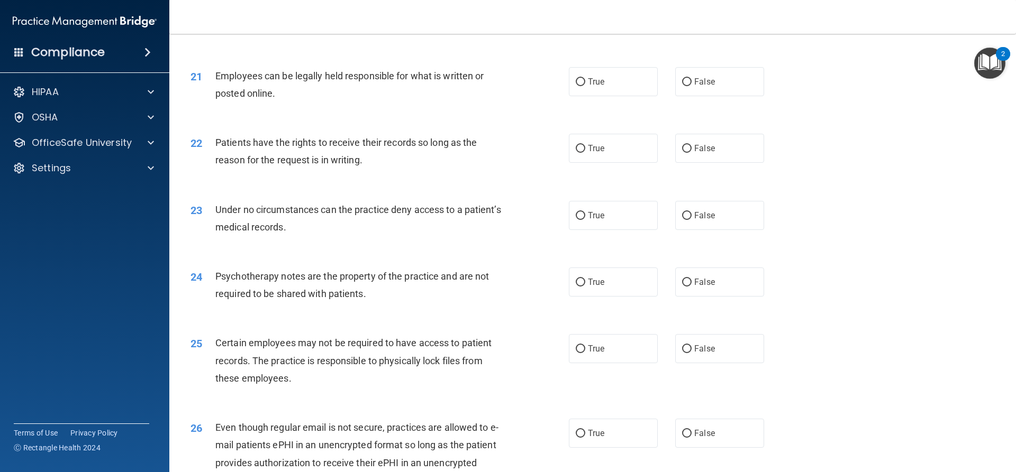
scroll to position [1746, 0]
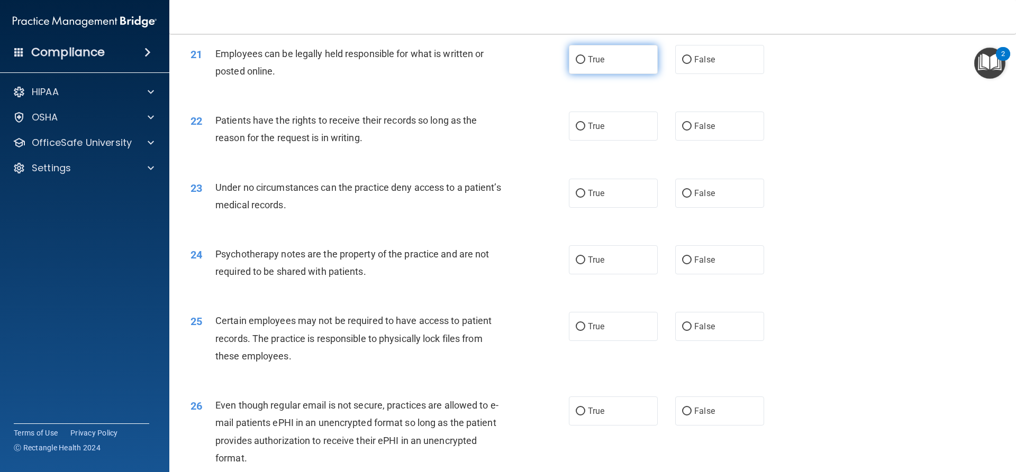
click at [617, 74] on label "True" at bounding box center [613, 59] width 89 height 29
click at [585, 64] on input "True" at bounding box center [581, 60] width 10 height 8
radio input "true"
click at [597, 132] on label "True" at bounding box center [613, 126] width 89 height 29
click at [585, 131] on input "True" at bounding box center [581, 127] width 10 height 8
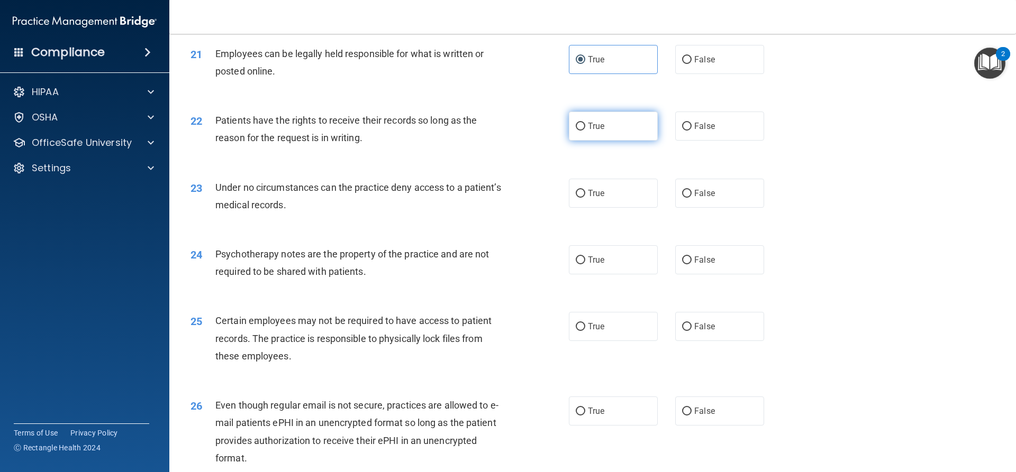
radio input "true"
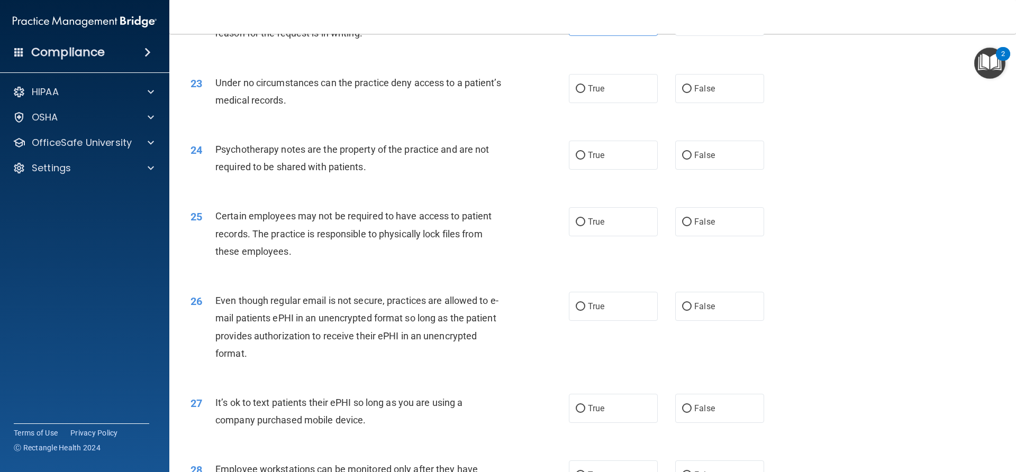
scroll to position [1852, 0]
click at [627, 102] on label "True" at bounding box center [613, 87] width 89 height 29
click at [585, 92] on input "True" at bounding box center [581, 88] width 10 height 8
radio input "true"
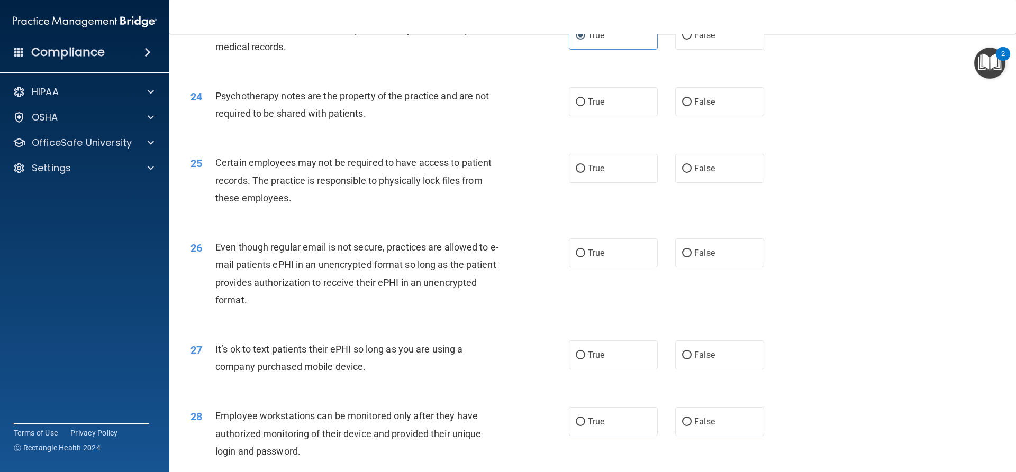
scroll to position [1904, 0]
click at [600, 106] on span "True" at bounding box center [596, 101] width 16 height 10
click at [585, 106] on input "True" at bounding box center [581, 102] width 10 height 8
radio input "true"
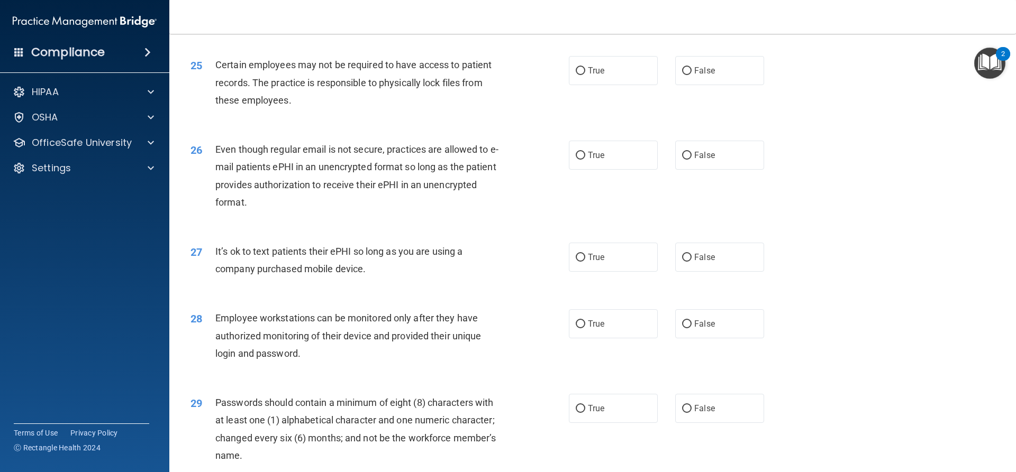
scroll to position [2010, 0]
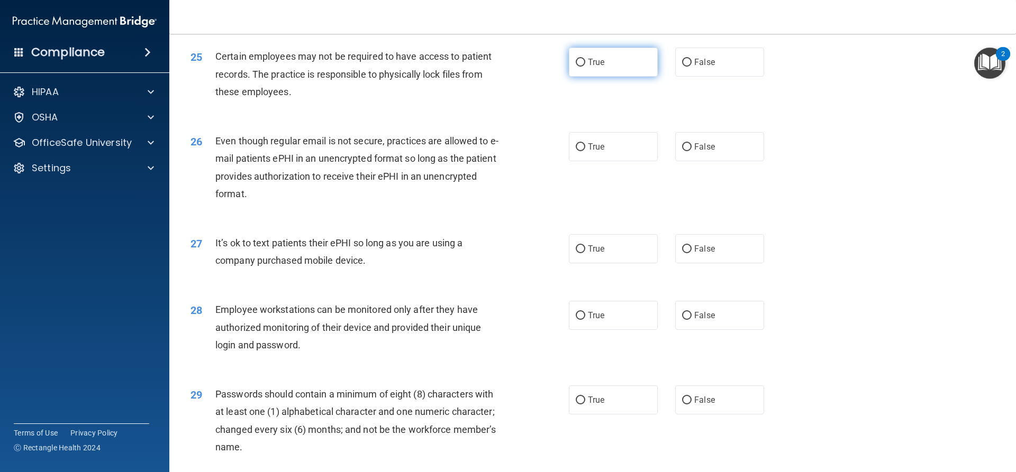
click at [626, 77] on label "True" at bounding box center [613, 62] width 89 height 29
click at [585, 67] on input "True" at bounding box center [581, 63] width 10 height 8
radio input "true"
click at [698, 67] on span "False" at bounding box center [704, 62] width 21 height 10
click at [691, 67] on input "False" at bounding box center [687, 63] width 10 height 8
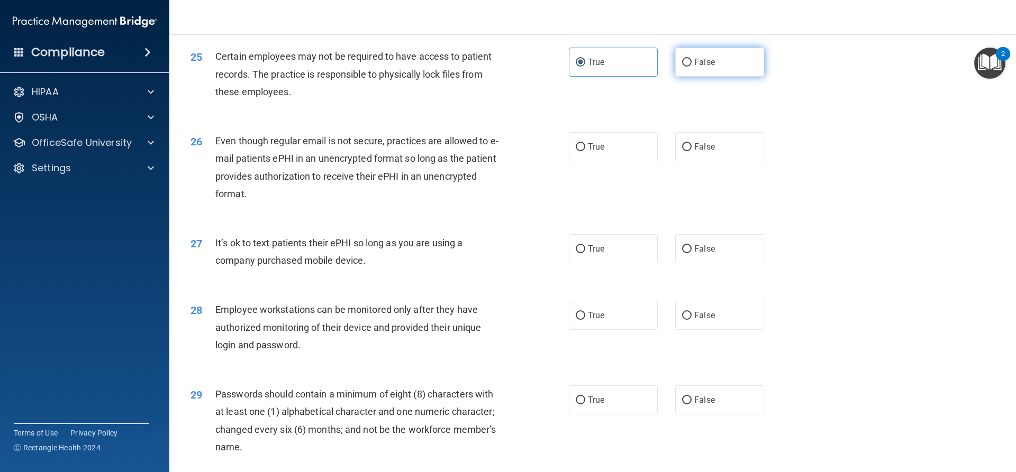
radio input "true"
radio input "false"
click at [603, 152] on label "True" at bounding box center [613, 146] width 89 height 29
click at [585, 151] on input "True" at bounding box center [581, 147] width 10 height 8
radio input "true"
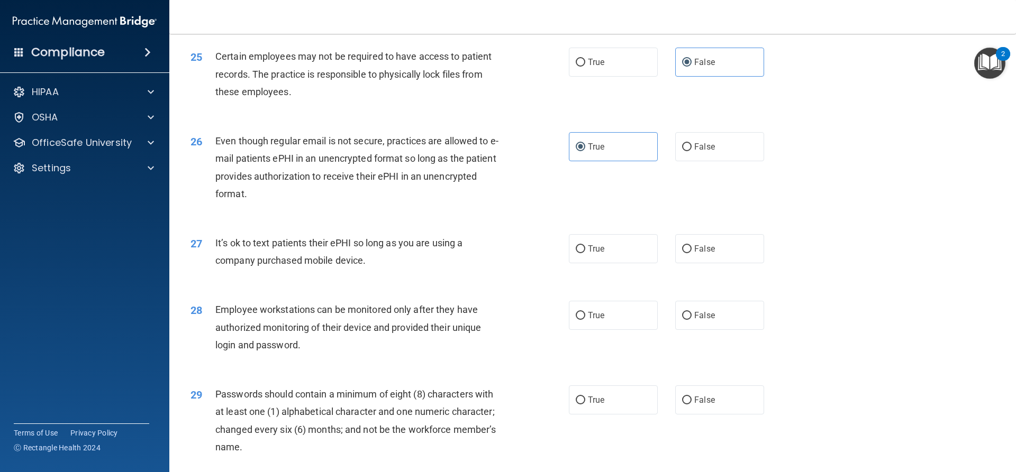
scroll to position [2063, 0]
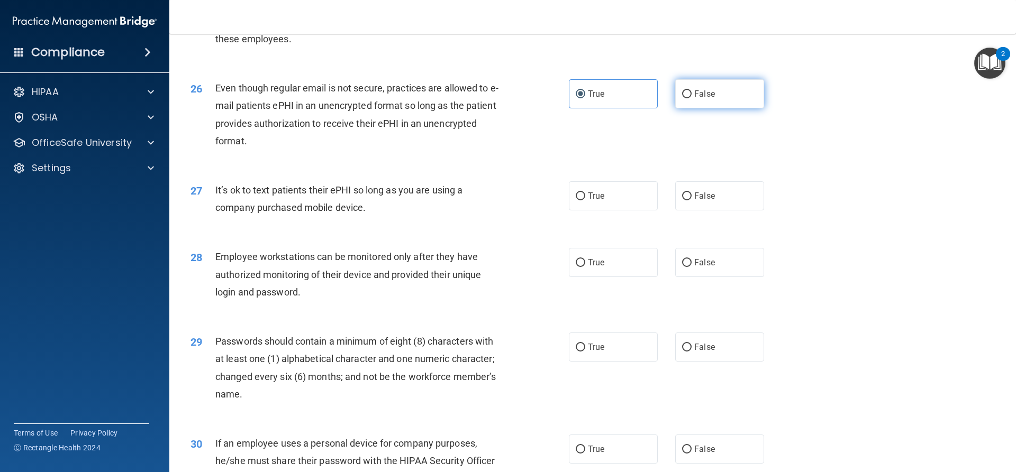
click at [687, 108] on label "False" at bounding box center [719, 93] width 89 height 29
click at [687, 98] on input "False" at bounding box center [687, 94] width 10 height 8
radio input "true"
radio input "false"
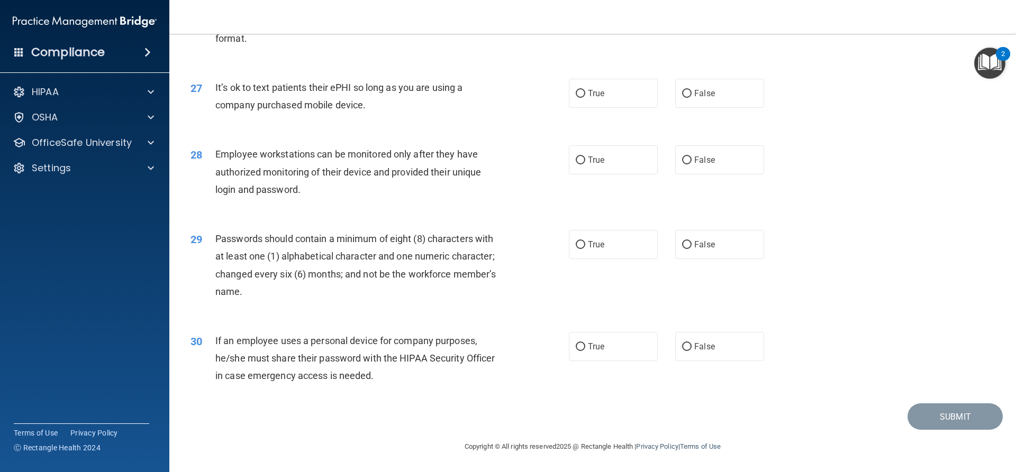
scroll to position [2169, 0]
click at [687, 96] on label "False" at bounding box center [719, 93] width 89 height 29
click at [687, 96] on input "False" at bounding box center [687, 94] width 10 height 8
radio input "true"
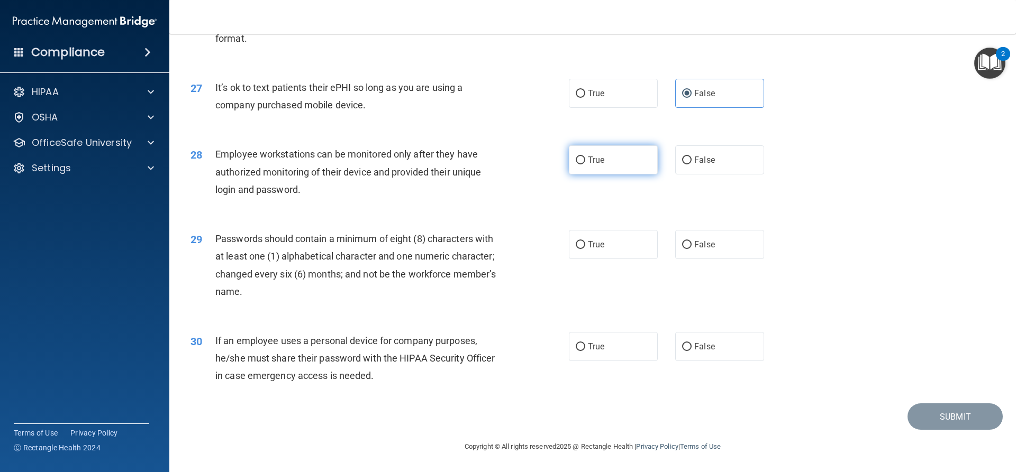
click at [619, 159] on label "True" at bounding box center [613, 159] width 89 height 29
click at [585, 159] on input "True" at bounding box center [581, 161] width 10 height 8
radio input "true"
click at [576, 248] on input "True" at bounding box center [581, 245] width 10 height 8
radio input "true"
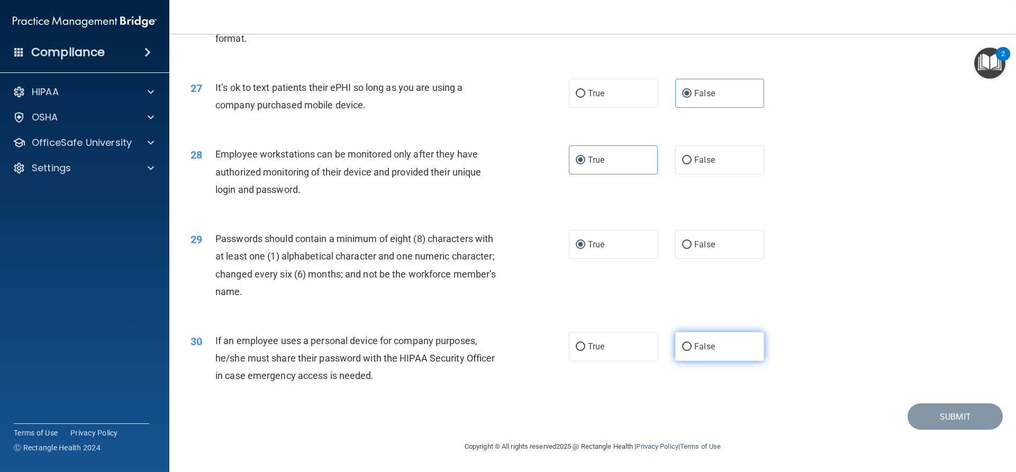
click at [732, 350] on label "False" at bounding box center [719, 346] width 89 height 29
click at [691, 350] on input "False" at bounding box center [687, 347] width 10 height 8
radio input "true"
click at [920, 409] on button "Submit" at bounding box center [954, 417] width 95 height 27
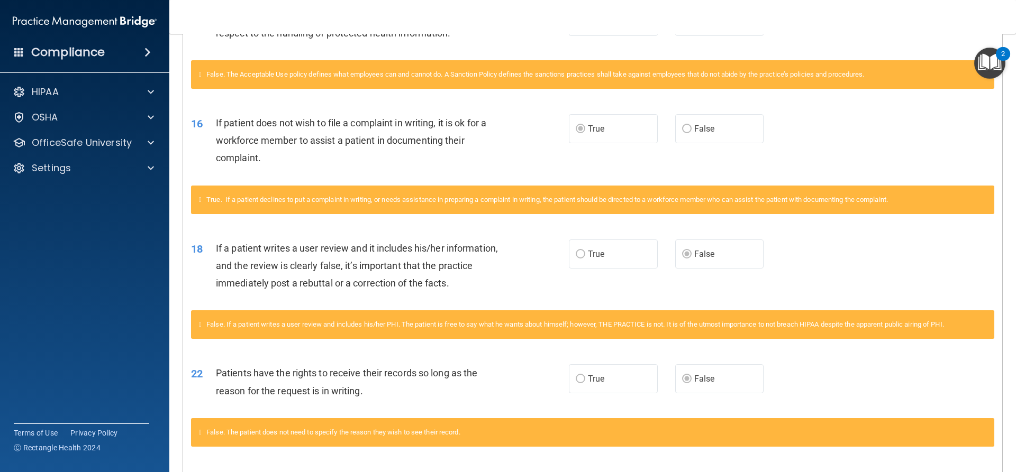
scroll to position [672, 0]
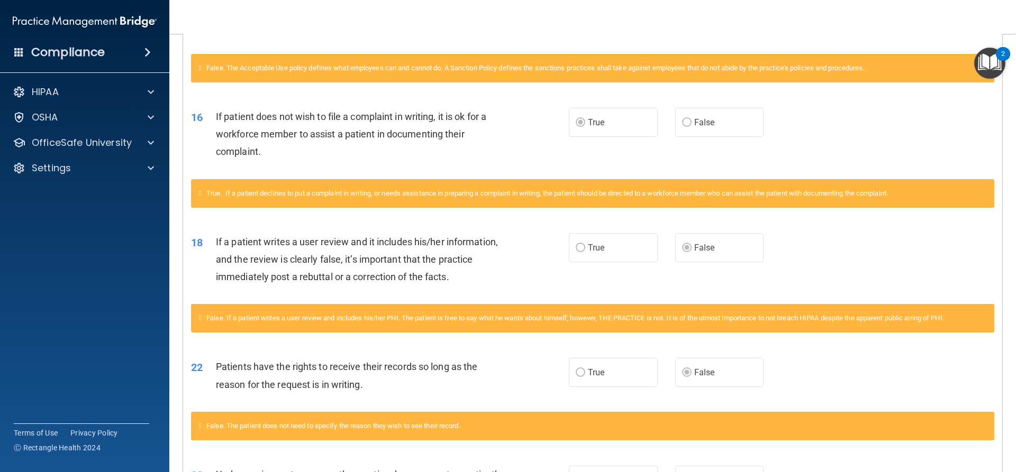
click at [1007, 299] on main "Calculating your score.... You did not pass the " HIPAA Policies and Procedures…" at bounding box center [592, 253] width 846 height 439
drag, startPoint x: 1007, startPoint y: 298, endPoint x: 1013, endPoint y: 267, distance: 31.7
click at [1013, 267] on main "Calculating your score.... You did not pass the " HIPAA Policies and Procedures…" at bounding box center [592, 253] width 846 height 439
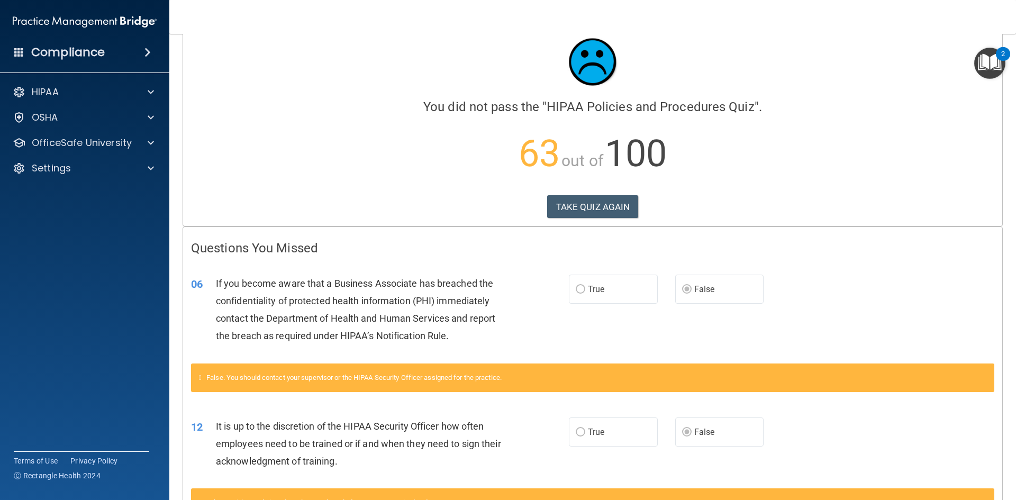
scroll to position [0, 0]
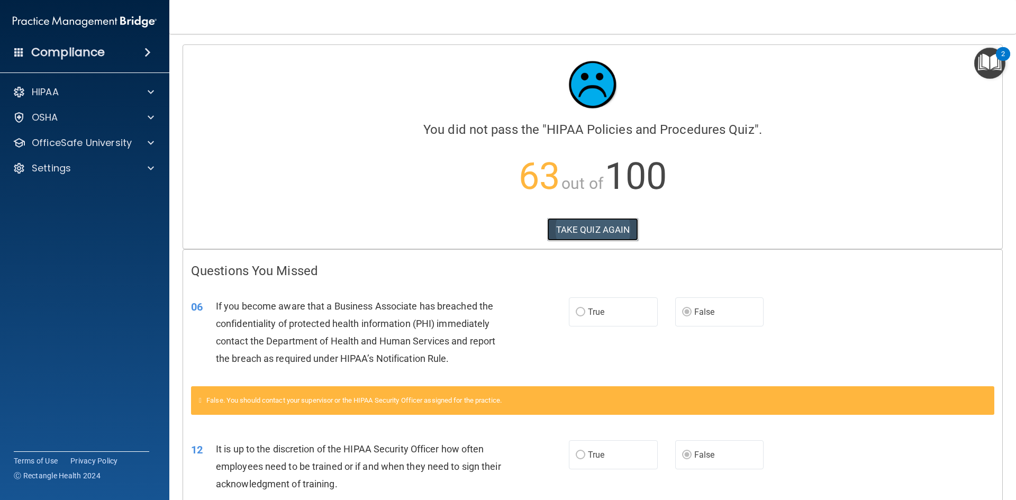
click at [620, 233] on button "TAKE QUIZ AGAIN" at bounding box center [593, 229] width 92 height 23
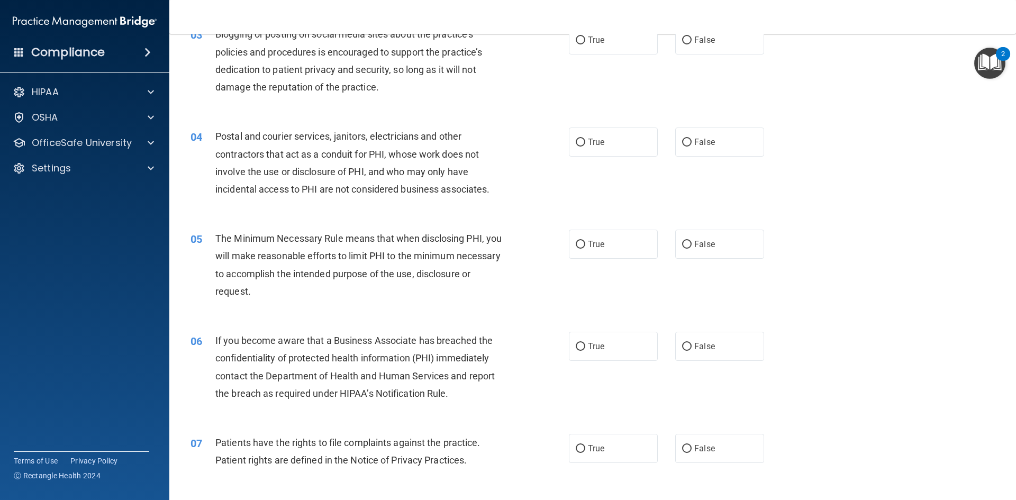
scroll to position [212, 0]
click at [690, 339] on label "False" at bounding box center [719, 344] width 89 height 29
click at [690, 341] on input "False" at bounding box center [687, 345] width 10 height 8
radio input "true"
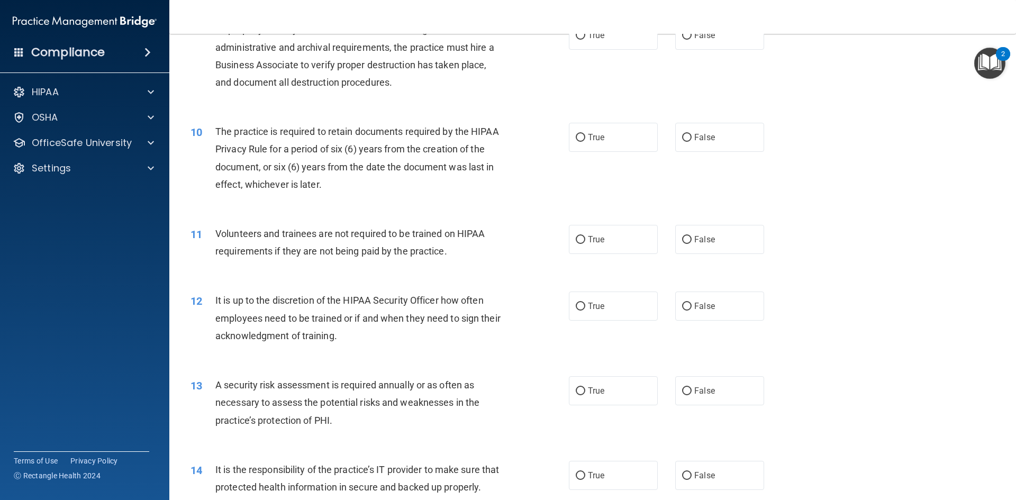
scroll to position [794, 0]
click at [703, 307] on span "False" at bounding box center [704, 304] width 21 height 10
click at [691, 307] on input "False" at bounding box center [687, 304] width 10 height 8
radio input "true"
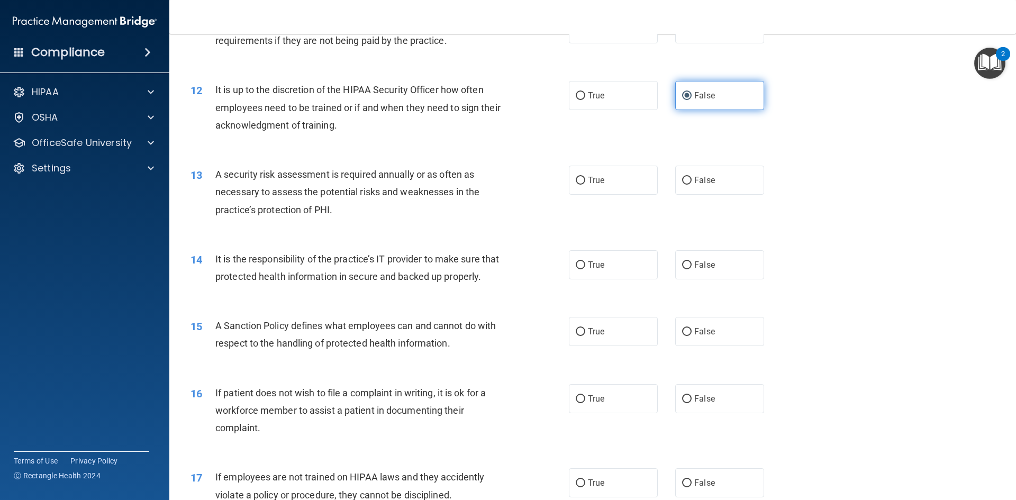
scroll to position [1005, 0]
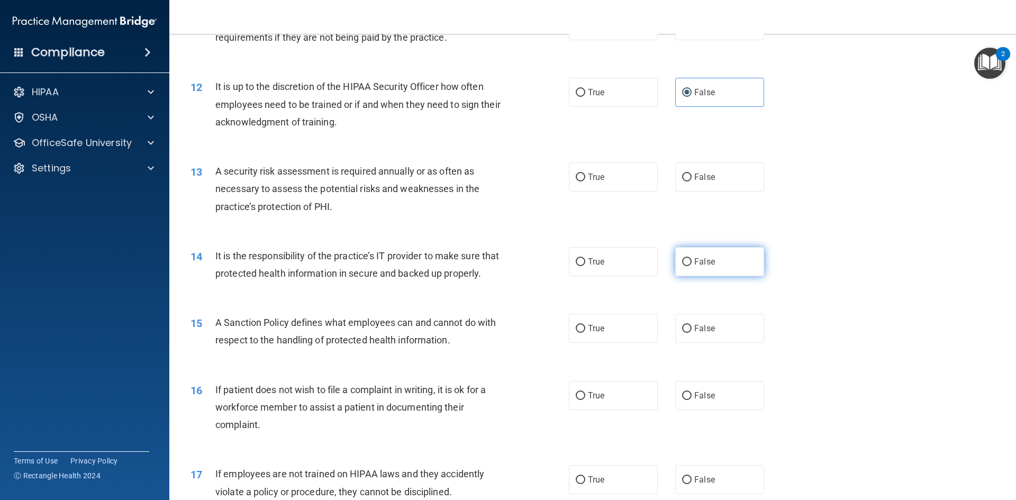
click at [722, 263] on label "False" at bounding box center [719, 261] width 89 height 29
click at [691, 263] on input "False" at bounding box center [687, 262] width 10 height 8
radio input "true"
click at [728, 335] on label "False" at bounding box center [719, 328] width 89 height 29
click at [691, 333] on input "False" at bounding box center [687, 329] width 10 height 8
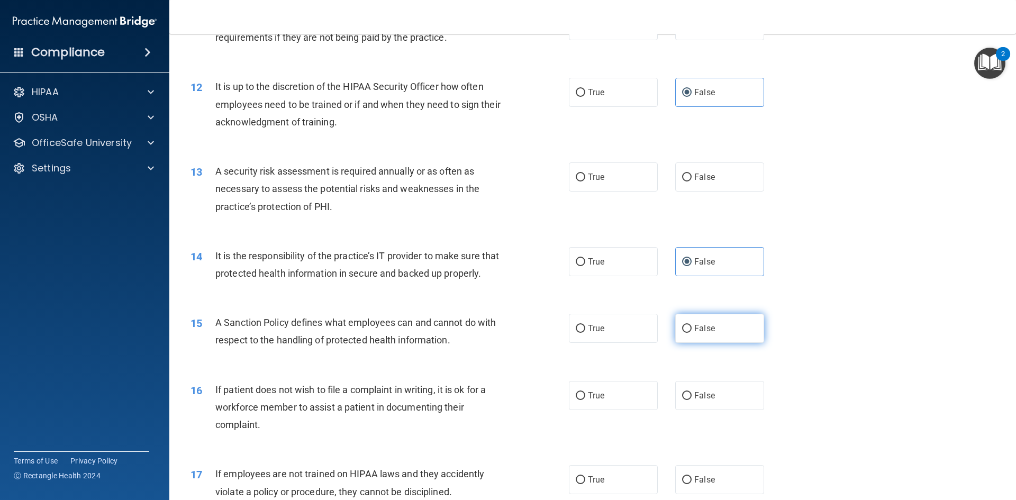
radio input "true"
click at [600, 400] on span "True" at bounding box center [596, 395] width 16 height 10
click at [585, 400] on input "True" at bounding box center [581, 396] width 10 height 8
radio input "true"
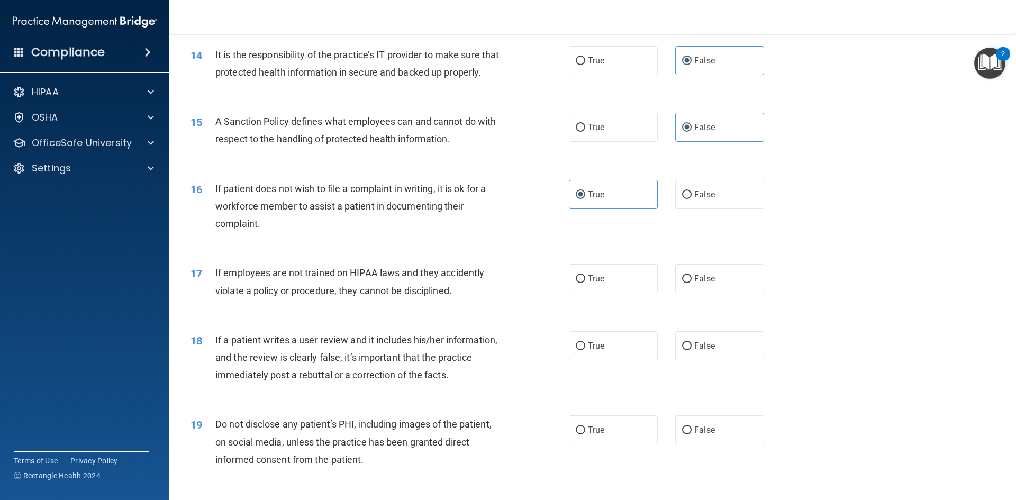
scroll to position [1270, 0]
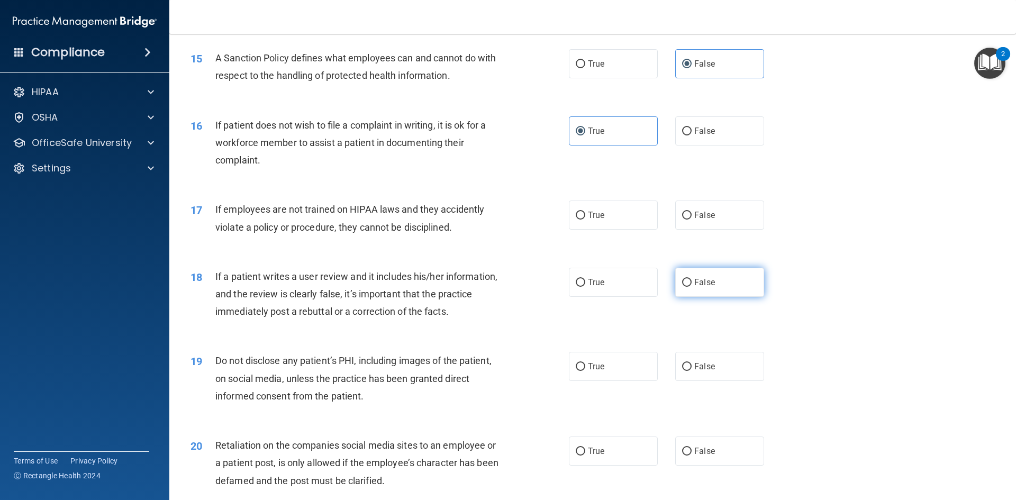
click at [689, 297] on label "False" at bounding box center [719, 282] width 89 height 29
click at [689, 287] on input "False" at bounding box center [687, 283] width 10 height 8
radio input "true"
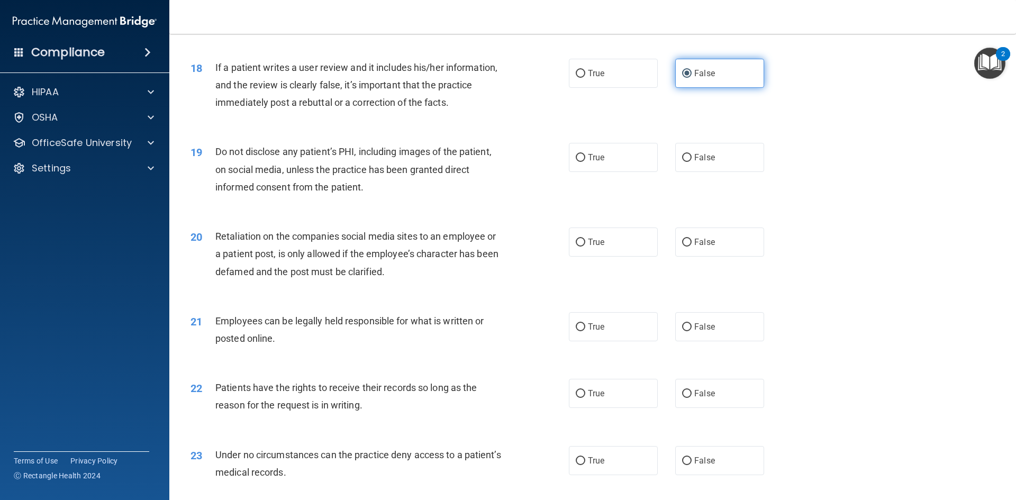
scroll to position [1481, 0]
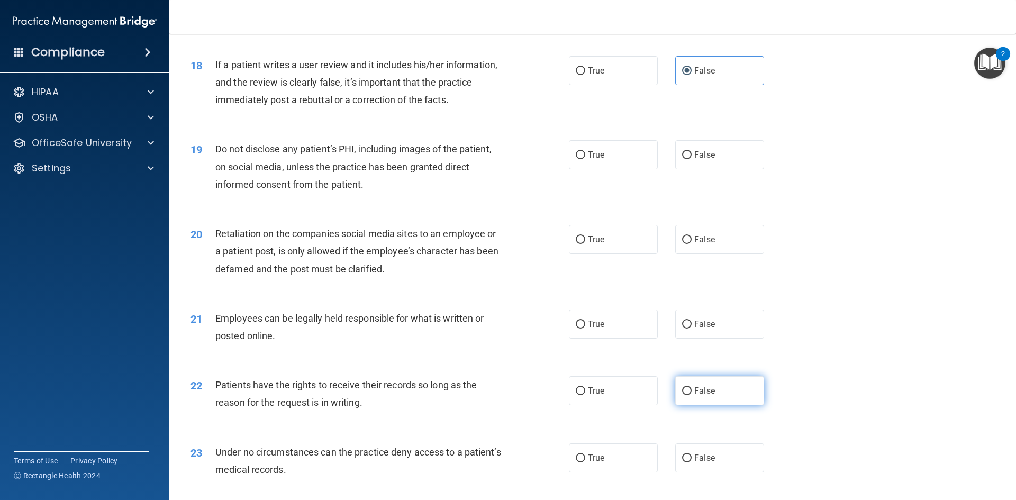
click at [688, 399] on label "False" at bounding box center [719, 390] width 89 height 29
click at [688, 395] on input "False" at bounding box center [687, 391] width 10 height 8
radio input "true"
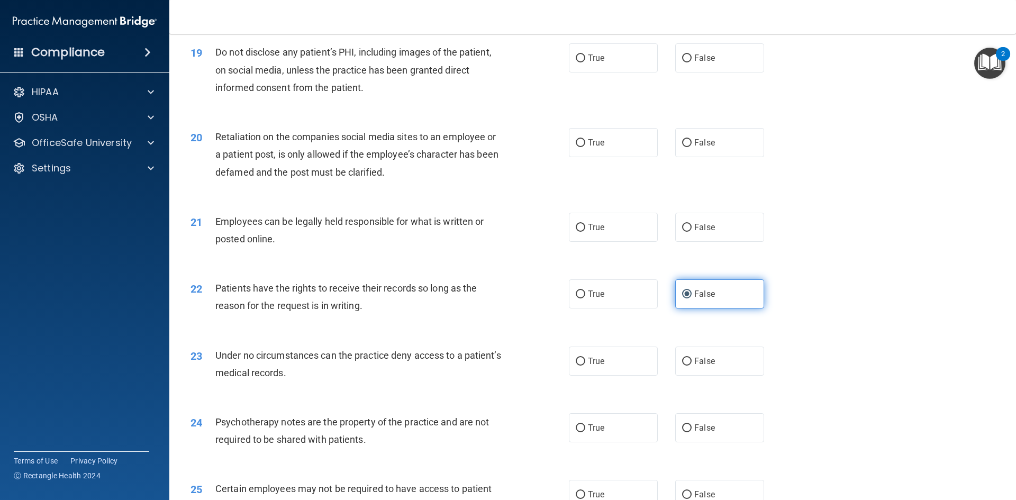
scroll to position [1587, 0]
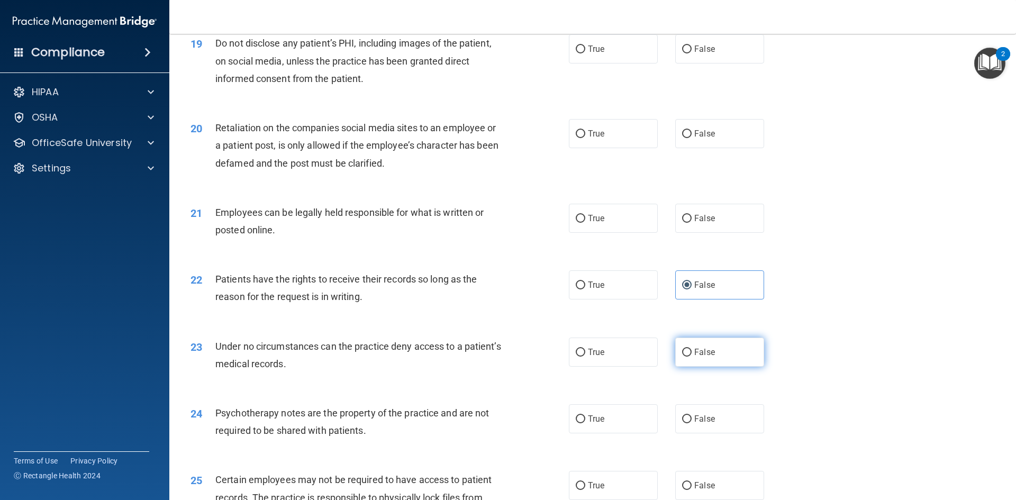
click at [698, 367] on label "False" at bounding box center [719, 352] width 89 height 29
click at [691, 357] on input "False" at bounding box center [687, 353] width 10 height 8
radio input "true"
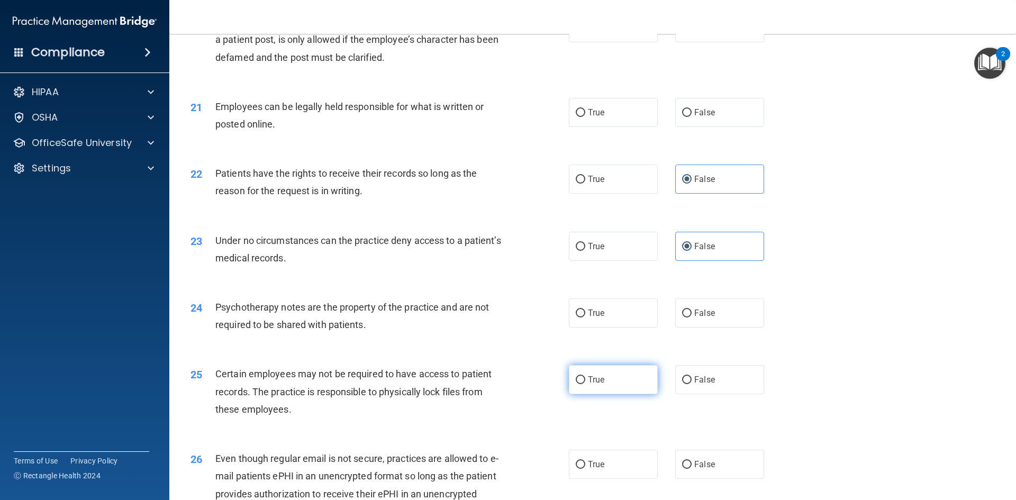
click at [613, 394] on label "True" at bounding box center [613, 379] width 89 height 29
click at [585, 384] on input "True" at bounding box center [581, 380] width 10 height 8
radio input "true"
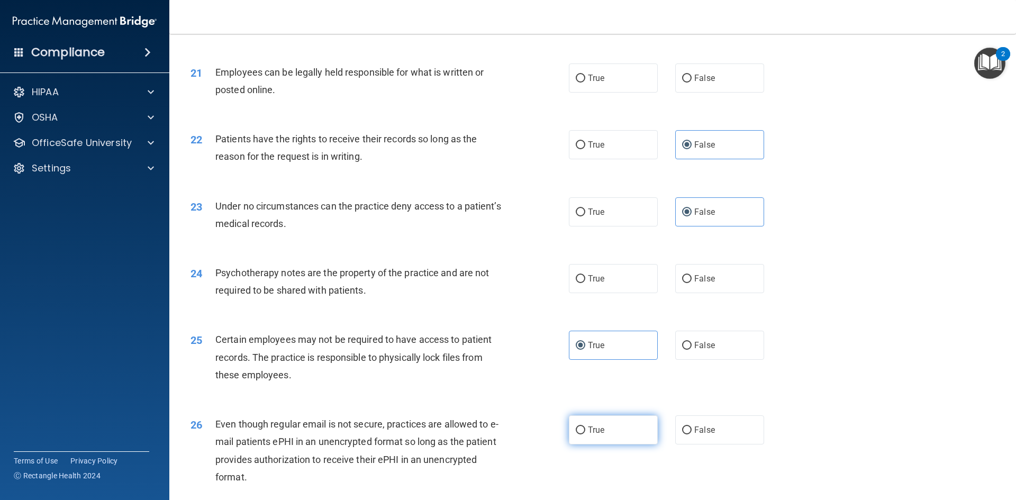
scroll to position [1746, 0]
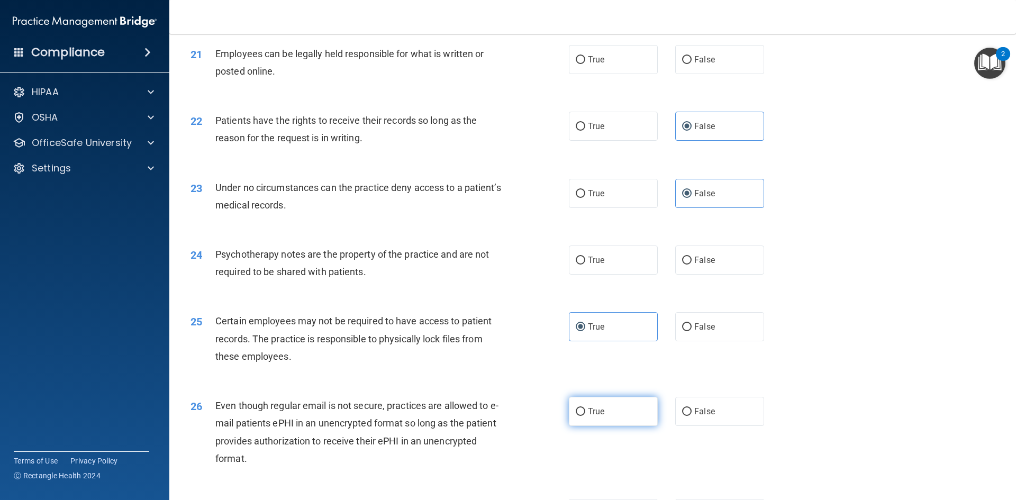
click at [612, 426] on label "True" at bounding box center [613, 411] width 89 height 29
click at [585, 416] on input "True" at bounding box center [581, 412] width 10 height 8
radio input "true"
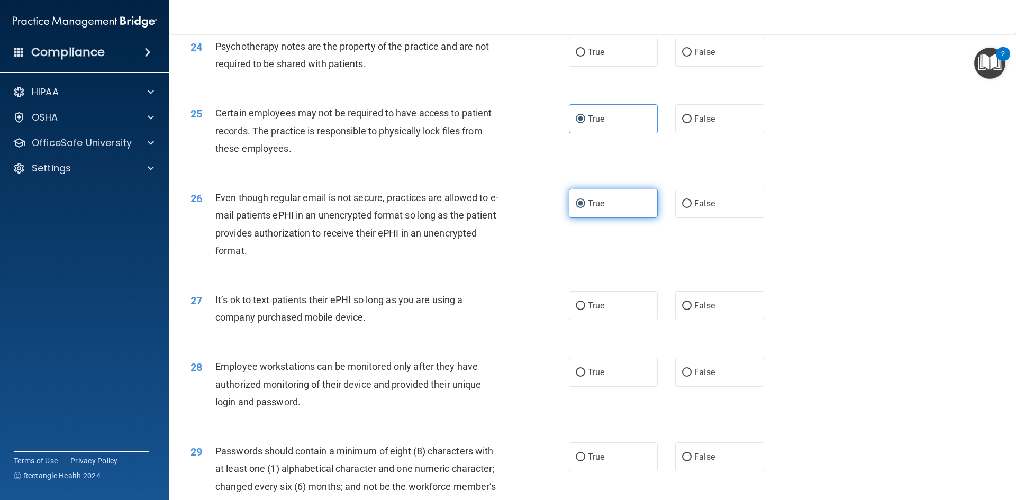
scroll to position [1957, 0]
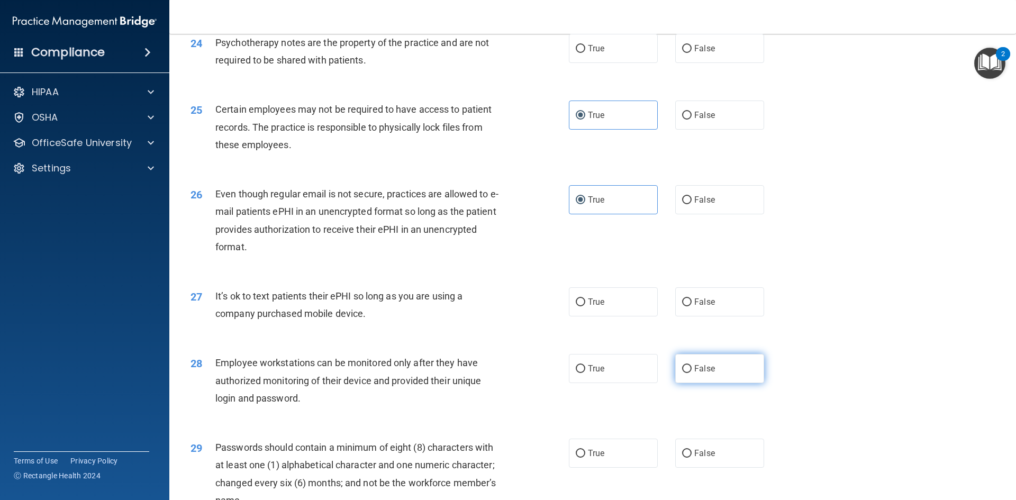
click at [706, 383] on label "False" at bounding box center [719, 368] width 89 height 29
click at [691, 373] on input "False" at bounding box center [687, 369] width 10 height 8
radio input "true"
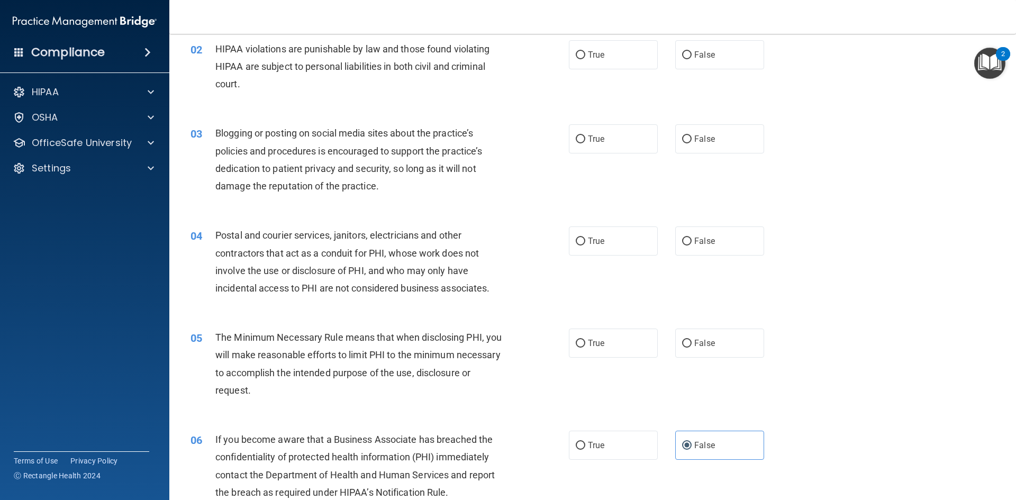
scroll to position [0, 0]
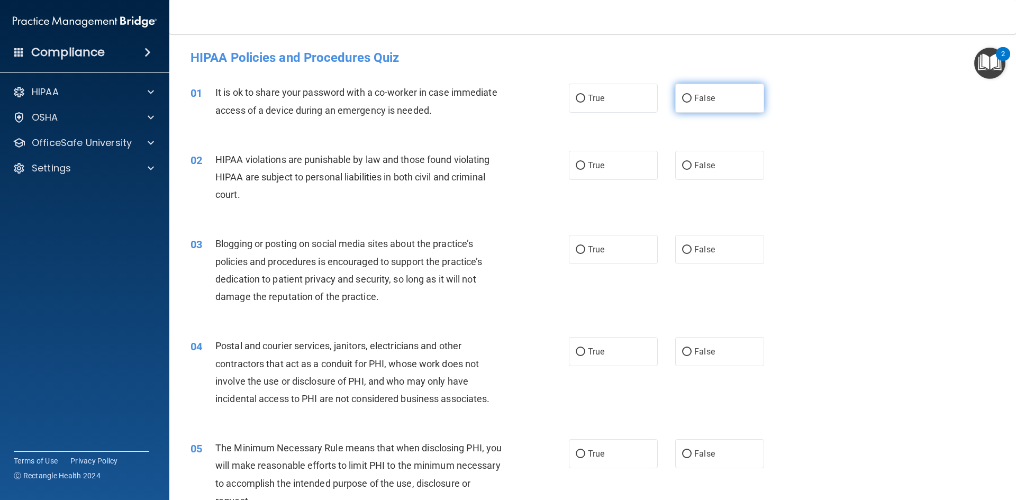
click at [707, 99] on span "False" at bounding box center [704, 98] width 21 height 10
click at [691, 99] on input "False" at bounding box center [687, 99] width 10 height 8
radio input "true"
click at [631, 165] on label "True" at bounding box center [613, 165] width 89 height 29
click at [585, 165] on input "True" at bounding box center [581, 166] width 10 height 8
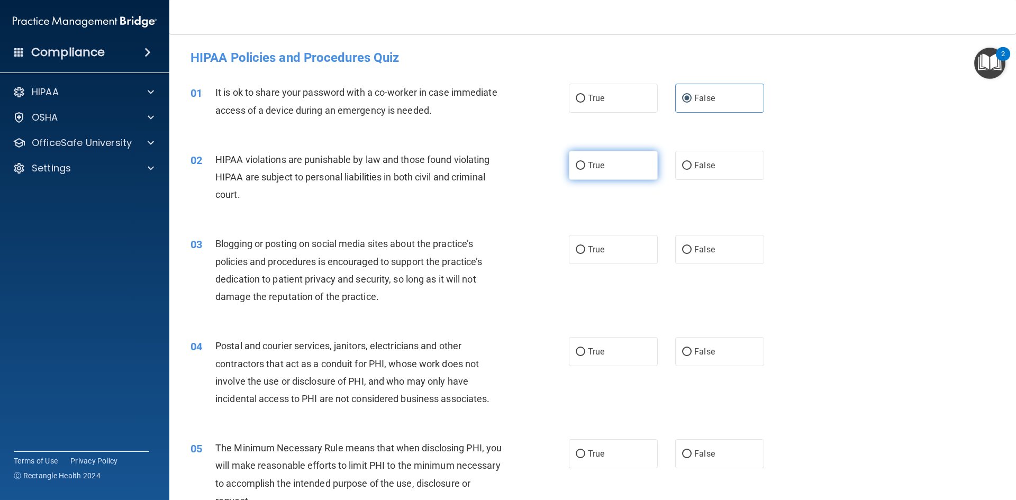
radio input "true"
click at [693, 256] on label "False" at bounding box center [719, 249] width 89 height 29
click at [691, 254] on input "False" at bounding box center [687, 250] width 10 height 8
radio input "true"
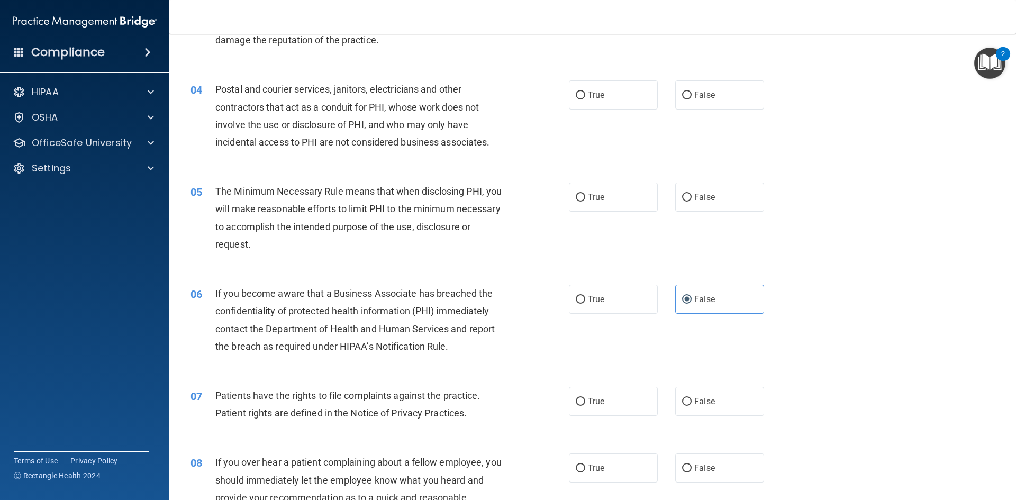
scroll to position [265, 0]
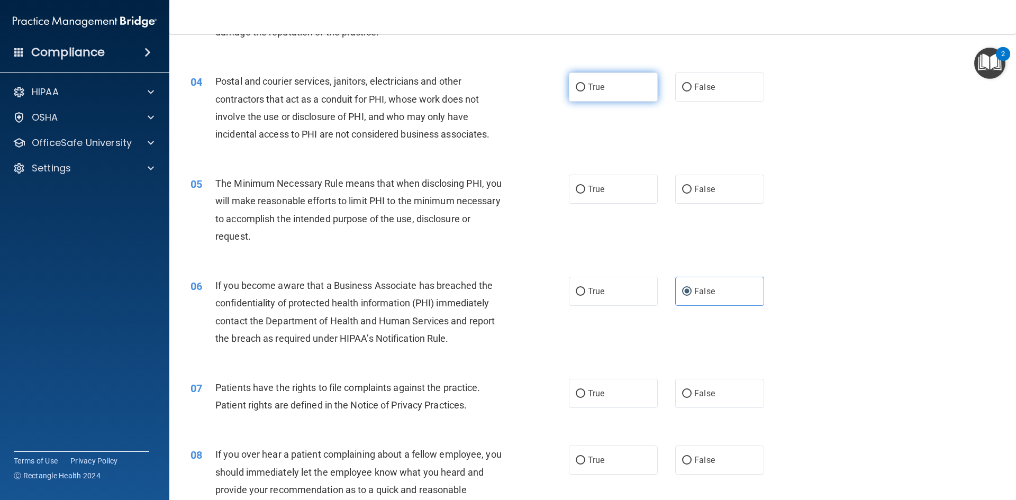
click at [647, 97] on label "True" at bounding box center [613, 86] width 89 height 29
click at [585, 92] on input "True" at bounding box center [581, 88] width 10 height 8
radio input "true"
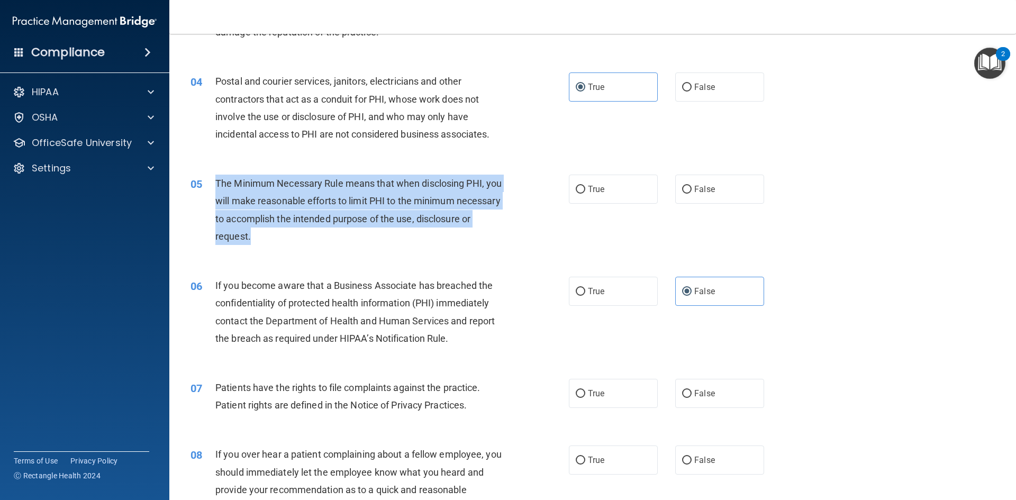
drag, startPoint x: 286, startPoint y: 236, endPoint x: 216, endPoint y: 181, distance: 88.5
click at [216, 181] on div "The Minimum Necessary Rule means that when disclosing PHI, you will make reason…" at bounding box center [363, 210] width 296 height 70
copy span "The Minimum Necessary Rule means that when disclosing PHI, you will make reason…"
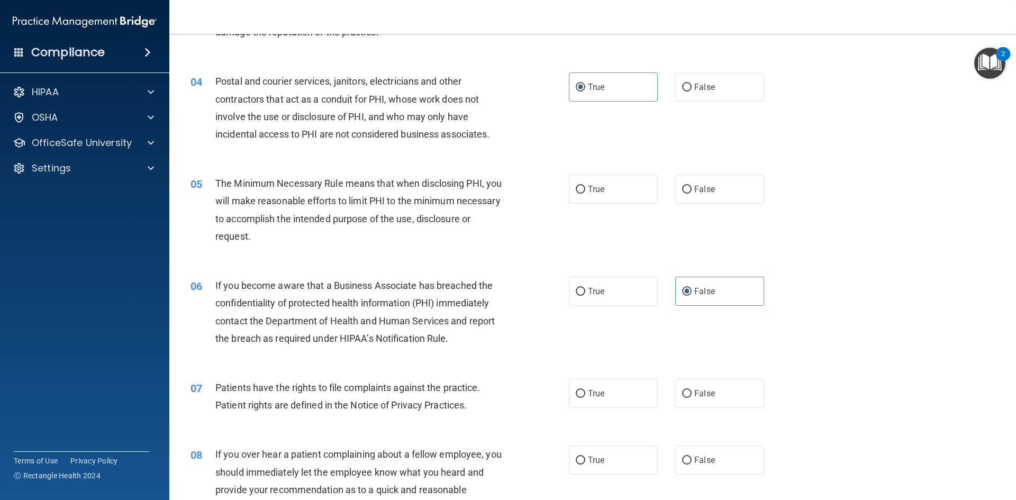
click at [629, 204] on div "05 The Minimum Necessary Rule means that when disclosing PHI, you will make rea…" at bounding box center [593, 212] width 820 height 102
click at [628, 192] on label "True" at bounding box center [613, 189] width 89 height 29
click at [585, 192] on input "True" at bounding box center [581, 190] width 10 height 8
radio input "true"
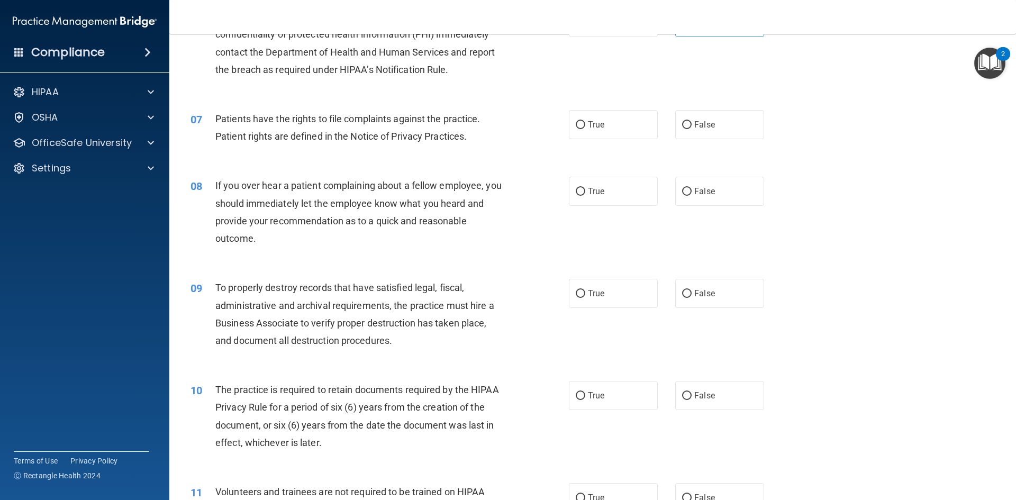
scroll to position [582, 0]
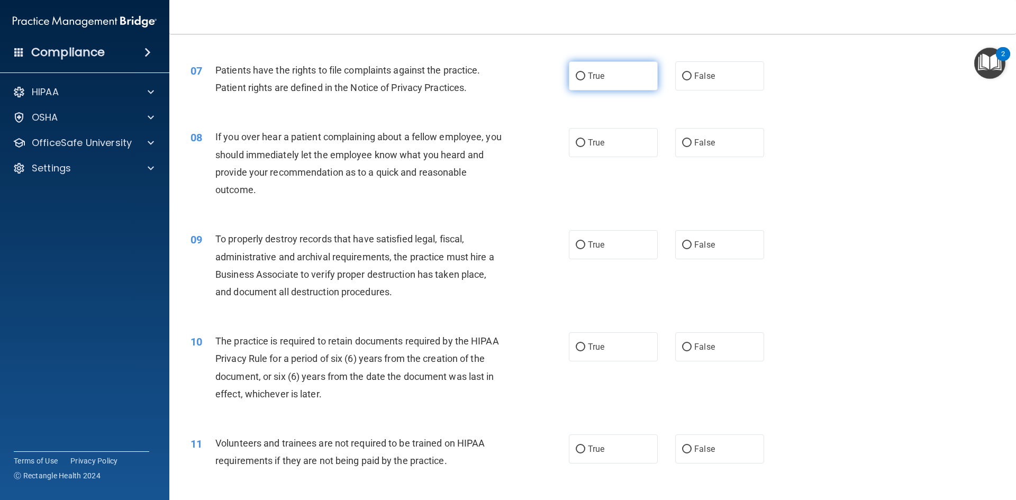
click at [616, 77] on label "True" at bounding box center [613, 75] width 89 height 29
click at [585, 77] on input "True" at bounding box center [581, 76] width 10 height 8
radio input "true"
click at [716, 139] on label "False" at bounding box center [719, 142] width 89 height 29
click at [691, 139] on input "False" at bounding box center [687, 143] width 10 height 8
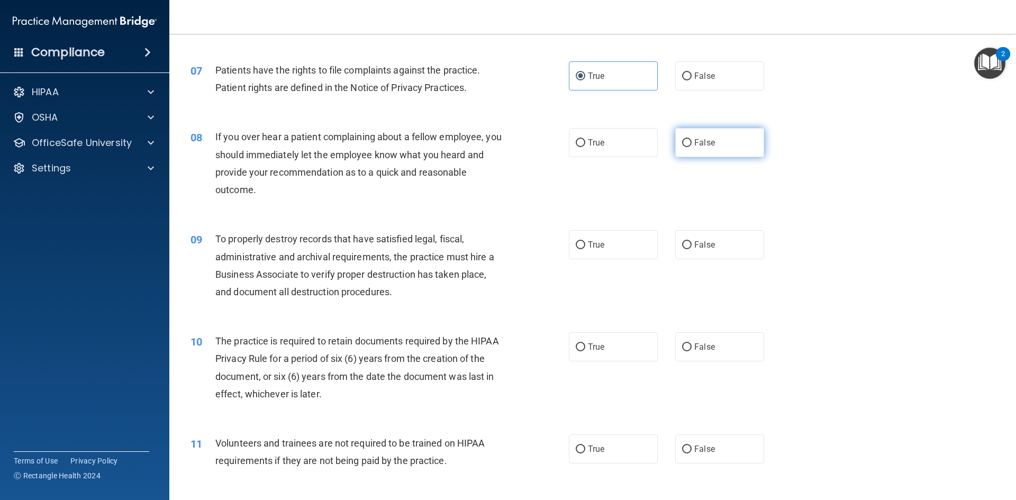
radio input "true"
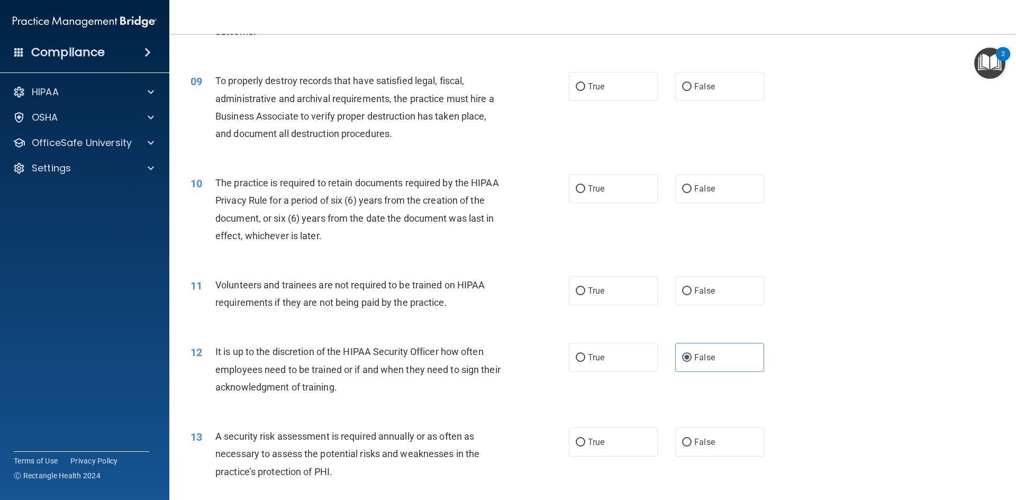
scroll to position [741, 0]
click at [631, 92] on label "True" at bounding box center [613, 85] width 89 height 29
click at [585, 90] on input "True" at bounding box center [581, 87] width 10 height 8
radio input "true"
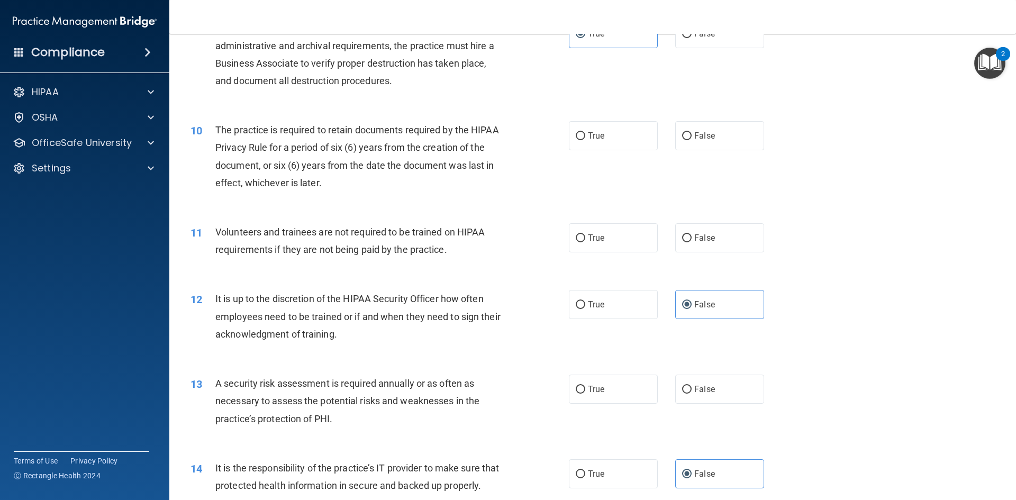
scroll to position [794, 0]
click at [607, 145] on label "True" at bounding box center [613, 135] width 89 height 29
click at [585, 140] on input "True" at bounding box center [581, 136] width 10 height 8
radio input "true"
click at [710, 235] on label "False" at bounding box center [719, 237] width 89 height 29
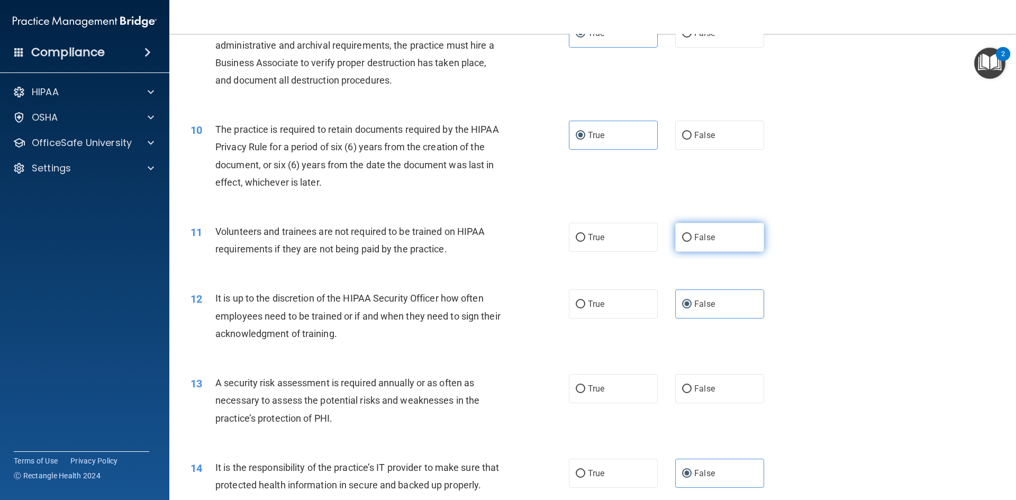
click at [691, 235] on input "False" at bounding box center [687, 238] width 10 height 8
radio input "true"
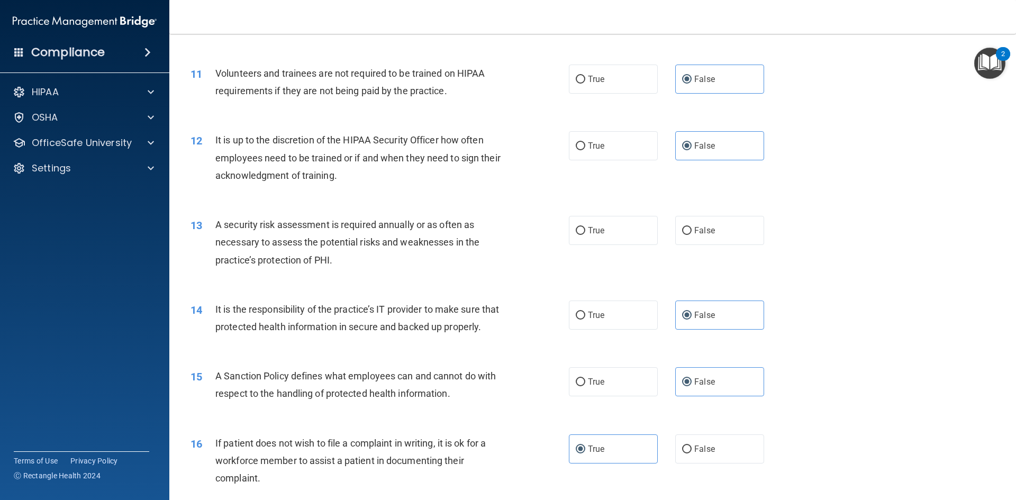
scroll to position [952, 0]
click at [620, 235] on label "True" at bounding box center [613, 229] width 89 height 29
click at [585, 234] on input "True" at bounding box center [581, 230] width 10 height 8
radio input "true"
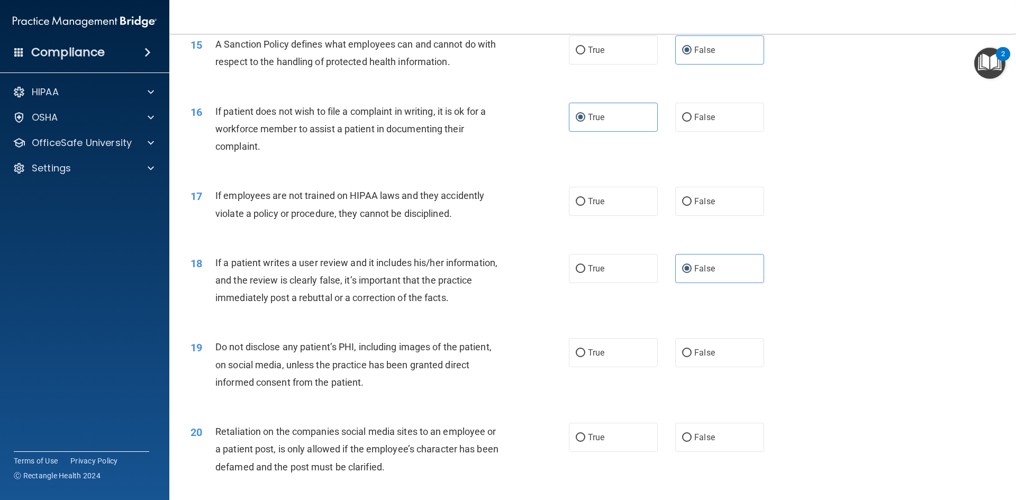
scroll to position [1323, 0]
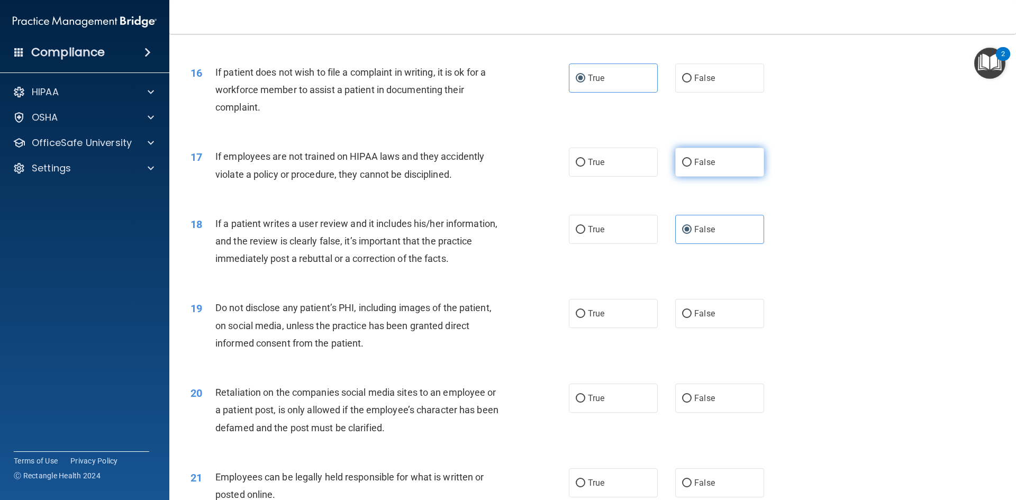
click at [696, 167] on span "False" at bounding box center [704, 162] width 21 height 10
click at [691, 167] on input "False" at bounding box center [687, 163] width 10 height 8
radio input "true"
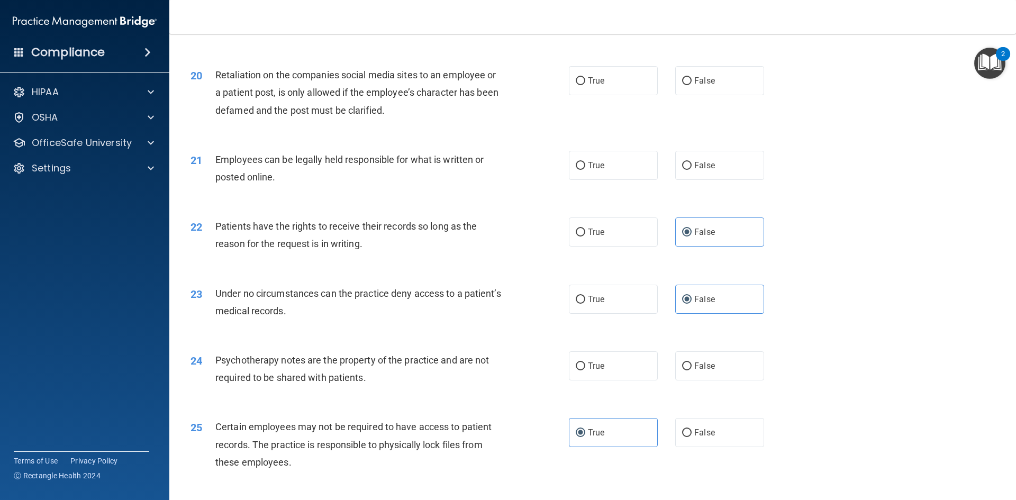
scroll to position [1587, 0]
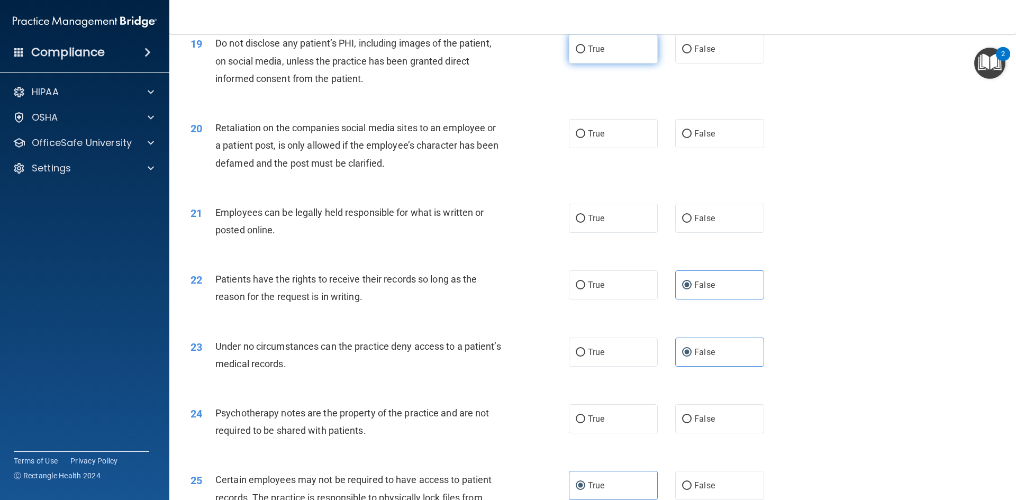
click at [576, 53] on input "True" at bounding box center [581, 49] width 10 height 8
radio input "true"
click at [687, 148] on label "False" at bounding box center [719, 133] width 89 height 29
click at [687, 138] on input "False" at bounding box center [687, 134] width 10 height 8
radio input "true"
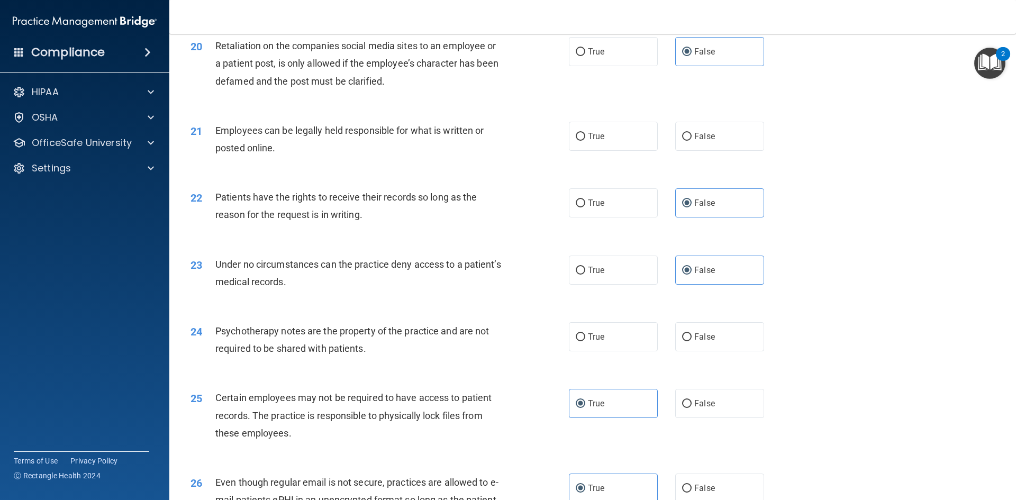
scroll to position [1693, 0]
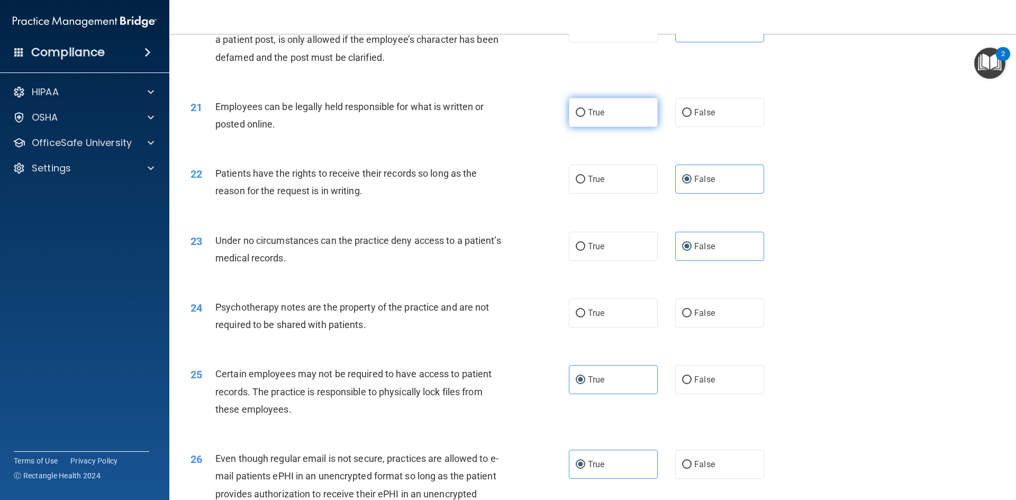
click at [633, 127] on label "True" at bounding box center [613, 112] width 89 height 29
click at [585, 117] on input "True" at bounding box center [581, 113] width 10 height 8
radio input "true"
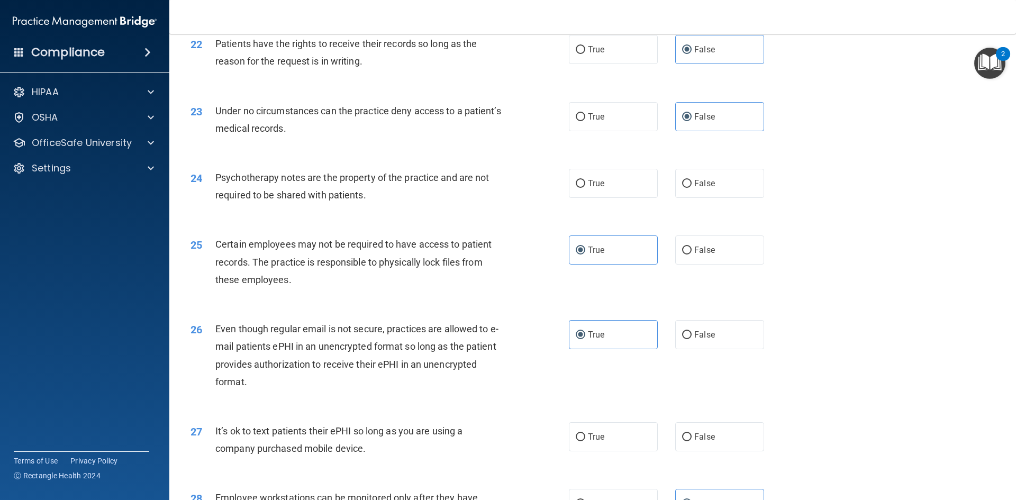
scroll to position [1852, 0]
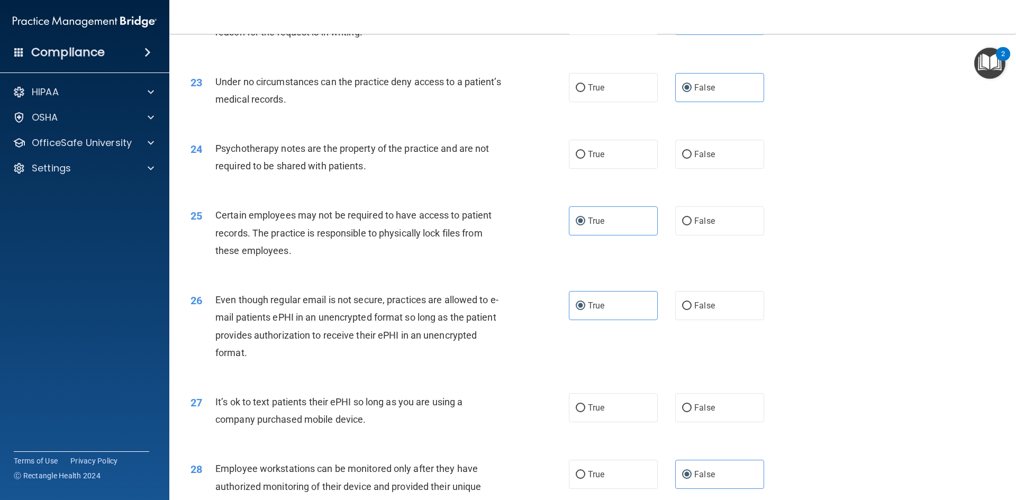
click at [634, 157] on div "24 Psychotherapy notes are the property of the practice and are not required to…" at bounding box center [593, 159] width 820 height 67
click at [634, 169] on label "True" at bounding box center [613, 154] width 89 height 29
click at [585, 159] on input "True" at bounding box center [581, 155] width 10 height 8
radio input "true"
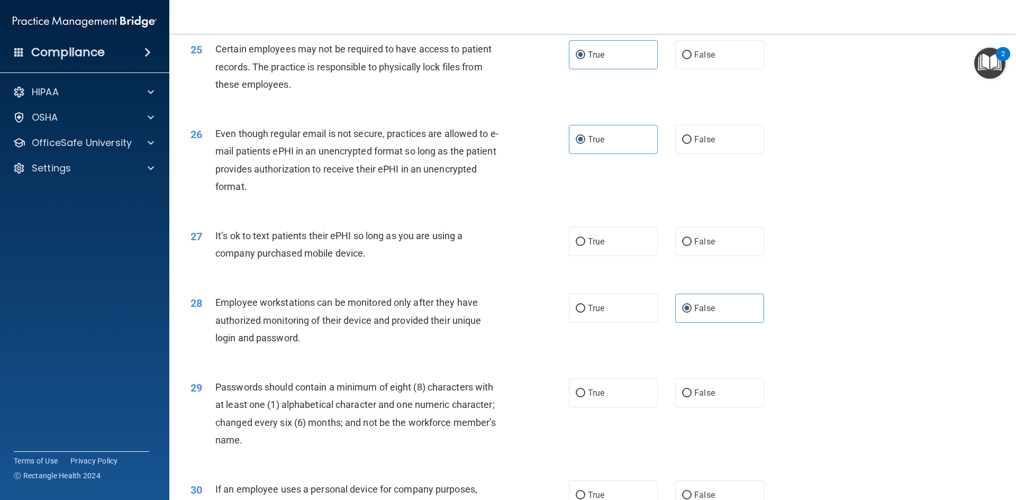
scroll to position [2063, 0]
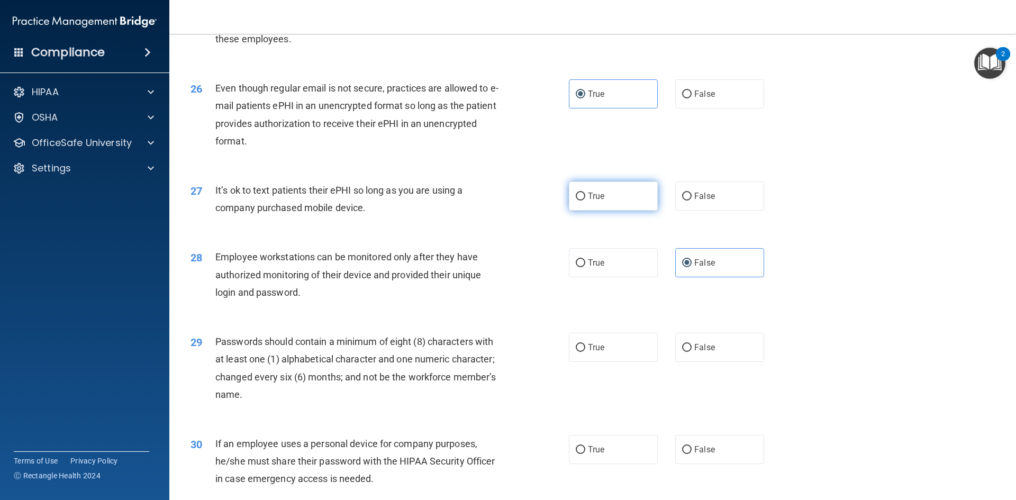
click at [576, 200] on input "True" at bounding box center [581, 197] width 10 height 8
radio input "true"
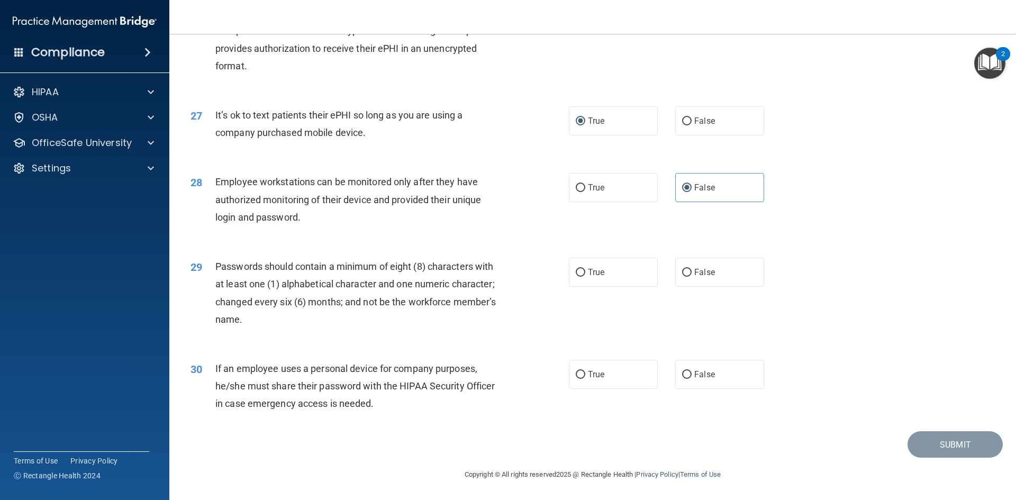
scroll to position [2156, 0]
click at [613, 274] on label "True" at bounding box center [613, 272] width 89 height 29
click at [585, 274] on input "True" at bounding box center [581, 273] width 10 height 8
radio input "true"
click at [725, 363] on label "False" at bounding box center [719, 374] width 89 height 29
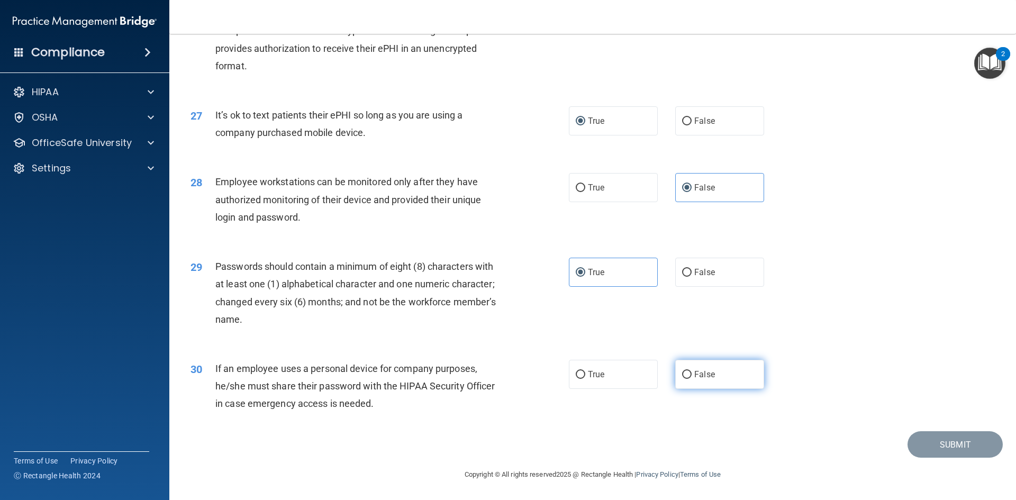
click at [691, 371] on input "False" at bounding box center [687, 375] width 10 height 8
radio input "true"
click at [926, 443] on button "Submit" at bounding box center [954, 444] width 95 height 27
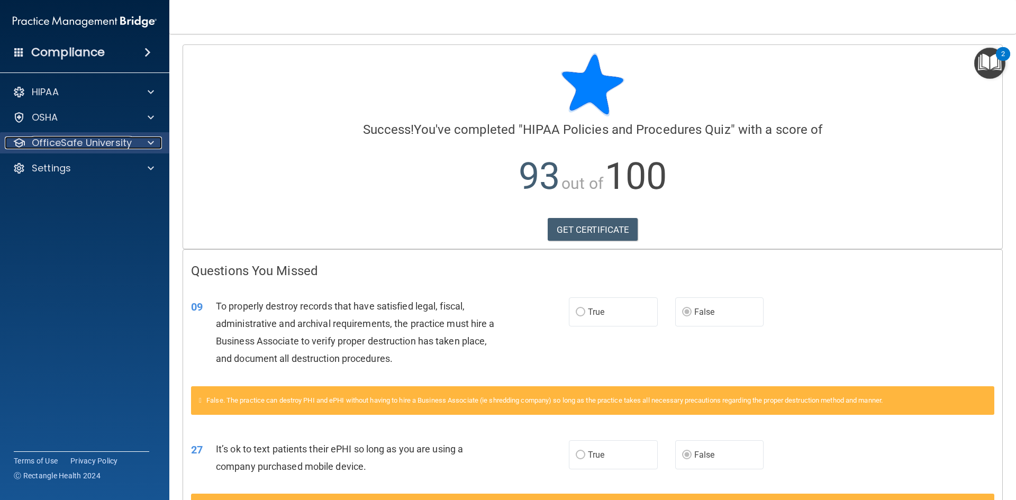
click at [120, 137] on p "OfficeSafe University" at bounding box center [82, 142] width 100 height 13
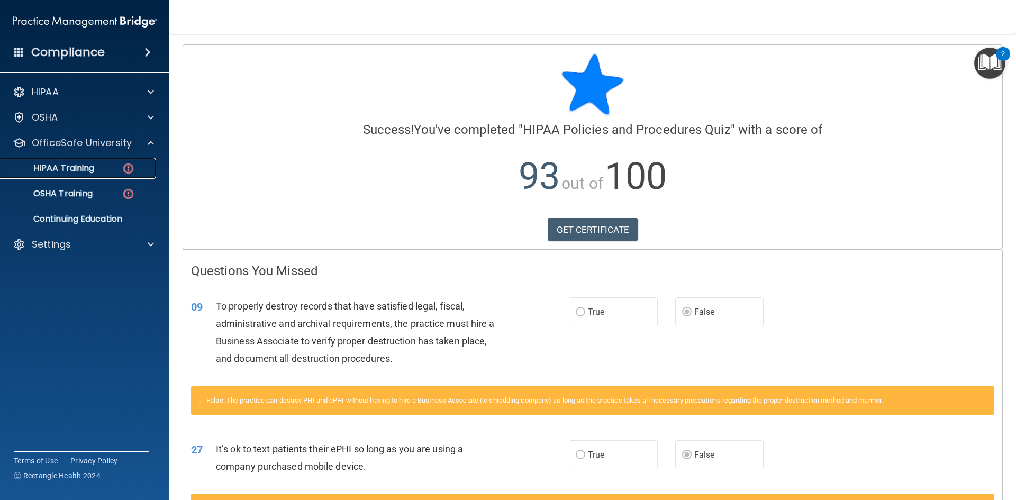
click at [118, 168] on div "HIPAA Training" at bounding box center [79, 168] width 144 height 11
